Goal: Transaction & Acquisition: Purchase product/service

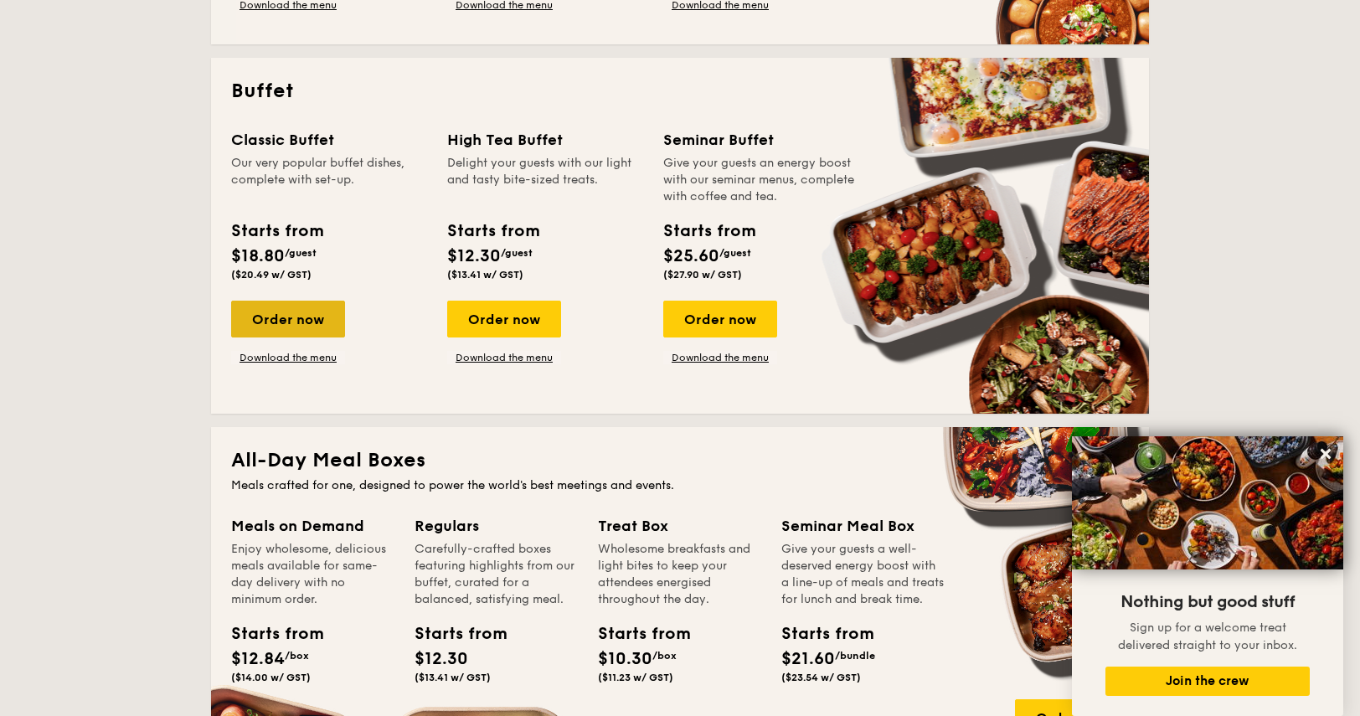
scroll to position [823, 0]
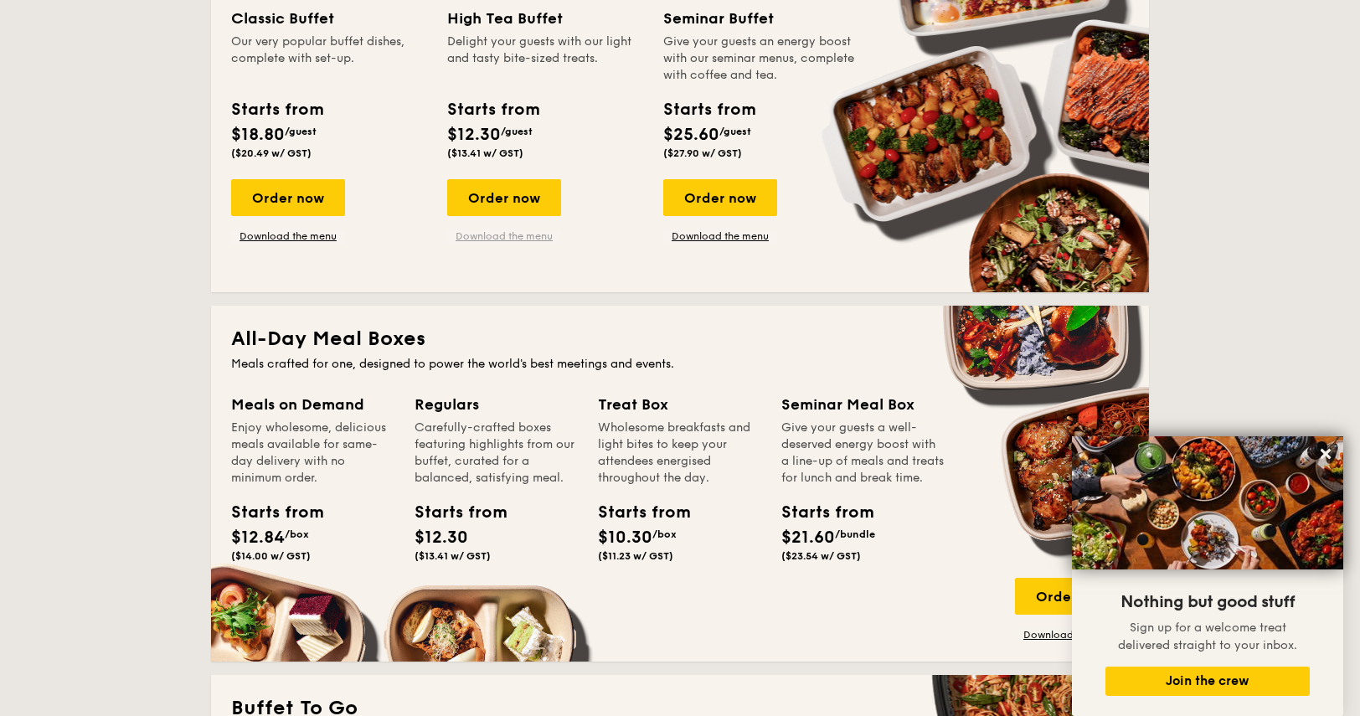
click at [523, 237] on link "Download the menu" at bounding box center [504, 235] width 114 height 13
click at [301, 180] on div "Order now" at bounding box center [288, 197] width 114 height 37
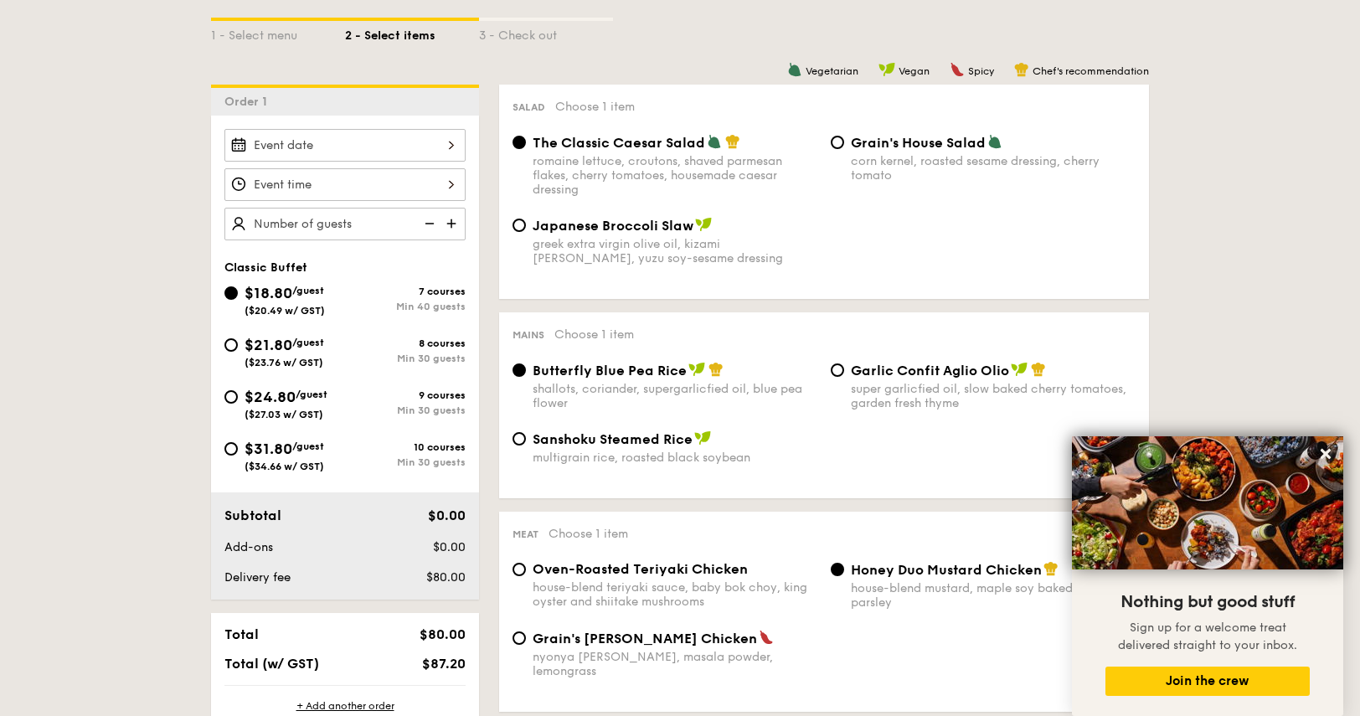
scroll to position [398, 0]
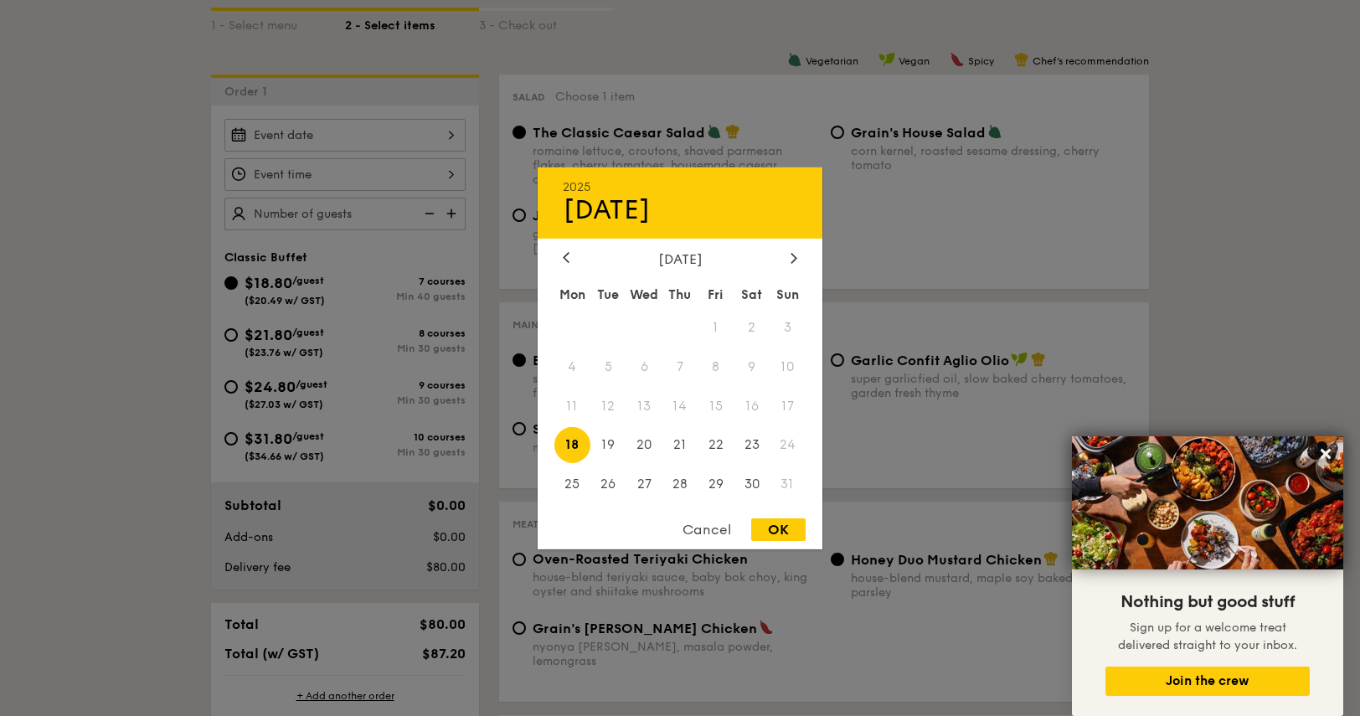
click at [444, 136] on div "2025 Aug [DATE] Tue Wed Thu Fri Sat Sun 1 2 3 4 5 6 7 8 9 10 11 12 13 14 15 16 …" at bounding box center [344, 135] width 241 height 33
click at [790, 252] on icon at bounding box center [793, 257] width 7 height 11
click at [741, 397] on span "20" at bounding box center [751, 406] width 36 height 36
click at [786, 541] on div "OK" at bounding box center [778, 529] width 54 height 23
type input "[DATE]"
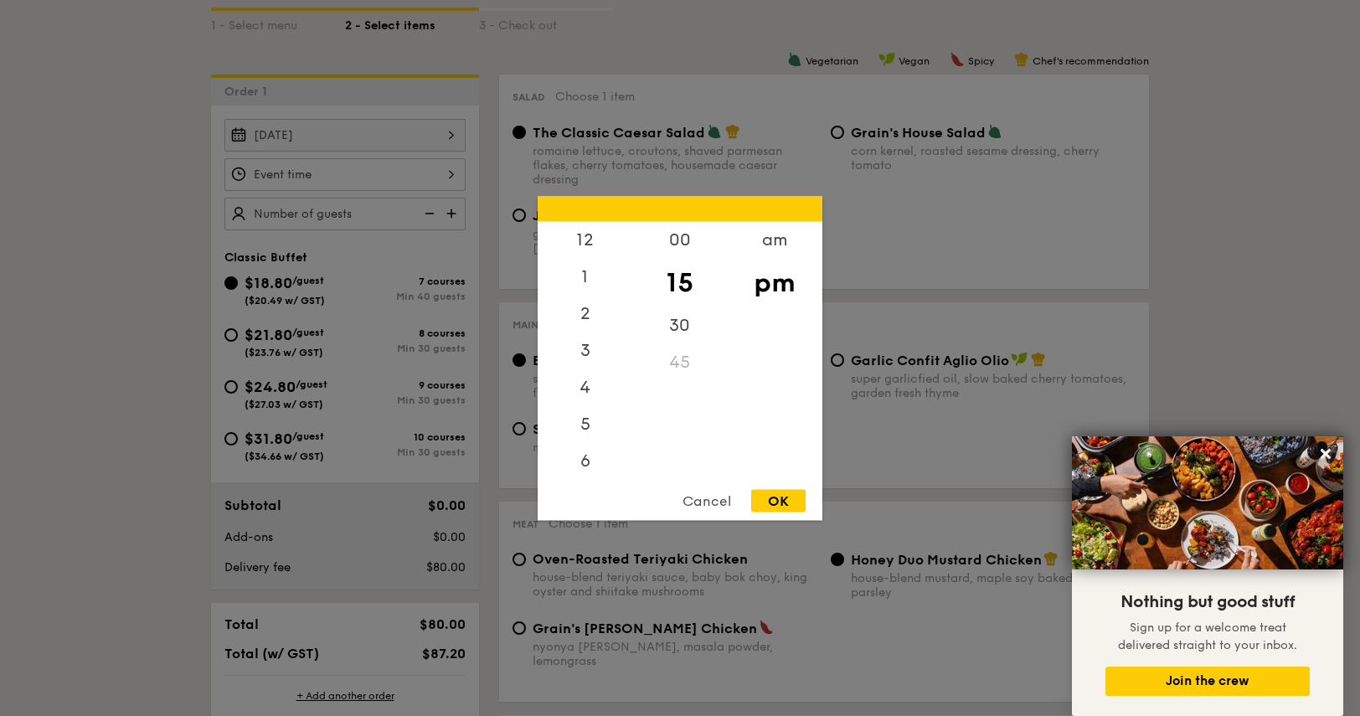
click at [406, 177] on div "12 1 2 3 4 5 6 7 8 9 10 11 00 15 30 45 am pm Cancel OK" at bounding box center [344, 174] width 241 height 33
click at [591, 417] on div "10" at bounding box center [584, 421] width 95 height 37
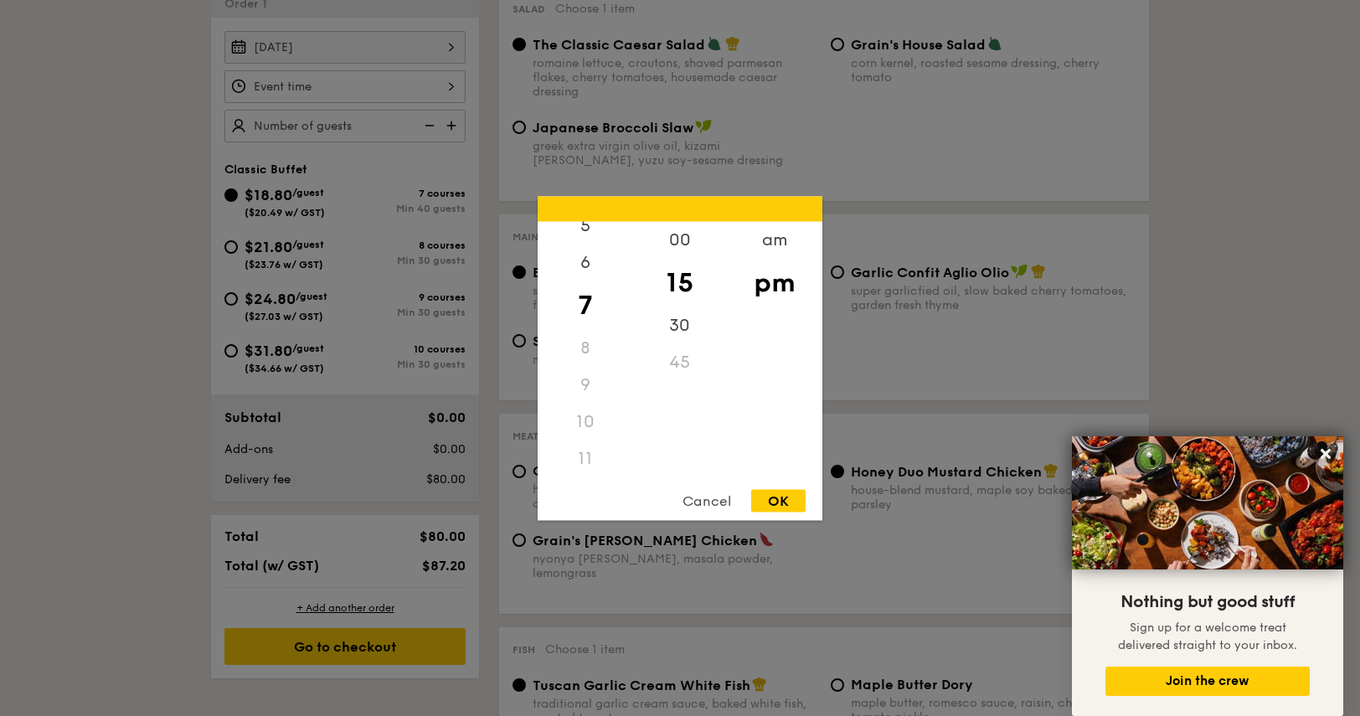
scroll to position [488, 0]
click at [781, 248] on div "am" at bounding box center [774, 245] width 95 height 49
click at [590, 431] on div "10" at bounding box center [584, 415] width 95 height 49
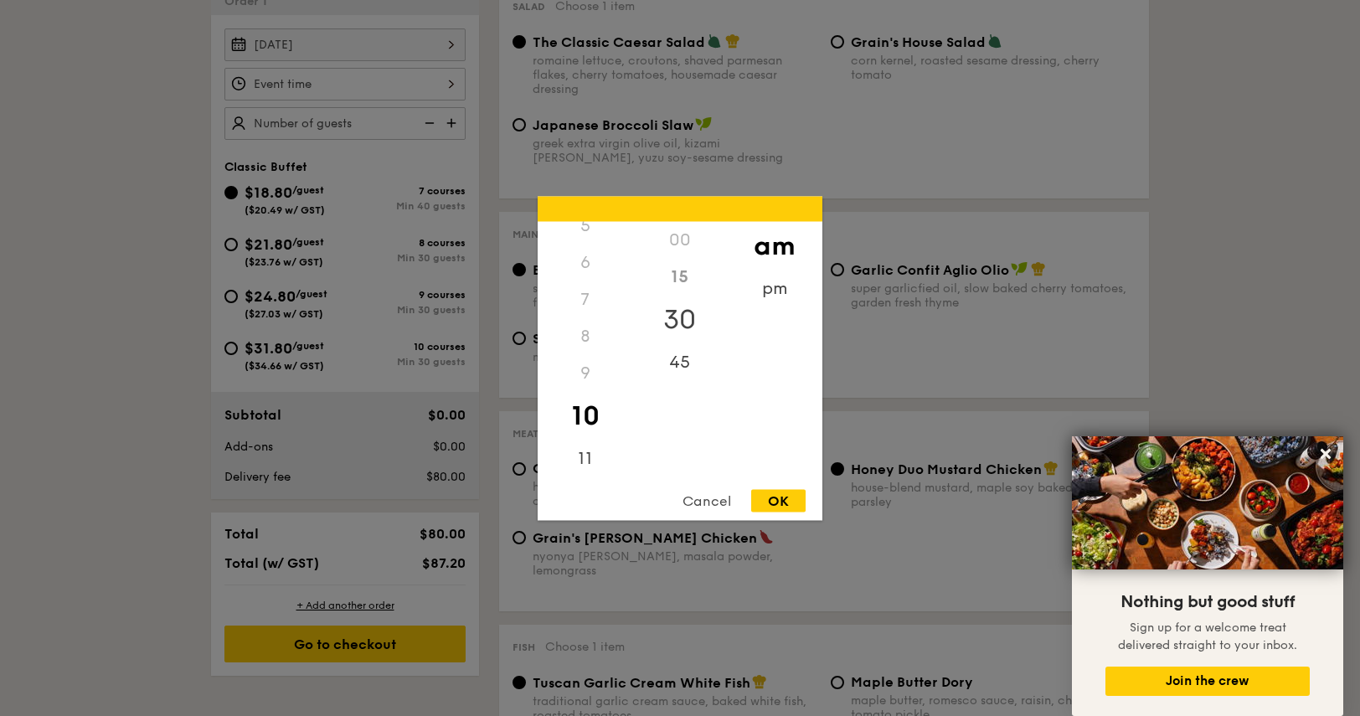
click at [683, 321] on div "30" at bounding box center [679, 319] width 95 height 49
click at [682, 350] on div "45" at bounding box center [679, 367] width 95 height 49
click at [784, 496] on div "OK" at bounding box center [778, 500] width 54 height 23
type input "10:45AM"
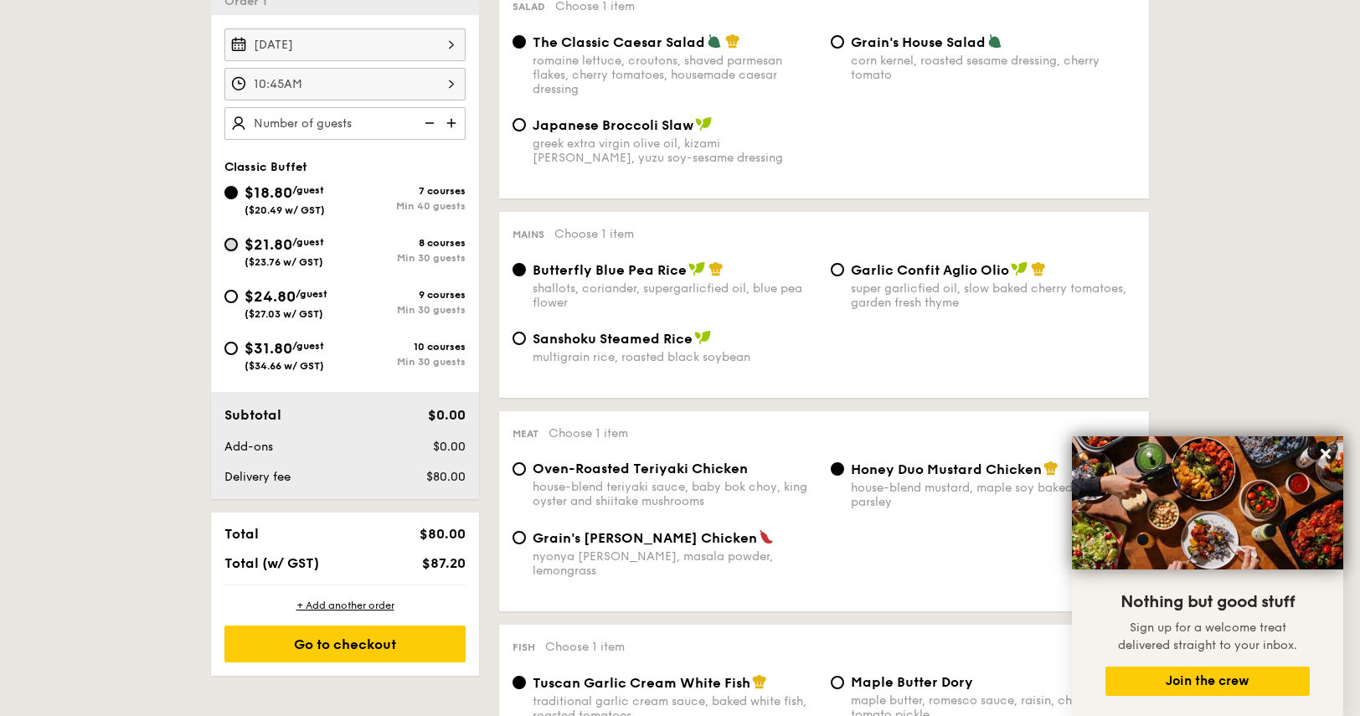
click at [228, 238] on input "$21.80 /guest ($23.76 w/ GST) 8 courses Min 30 guests" at bounding box center [230, 244] width 13 height 13
radio input "true"
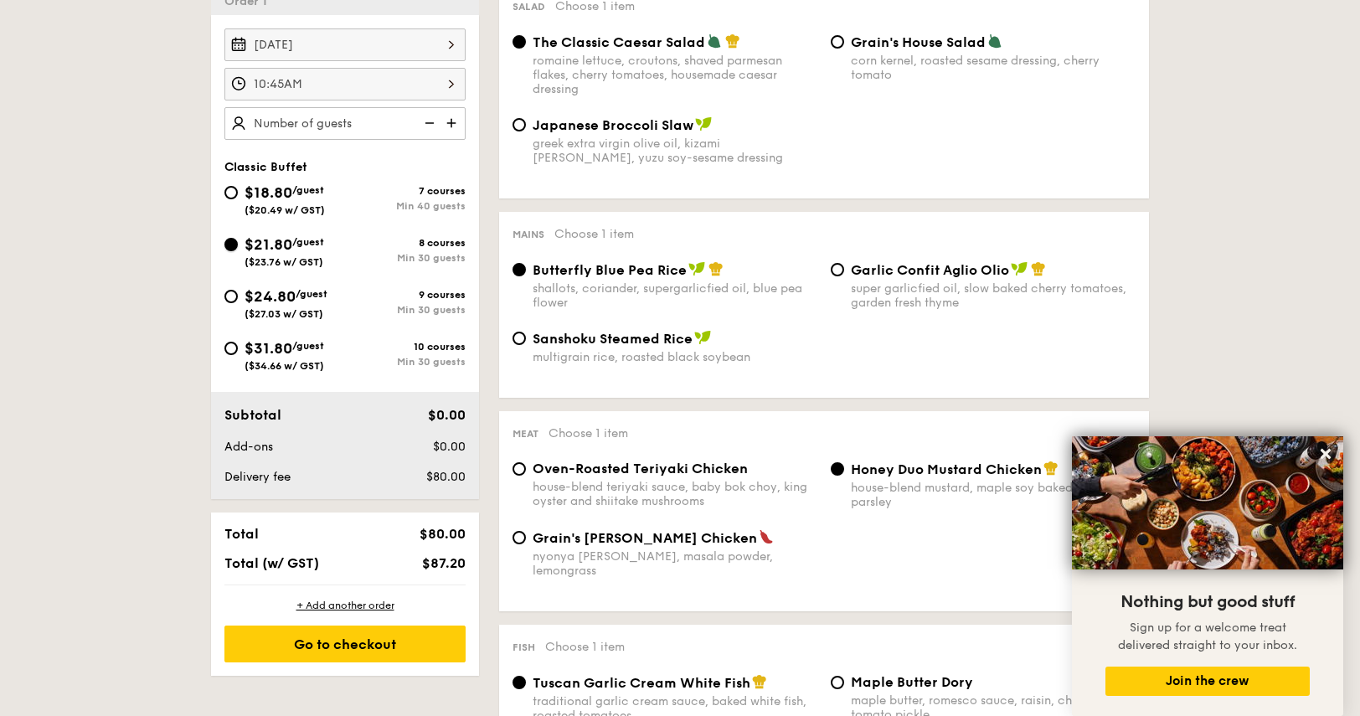
radio input "true"
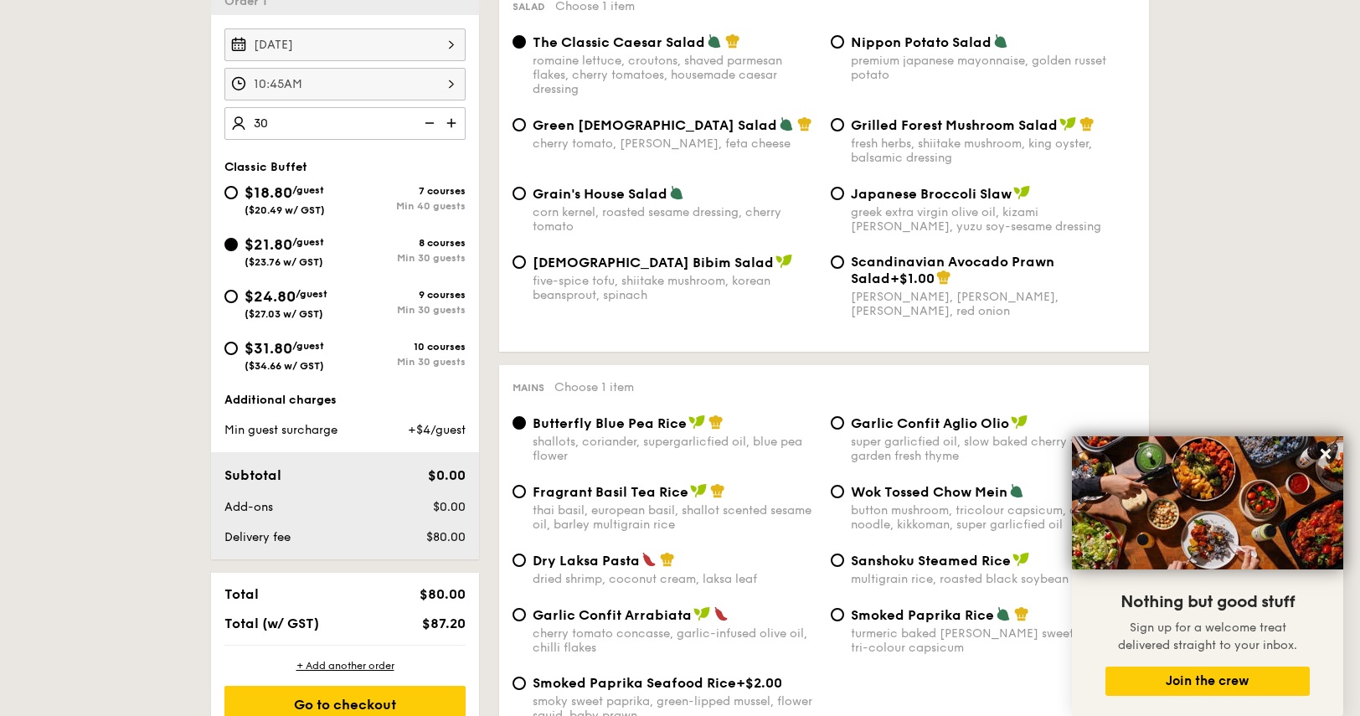
type input "30 guests"
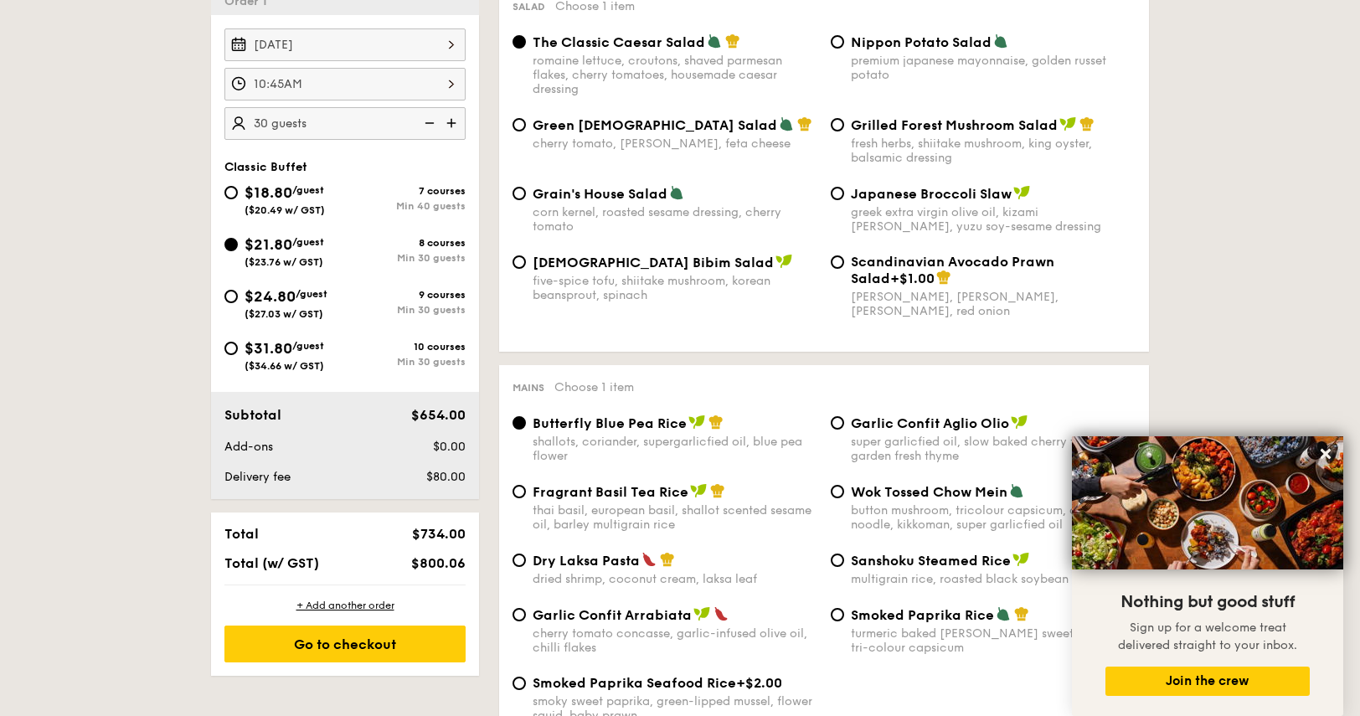
click at [231, 309] on div "$24.80 /guest ($27.03 w/ GST)" at bounding box center [284, 302] width 121 height 35
click at [231, 303] on input "$24.80 /guest ($27.03 w/ GST) 9 courses Min 30 guests" at bounding box center [230, 296] width 13 height 13
radio input "true"
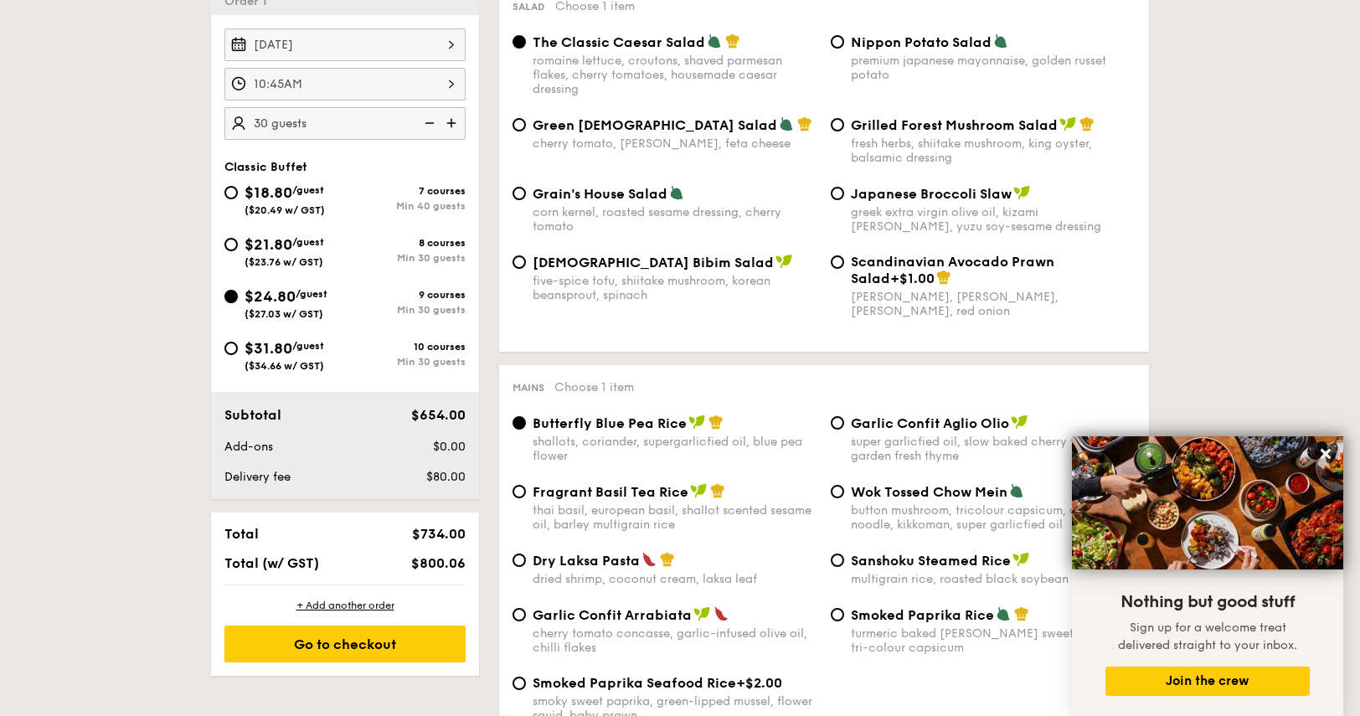
radio input "true"
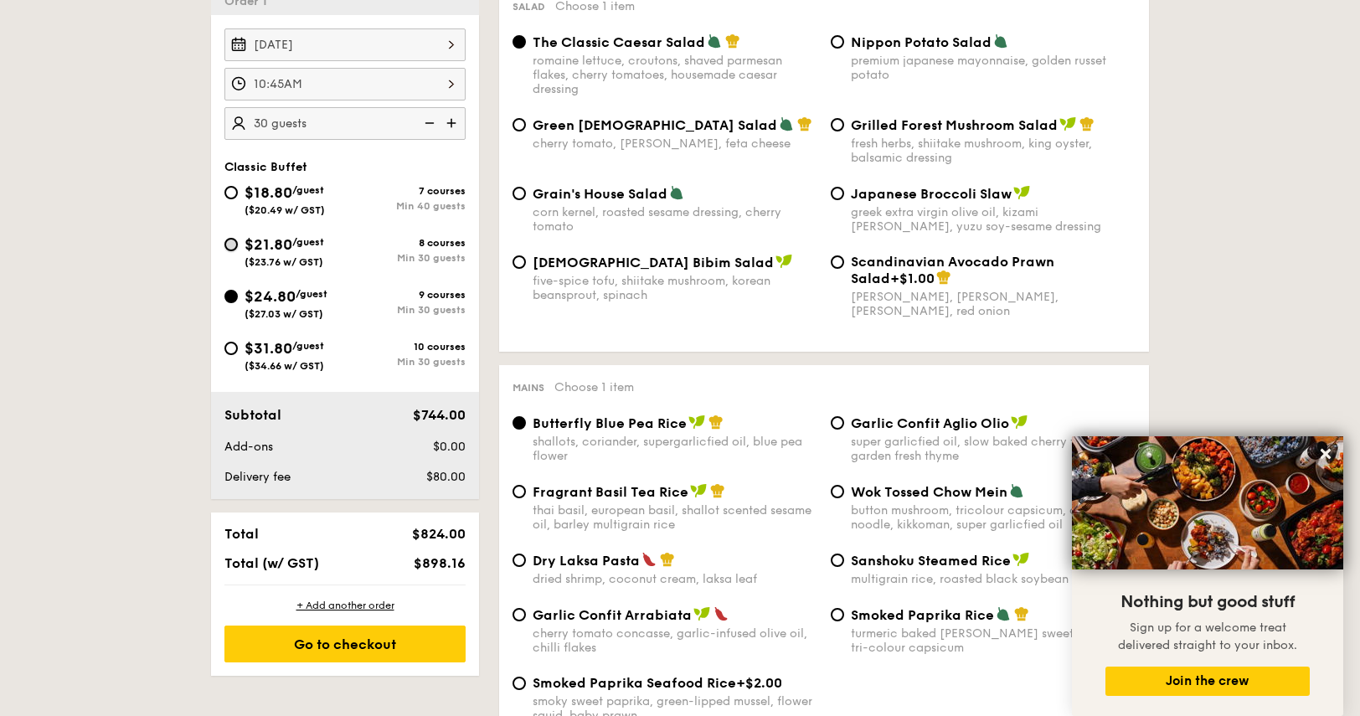
click at [231, 238] on input "$21.80 /guest ($23.76 w/ GST) 8 courses Min 30 guests" at bounding box center [230, 244] width 13 height 13
radio input "true"
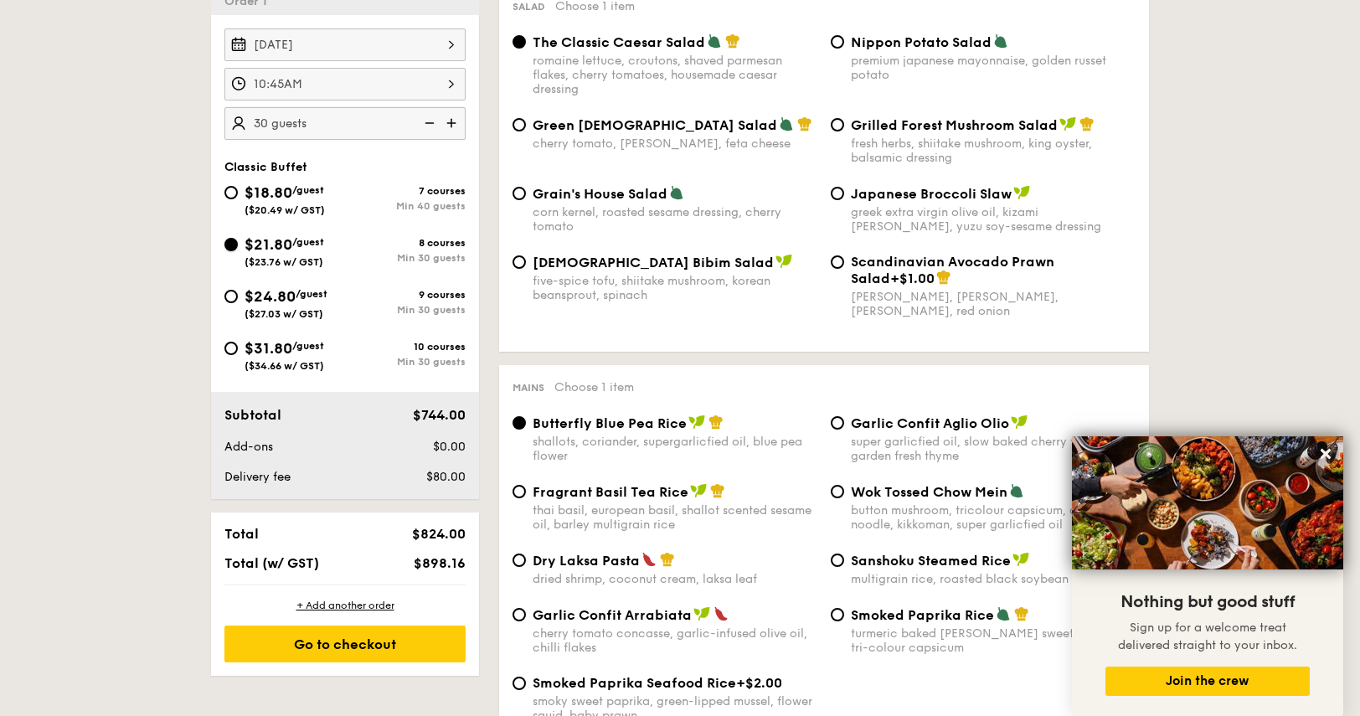
radio input "true"
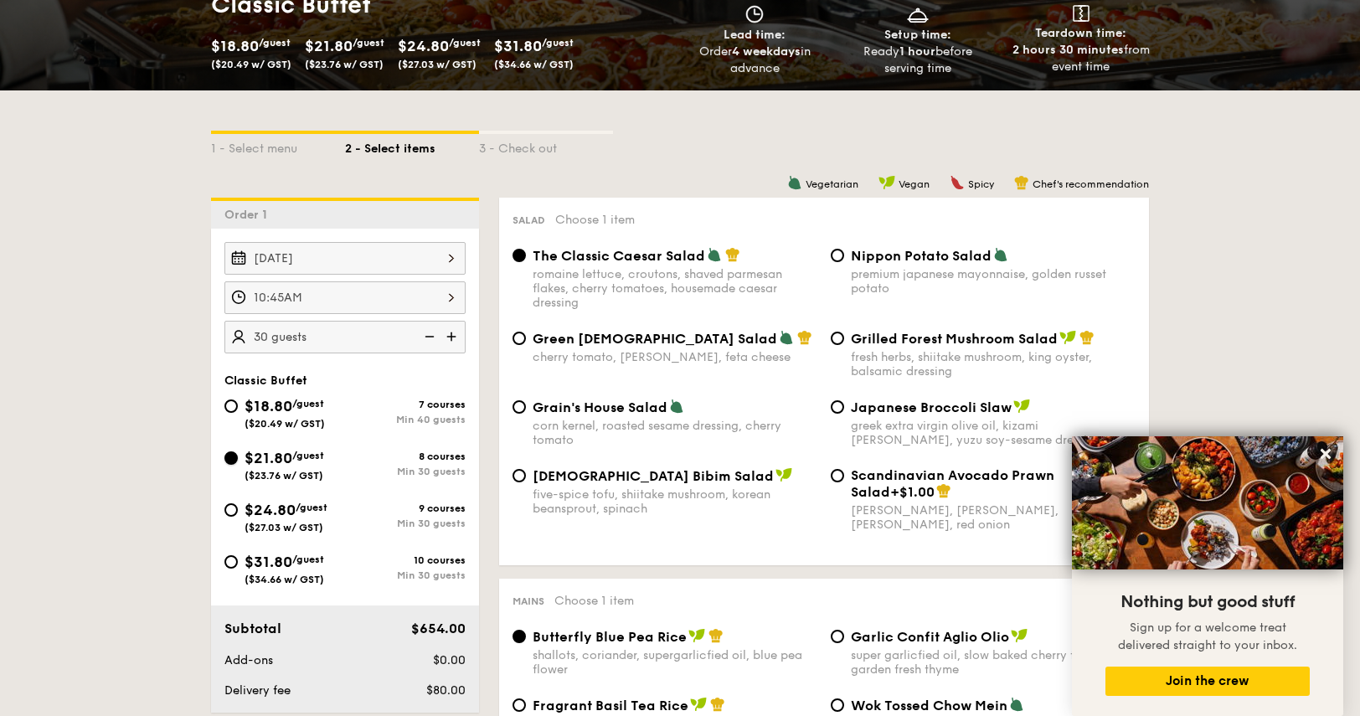
scroll to position [275, 0]
click at [1328, 450] on icon at bounding box center [1325, 454] width 10 height 10
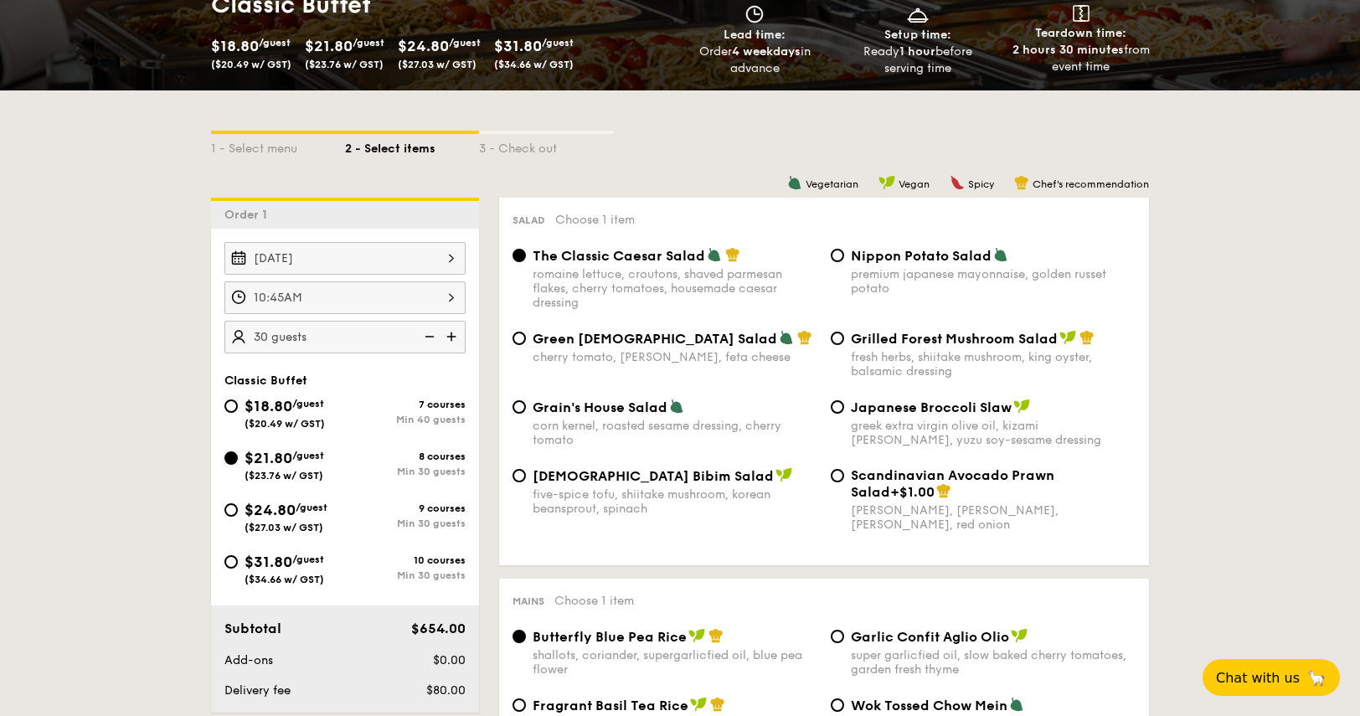
click at [876, 407] on span "Japanese Broccoli Slaw" at bounding box center [931, 407] width 161 height 16
click at [844, 407] on input "Japanese Broccoli Slaw greek extra virgin olive oil, kizami [PERSON_NAME], yuzu…" at bounding box center [836, 406] width 13 height 13
radio input "true"
click at [519, 251] on input "The Classic Caesar Salad romaine lettuce, croutons, shaved parmesan flakes, che…" at bounding box center [518, 255] width 13 height 13
radio input "true"
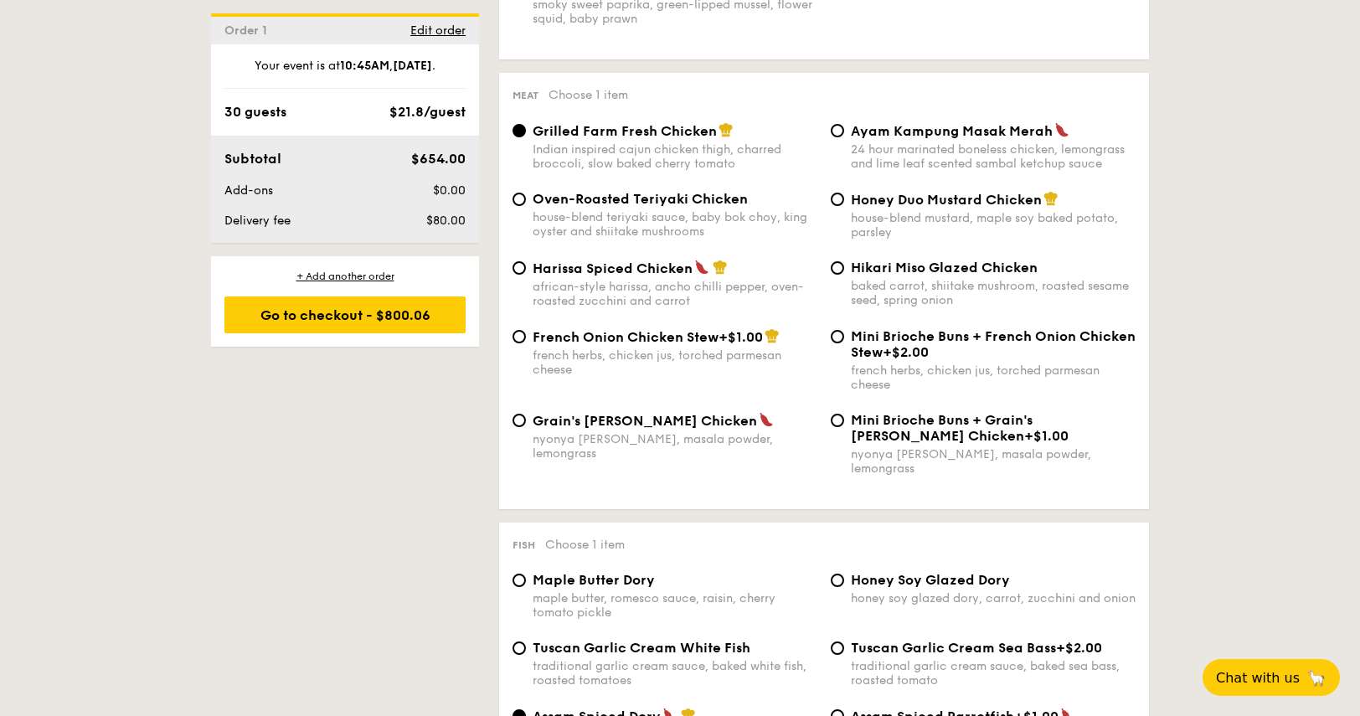
scroll to position [1185, 0]
click at [611, 368] on div "french herbs, chicken jus, torched parmesan cheese" at bounding box center [674, 361] width 285 height 28
click at [526, 342] on input "French Onion Chicken Stew +$1.00 french herbs, chicken jus, torched parmesan ch…" at bounding box center [518, 335] width 13 height 13
radio input "true"
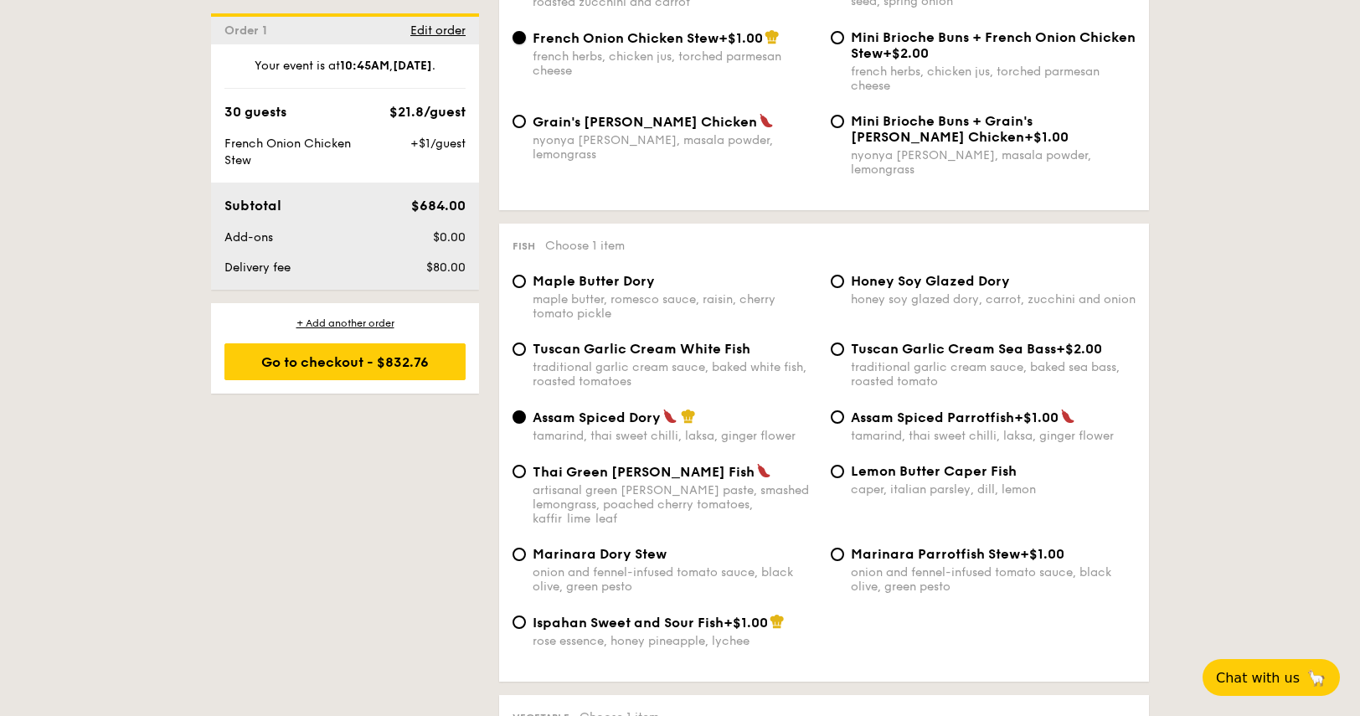
scroll to position [1483, 0]
click at [579, 552] on div "Marinara Dory Stew onion and fennel-infused tomato sauce, black olive, green pe…" at bounding box center [674, 570] width 285 height 48
click at [526, 552] on input "Marinara Dory Stew onion and fennel-infused tomato sauce, black olive, green pe…" at bounding box center [518, 553] width 13 height 13
radio input "true"
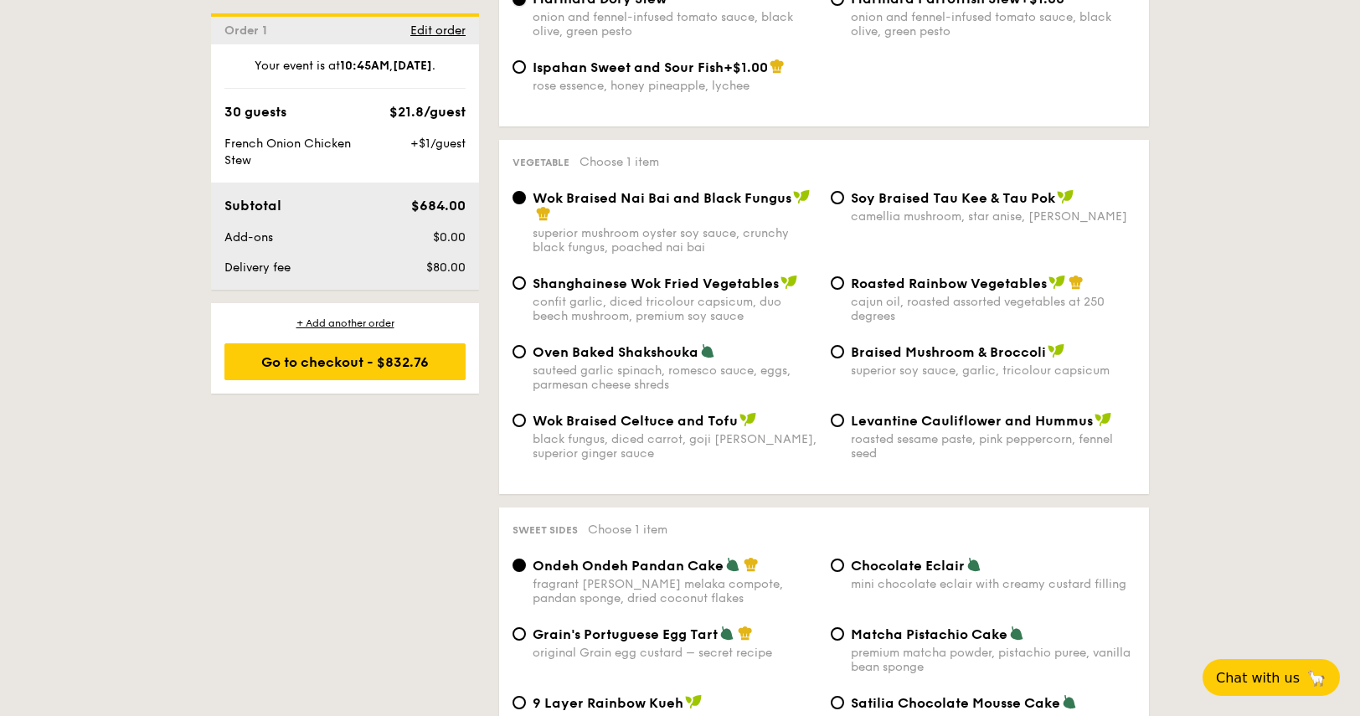
scroll to position [2039, 0]
click at [861, 277] on span "Roasted Rainbow Vegetables" at bounding box center [949, 283] width 196 height 16
click at [844, 277] on input "Roasted Rainbow Vegetables cajun oil, roasted assorted vegetables at 250 degrees" at bounding box center [836, 281] width 13 height 13
radio input "true"
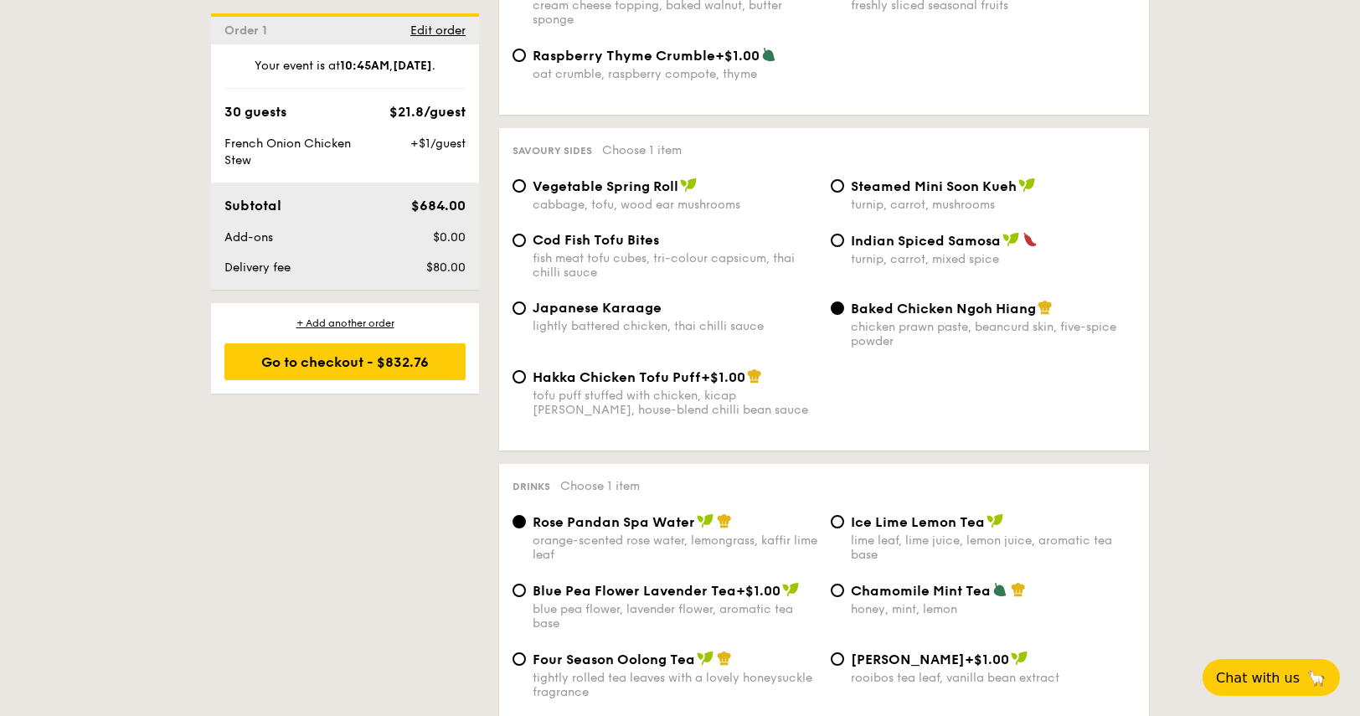
scroll to position [2823, 0]
click at [903, 309] on span "Baked Chicken Ngoh Hiang" at bounding box center [943, 309] width 185 height 16
click at [844, 309] on input "Baked Chicken Ngoh Hiang chicken prawn paste, beancurd skin, five-spice powder" at bounding box center [836, 307] width 13 height 13
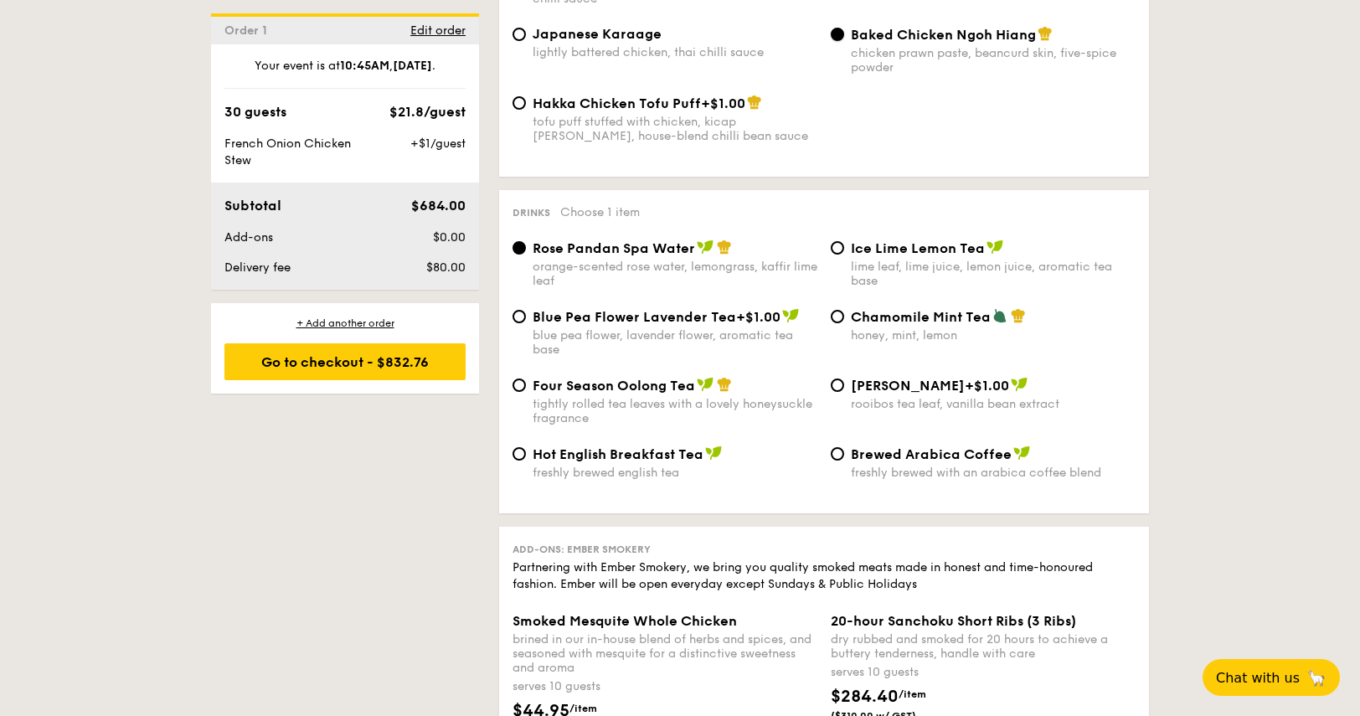
scroll to position [3097, 0]
click at [884, 334] on div "honey, mint, lemon" at bounding box center [993, 334] width 285 height 14
click at [844, 322] on input "Chamomile Mint Tea honey, mint, lemon" at bounding box center [836, 315] width 13 height 13
radio input "true"
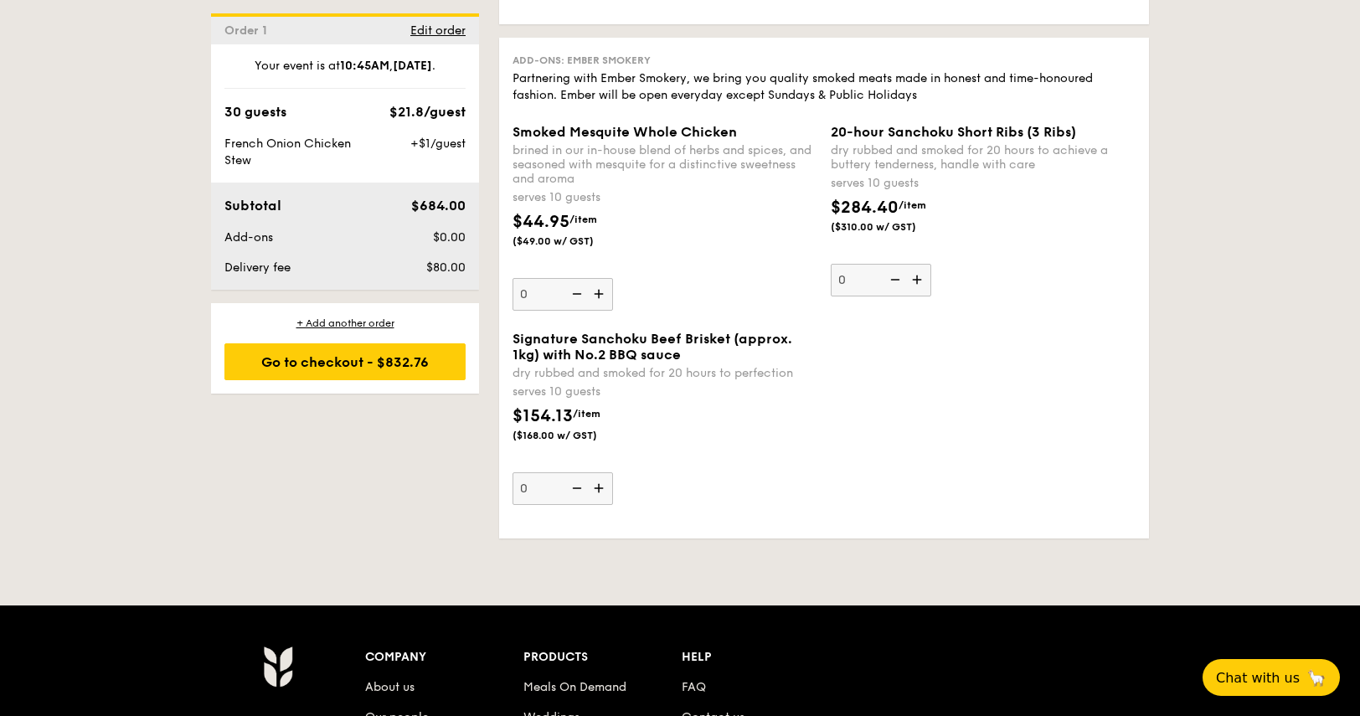
scroll to position [3586, 0]
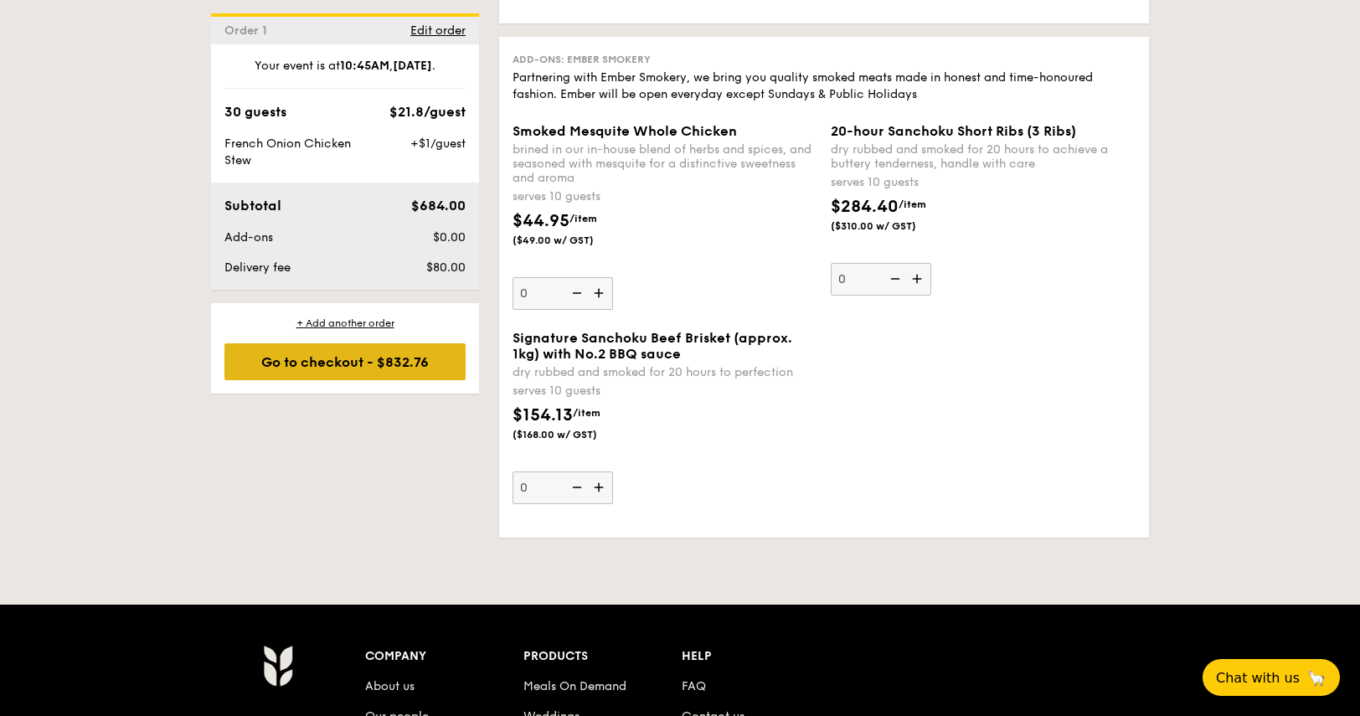
click at [388, 362] on div "Go to checkout - $832.76" at bounding box center [344, 361] width 241 height 37
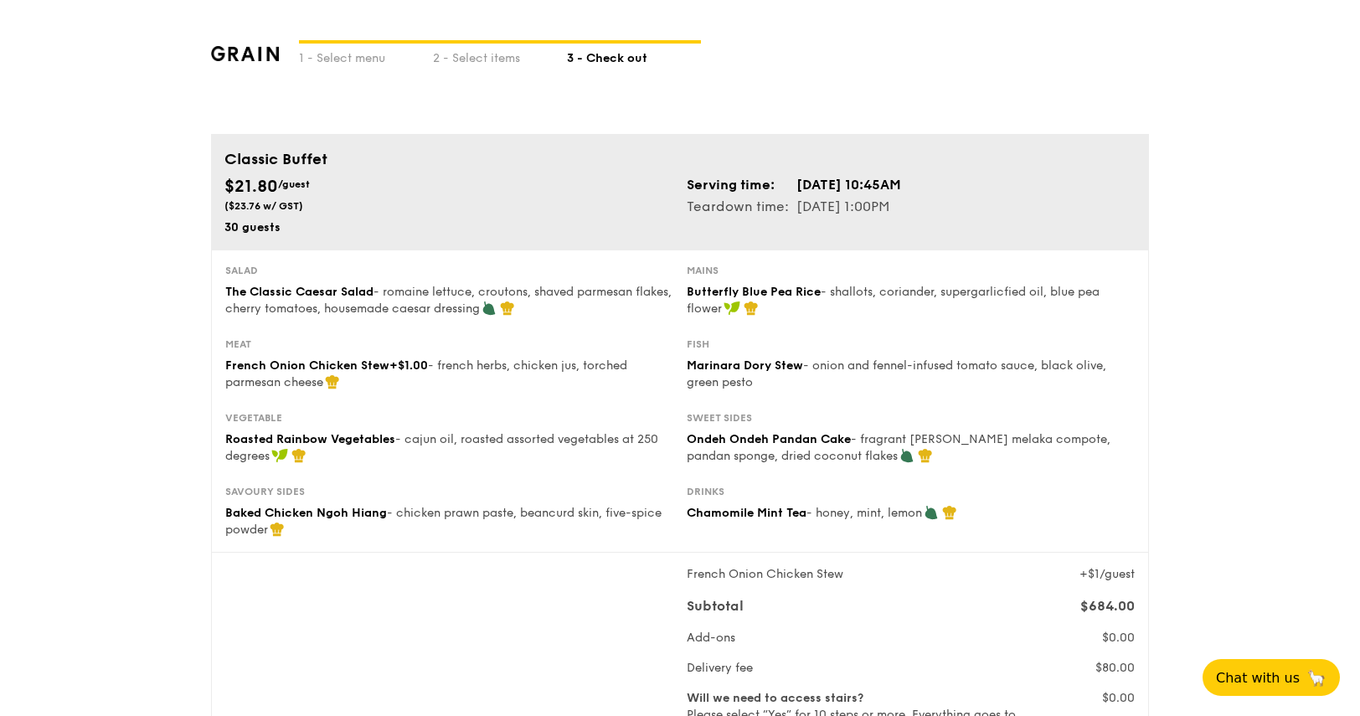
click at [851, 186] on td "[DATE] 10:45AM" at bounding box center [848, 185] width 106 height 22
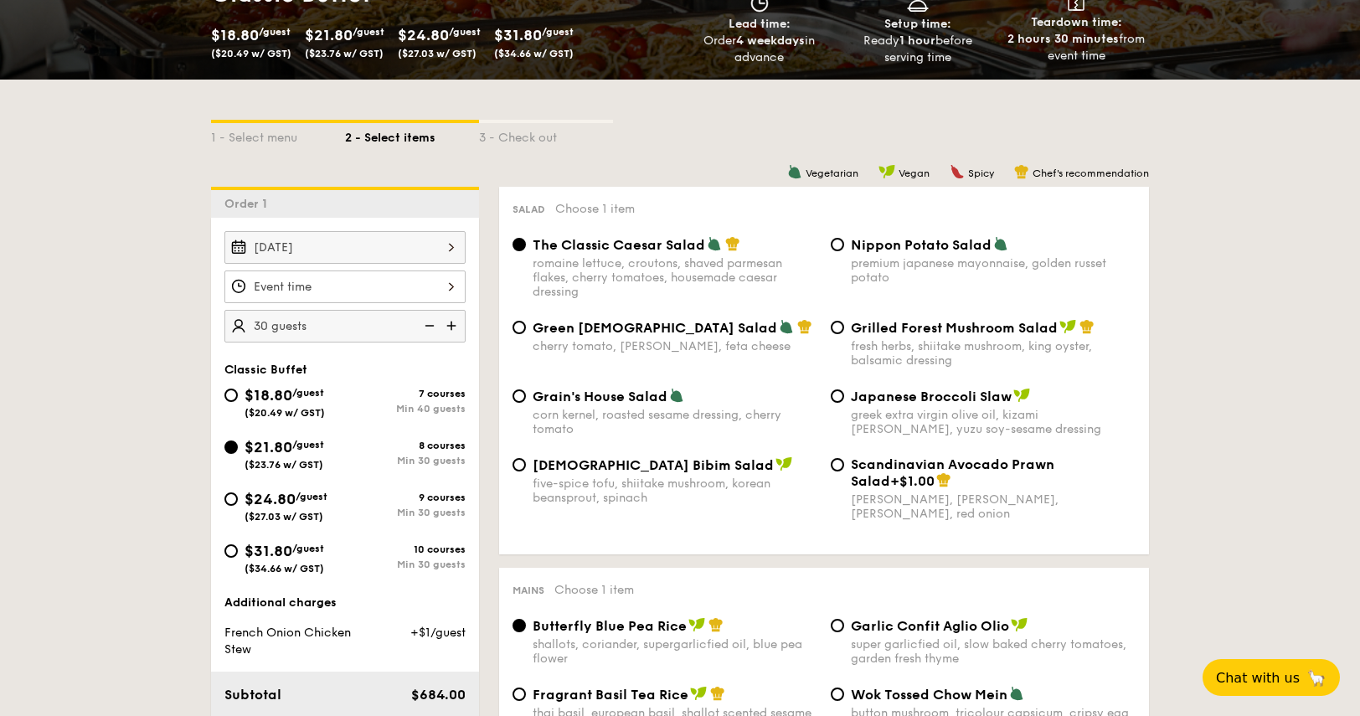
scroll to position [291, 0]
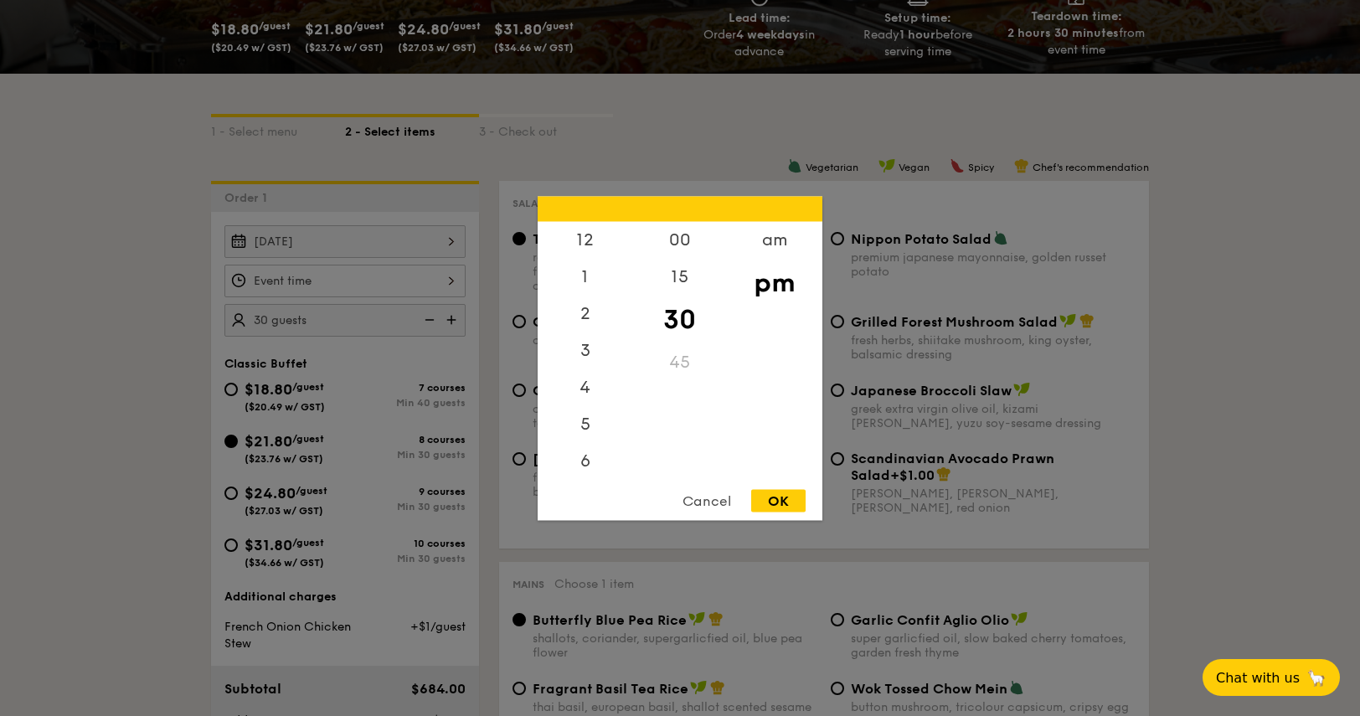
click at [321, 278] on div "12 1 2 3 4 5 6 7 8 9 10 11 00 15 30 45 am pm Cancel OK" at bounding box center [344, 281] width 241 height 33
click at [777, 247] on div "am" at bounding box center [774, 245] width 95 height 49
click at [589, 461] on div "11" at bounding box center [584, 463] width 95 height 49
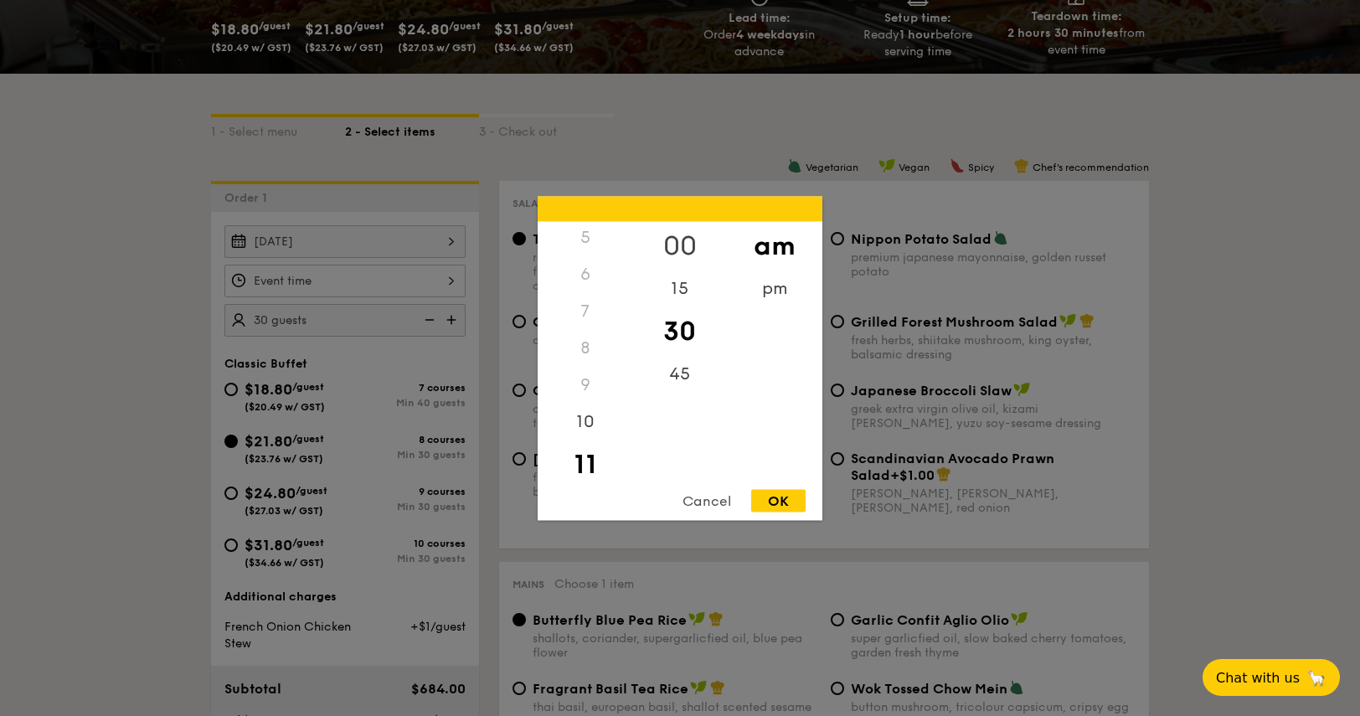
click at [684, 241] on div "00" at bounding box center [679, 245] width 95 height 49
click at [783, 503] on div "OK" at bounding box center [778, 500] width 54 height 23
type input "11:00AM"
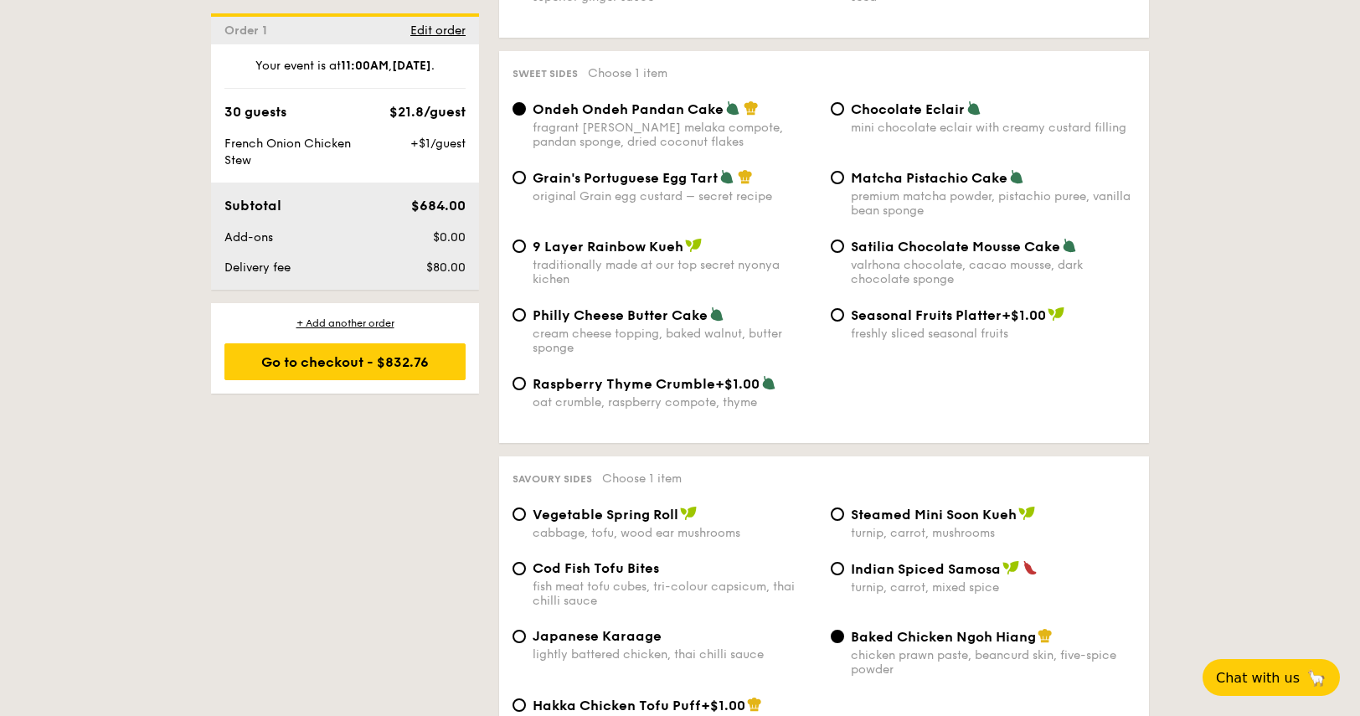
scroll to position [2488, 0]
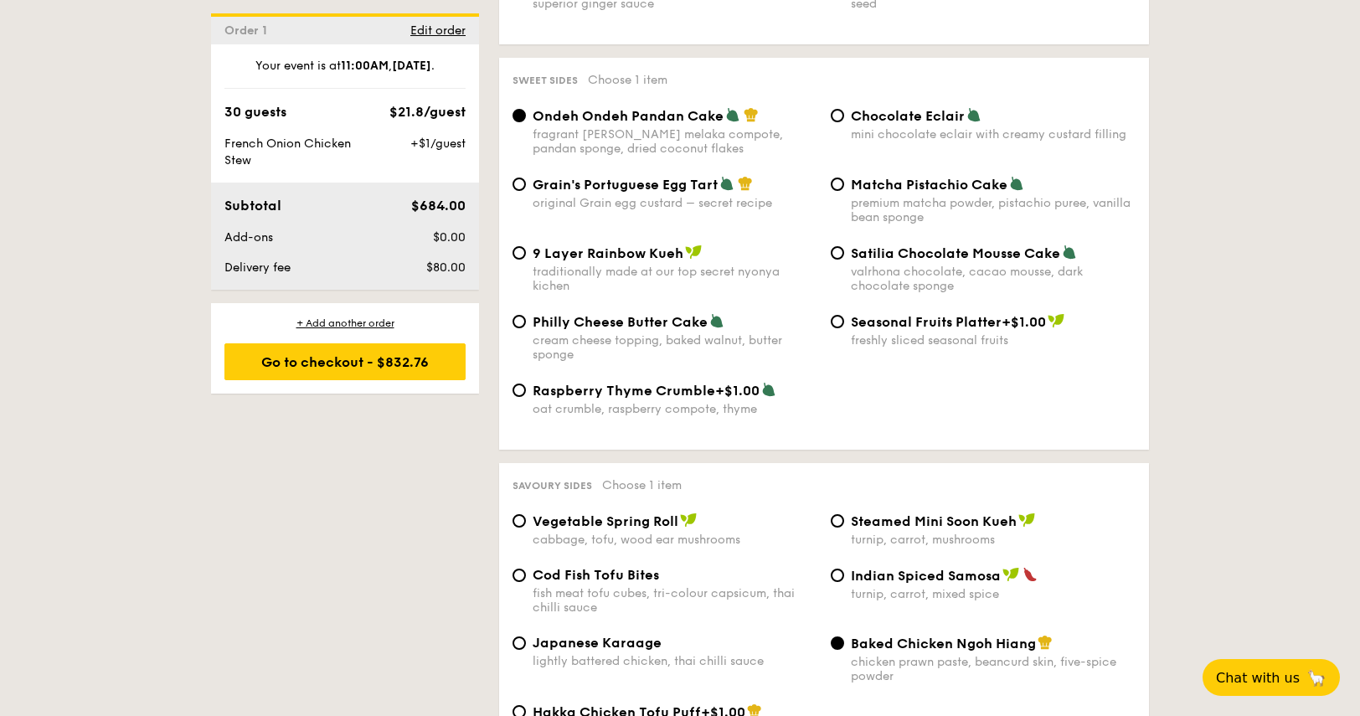
click at [619, 184] on span "Grain's Portuguese Egg Tart" at bounding box center [624, 185] width 185 height 16
click at [526, 184] on input "Grain's Portuguese Egg Tart original Grain egg custard – secret recipe" at bounding box center [518, 183] width 13 height 13
radio input "true"
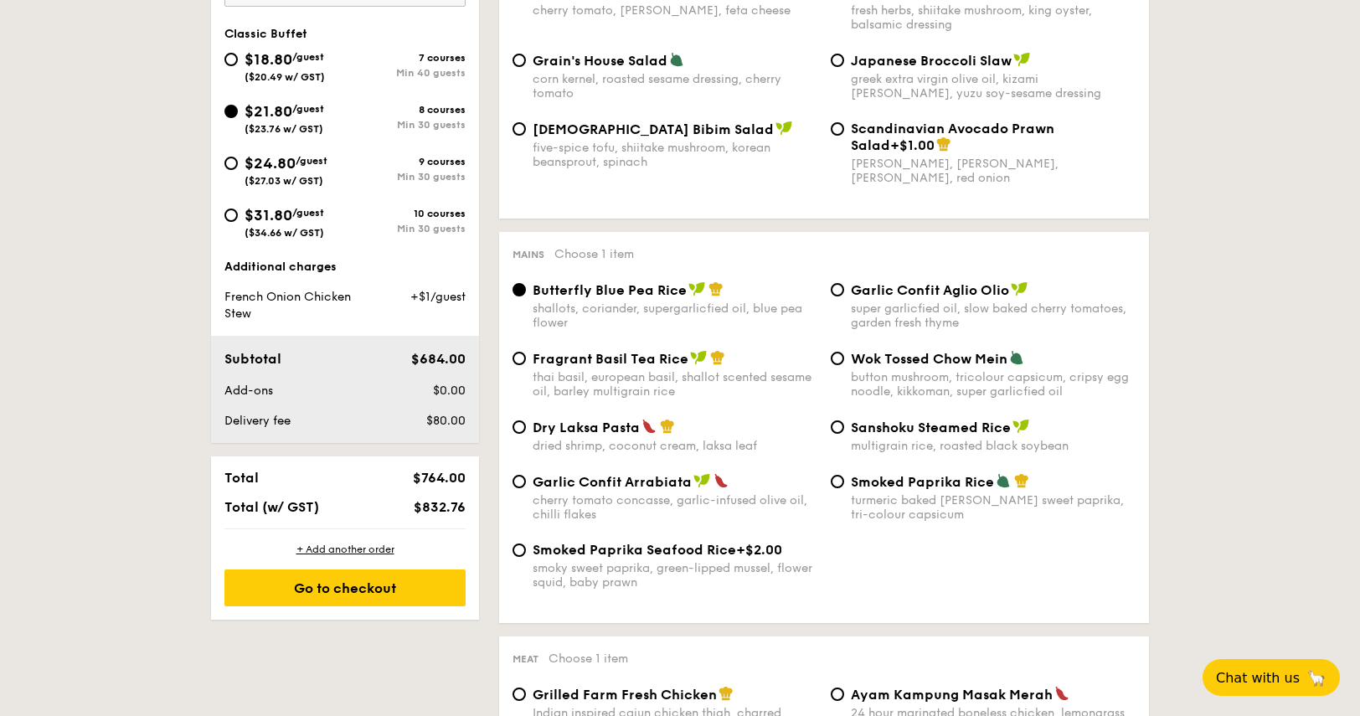
scroll to position [622, 0]
click at [249, 157] on span "$24.80" at bounding box center [269, 162] width 51 height 18
click at [238, 157] on input "$24.80 /guest ($27.03 w/ GST) 9 courses Min 30 guests" at bounding box center [230, 162] width 13 height 13
radio input "true"
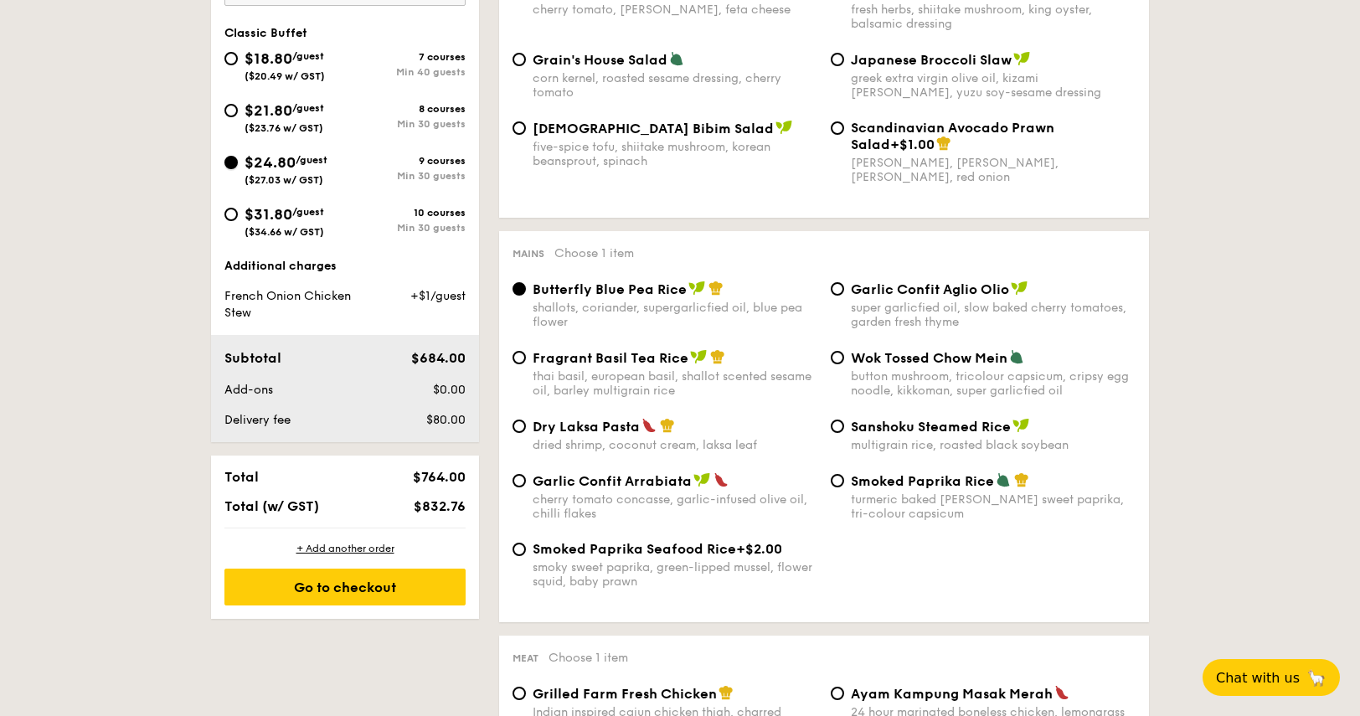
radio input "true"
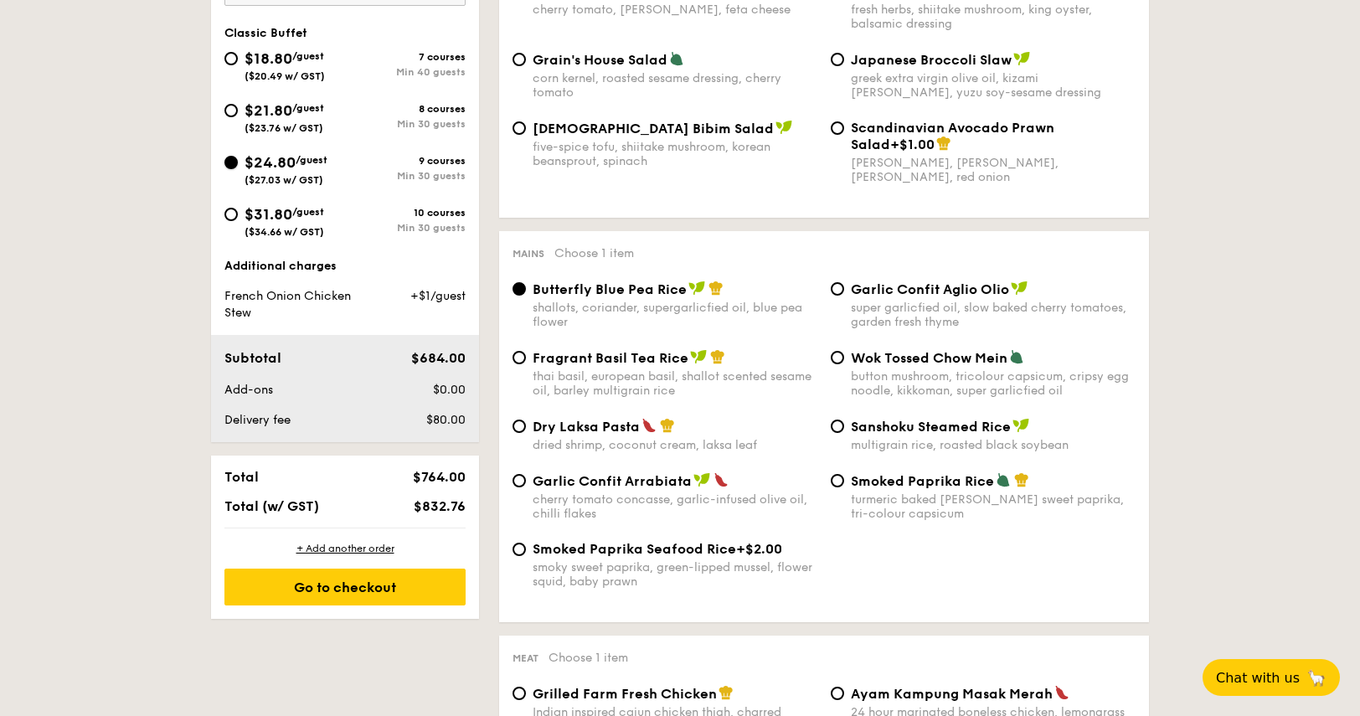
radio input "true"
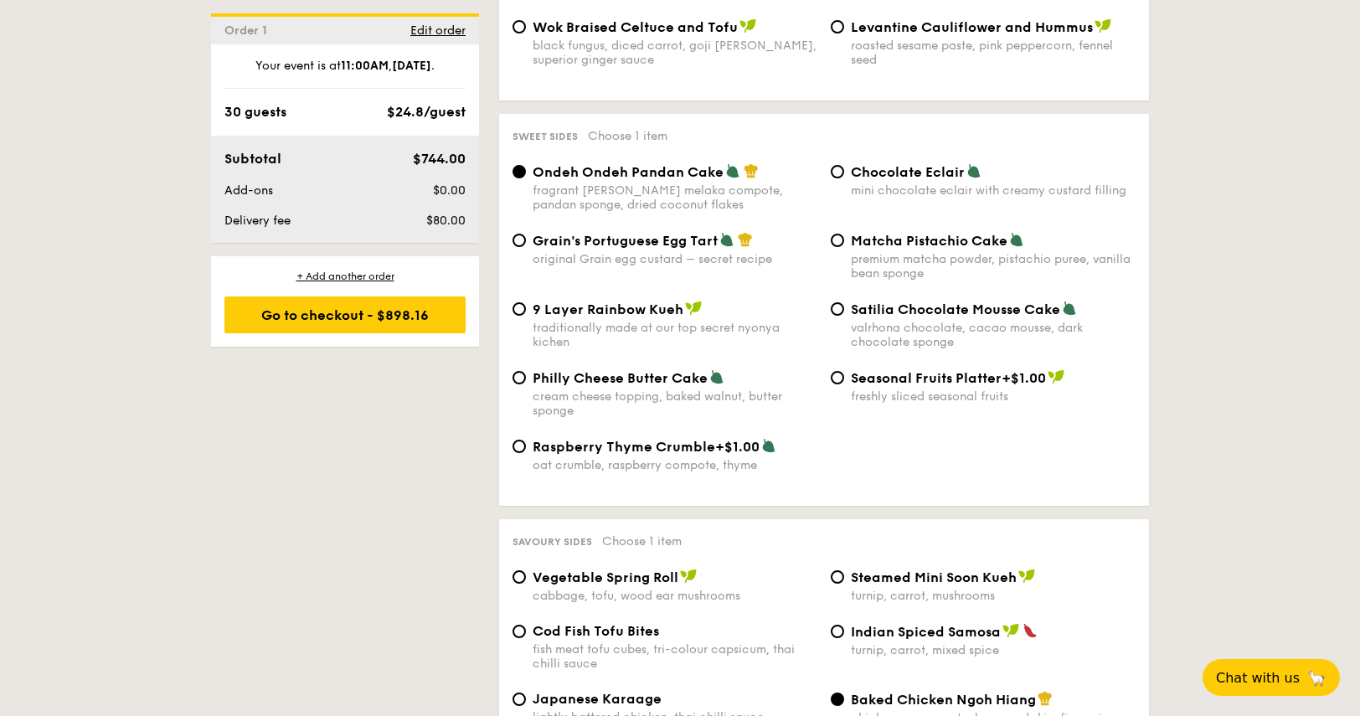
scroll to position [2433, 0]
click at [666, 239] on span "Grain's Portuguese Egg Tart" at bounding box center [624, 240] width 185 height 16
click at [526, 239] on input "Grain's Portuguese Egg Tart original Grain egg custard – secret recipe" at bounding box center [518, 239] width 13 height 13
radio input "true"
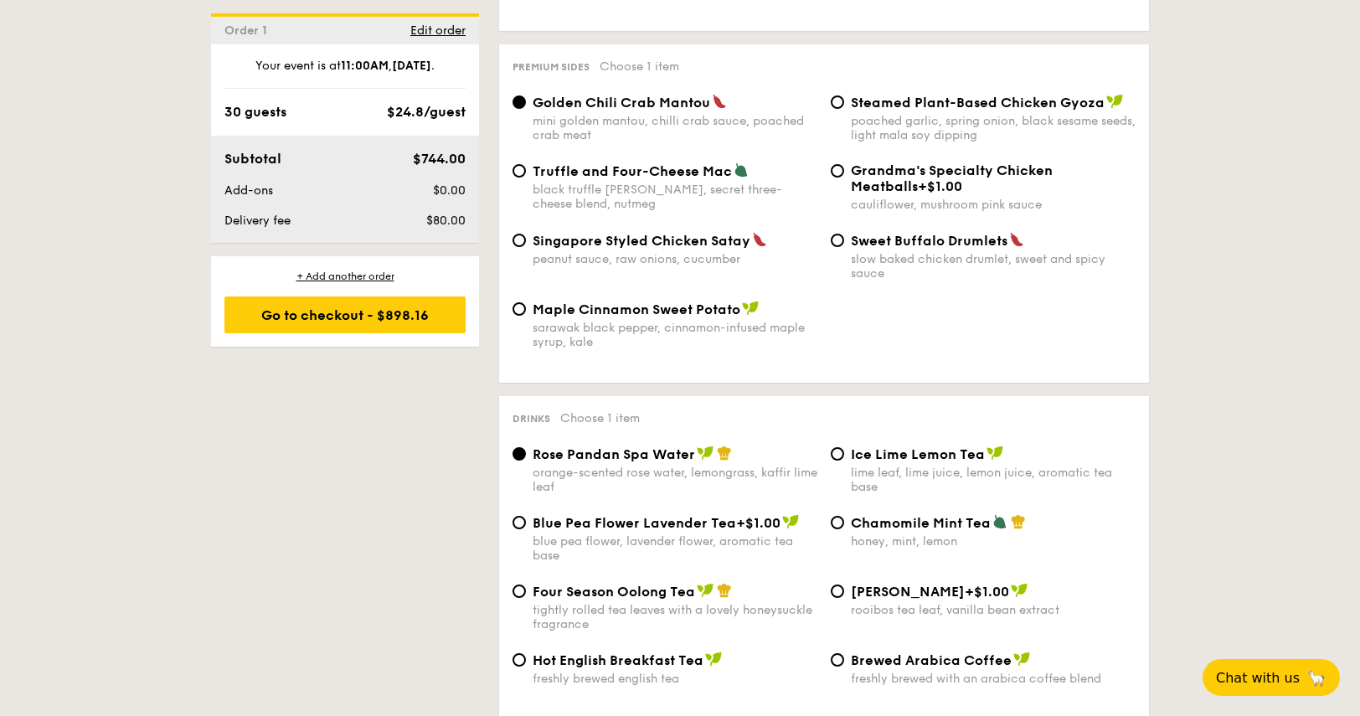
scroll to position [3241, 0]
click at [717, 180] on span "Truffle and Four-Cheese Mac" at bounding box center [631, 172] width 199 height 16
click at [526, 178] on input "Truffle and Four-Cheese Mac black truffle [PERSON_NAME], secret three-cheese bl…" at bounding box center [518, 171] width 13 height 13
radio input "true"
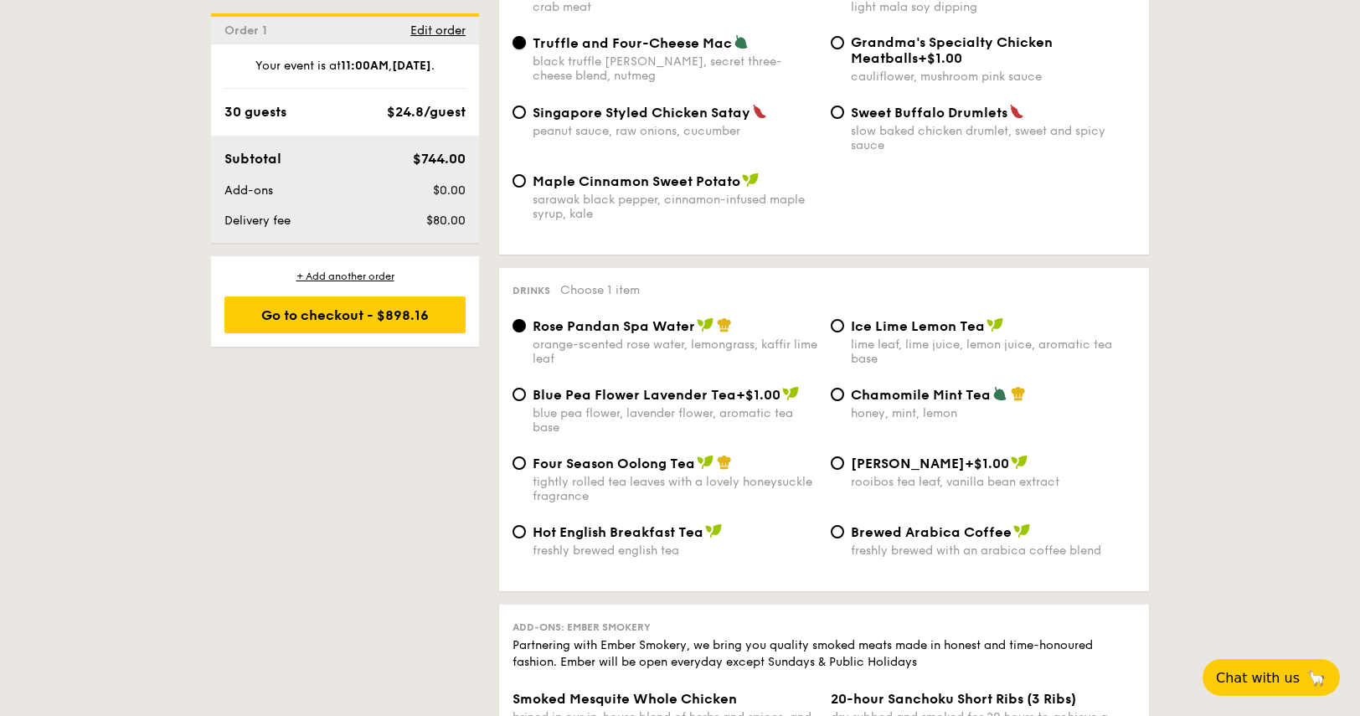
scroll to position [3368, 0]
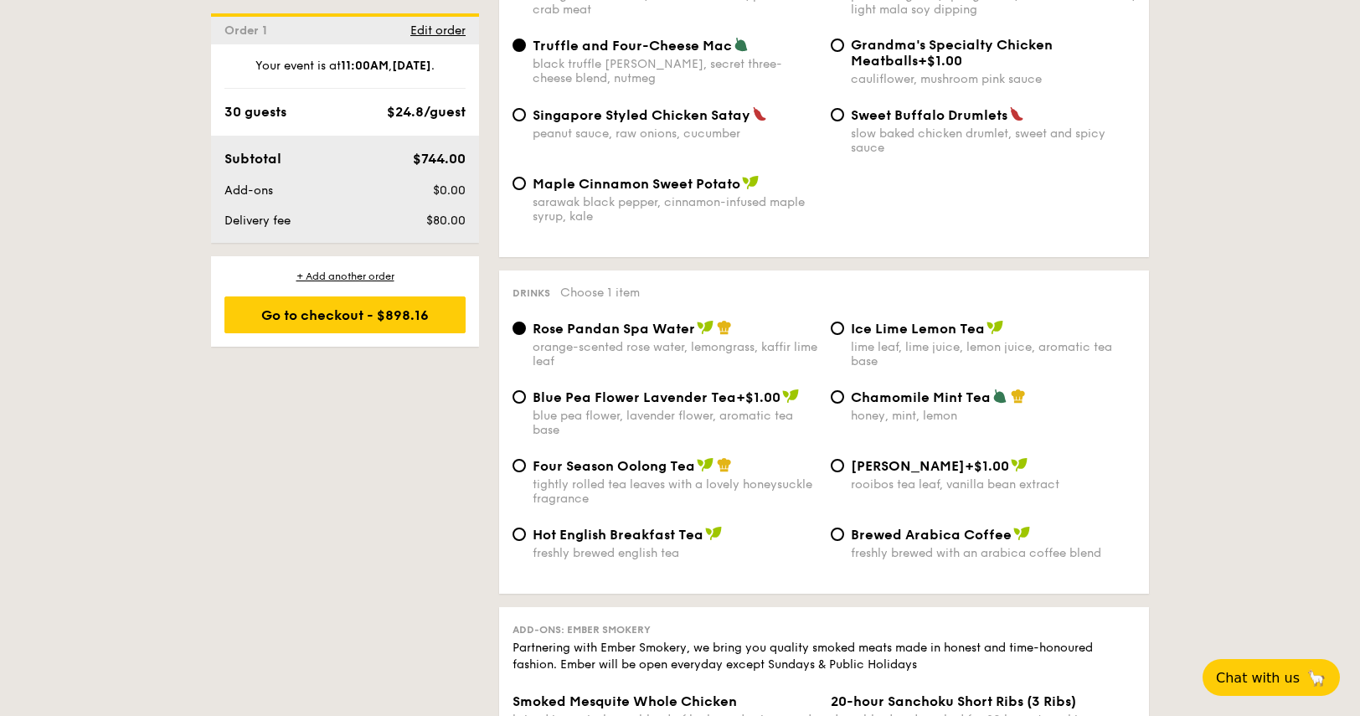
click at [877, 419] on div "honey, mint, lemon" at bounding box center [993, 416] width 285 height 14
click at [844, 403] on input "Chamomile Mint Tea honey, mint, lemon" at bounding box center [836, 396] width 13 height 13
radio input "true"
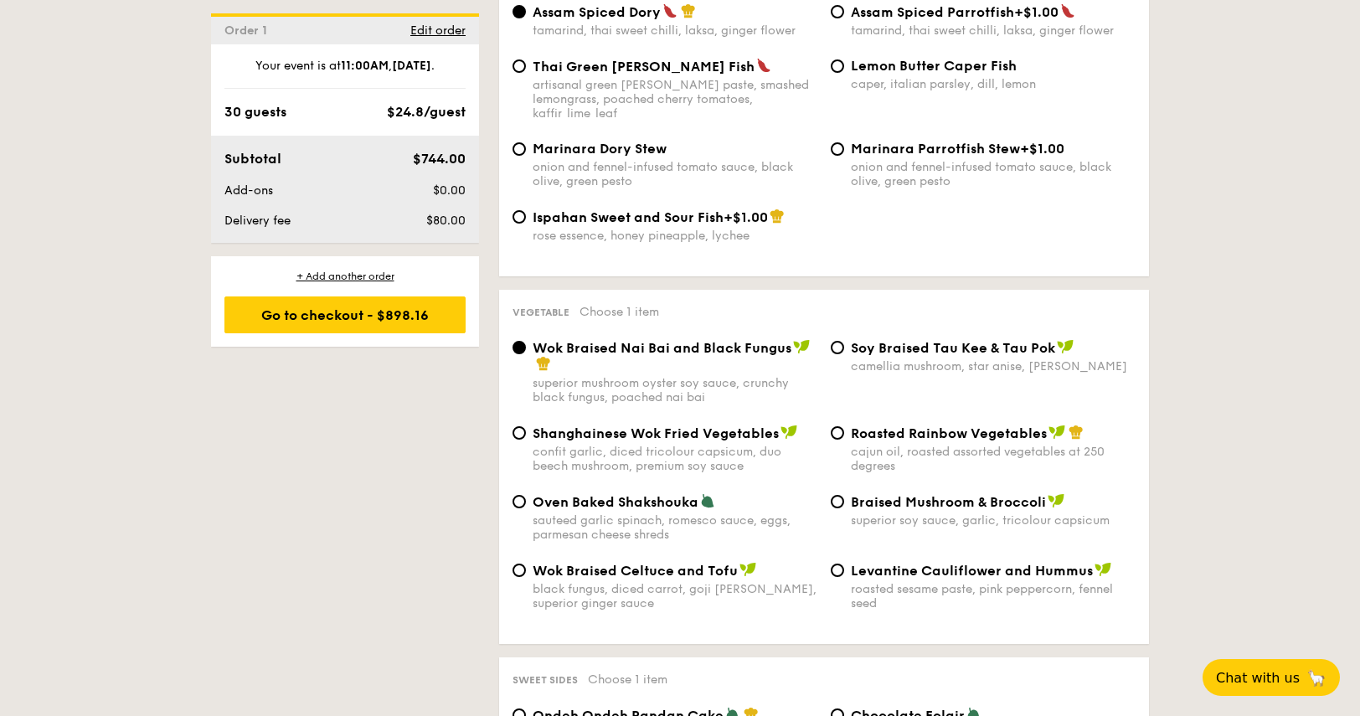
scroll to position [1888, 0]
drag, startPoint x: 835, startPoint y: 442, endPoint x: 854, endPoint y: 431, distance: 22.1
click at [854, 431] on div "Roasted Rainbow Vegetables cajun oil, roasted assorted vegetables at 250 degrees" at bounding box center [983, 449] width 318 height 49
click at [854, 431] on span "Roasted Rainbow Vegetables" at bounding box center [949, 434] width 196 height 16
click at [844, 431] on input "Roasted Rainbow Vegetables cajun oil, roasted assorted vegetables at 250 degrees" at bounding box center [836, 433] width 13 height 13
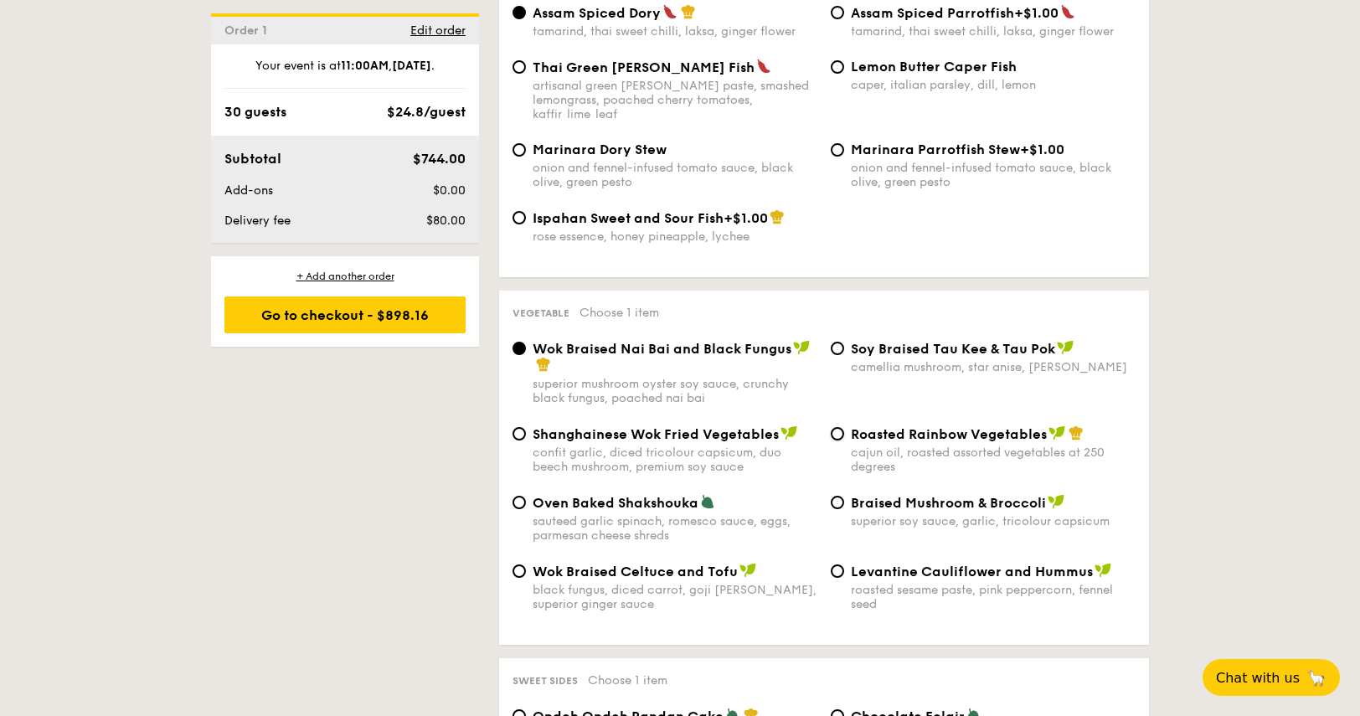
radio input "true"
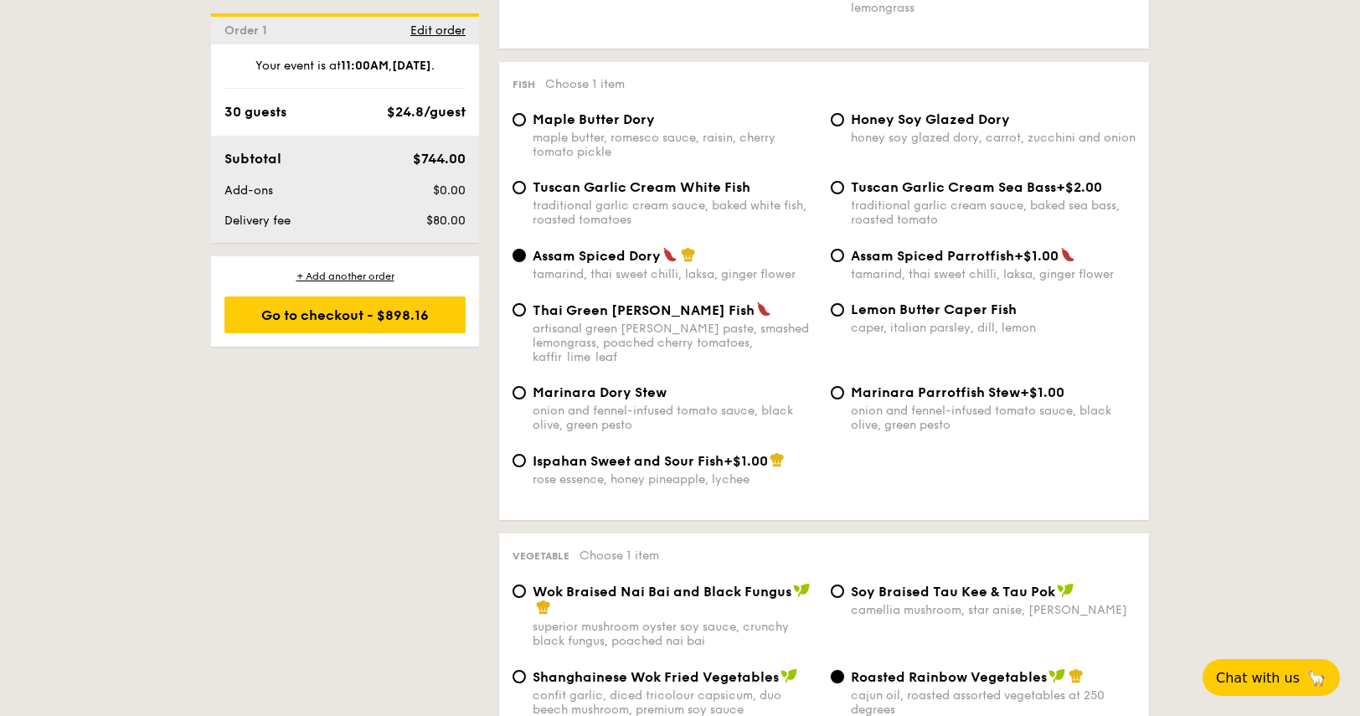
scroll to position [1644, 0]
click at [576, 393] on div "Marinara Dory Stew onion and fennel-infused tomato sauce, black olive, green pe…" at bounding box center [674, 409] width 285 height 48
click at [526, 393] on input "Marinara Dory Stew onion and fennel-infused tomato sauce, black olive, green pe…" at bounding box center [518, 393] width 13 height 13
radio input "true"
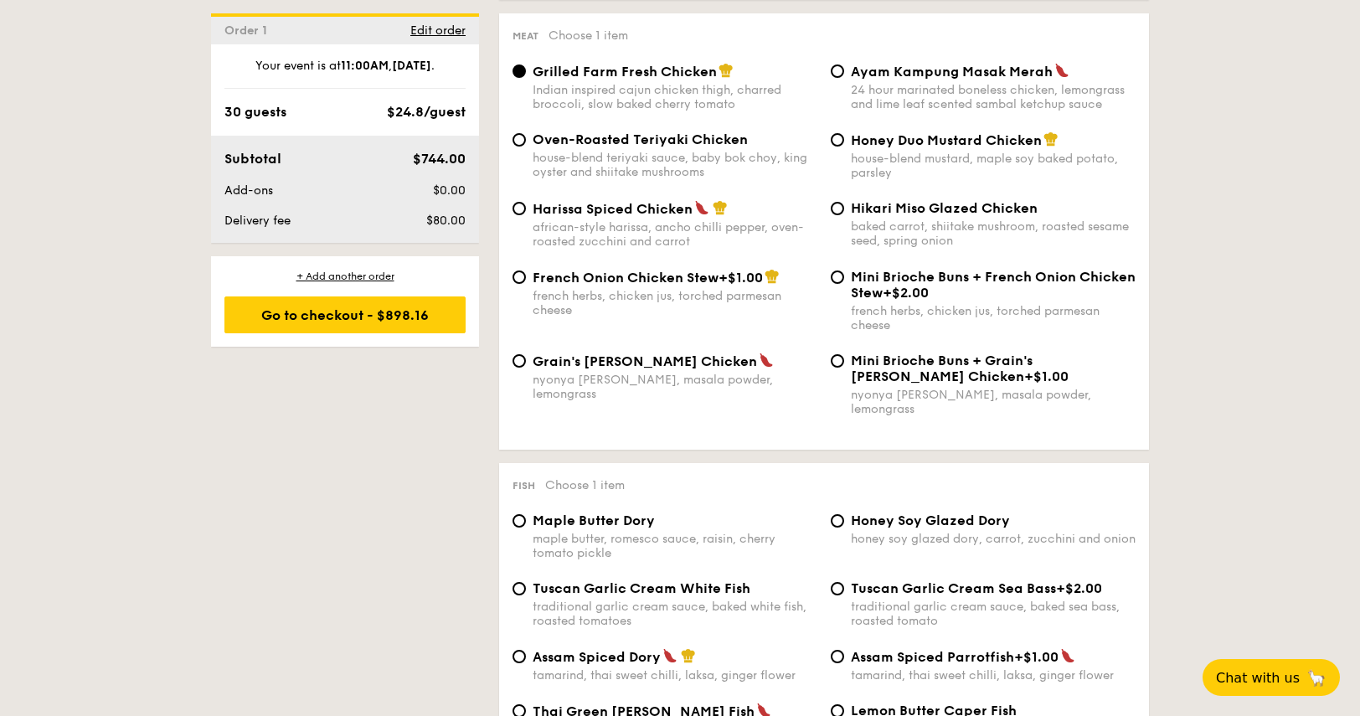
scroll to position [1241, 0]
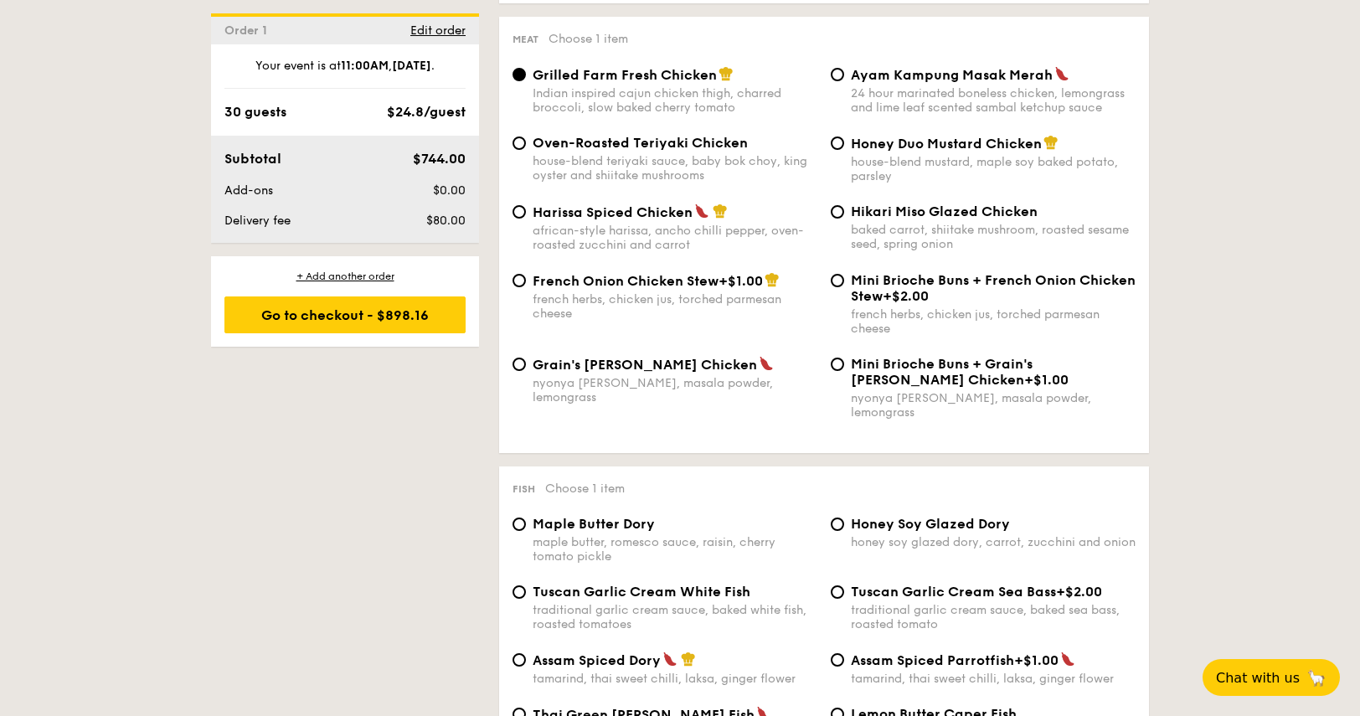
click at [642, 317] on div "french herbs, chicken jus, torched parmesan cheese" at bounding box center [674, 306] width 285 height 28
click at [526, 287] on input "French Onion Chicken Stew +$1.00 french herbs, chicken jus, torched parmesan ch…" at bounding box center [518, 280] width 13 height 13
radio input "true"
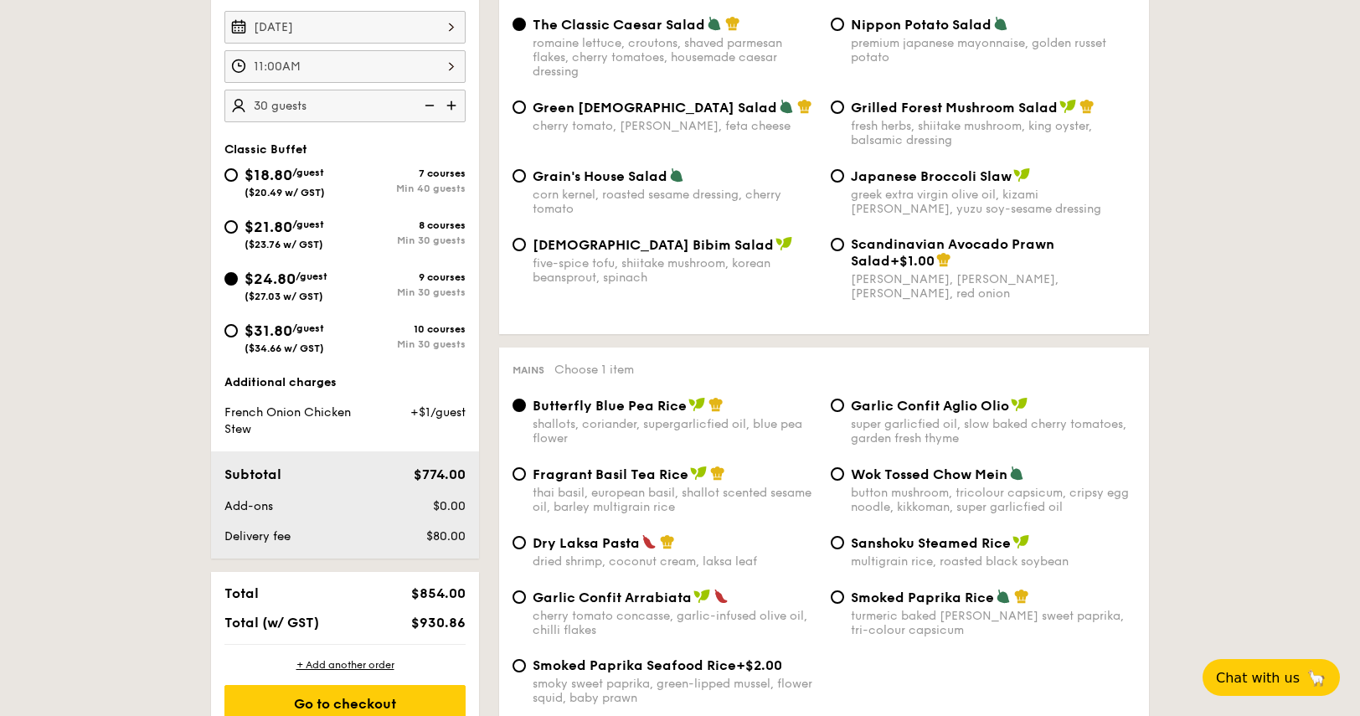
scroll to position [499, 0]
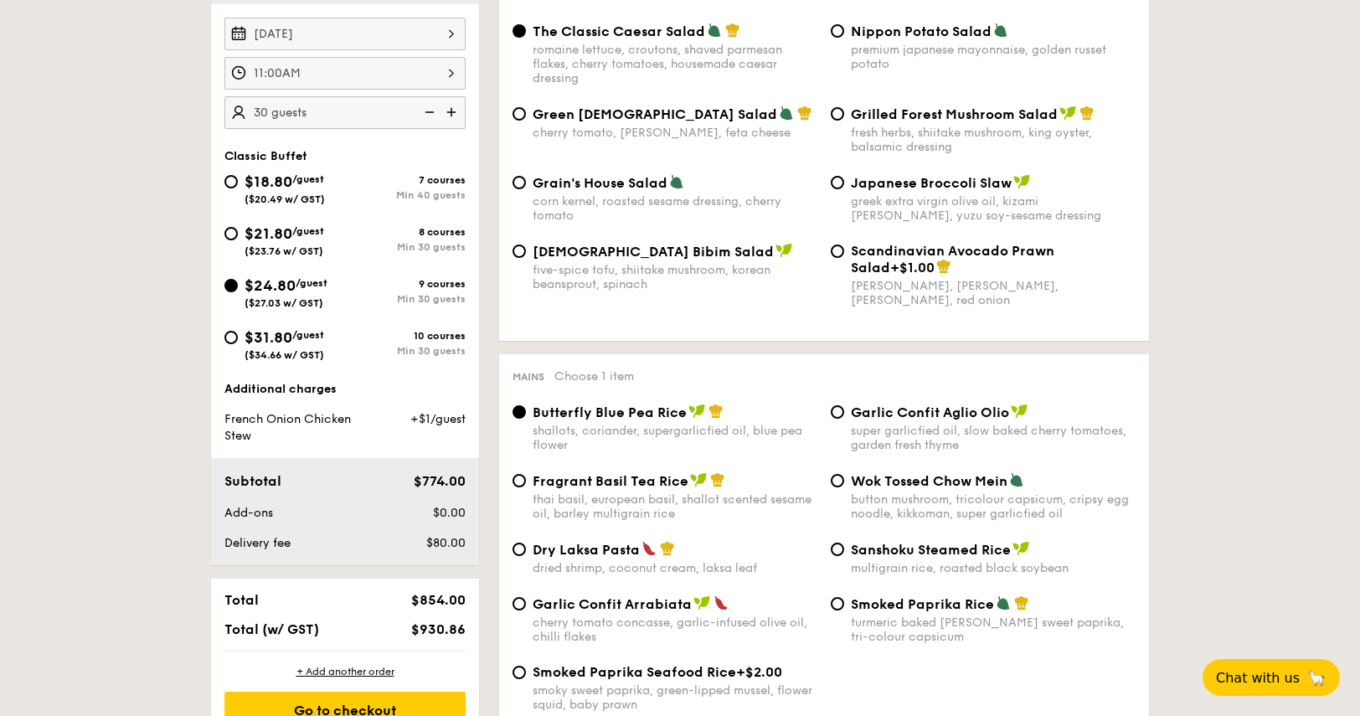
click at [309, 238] on div "$21.80 /guest ($23.76 w/ GST)" at bounding box center [284, 239] width 80 height 35
click at [238, 238] on input "$21.80 /guest ($23.76 w/ GST) 8 courses Min 30 guests" at bounding box center [230, 233] width 13 height 13
radio input "true"
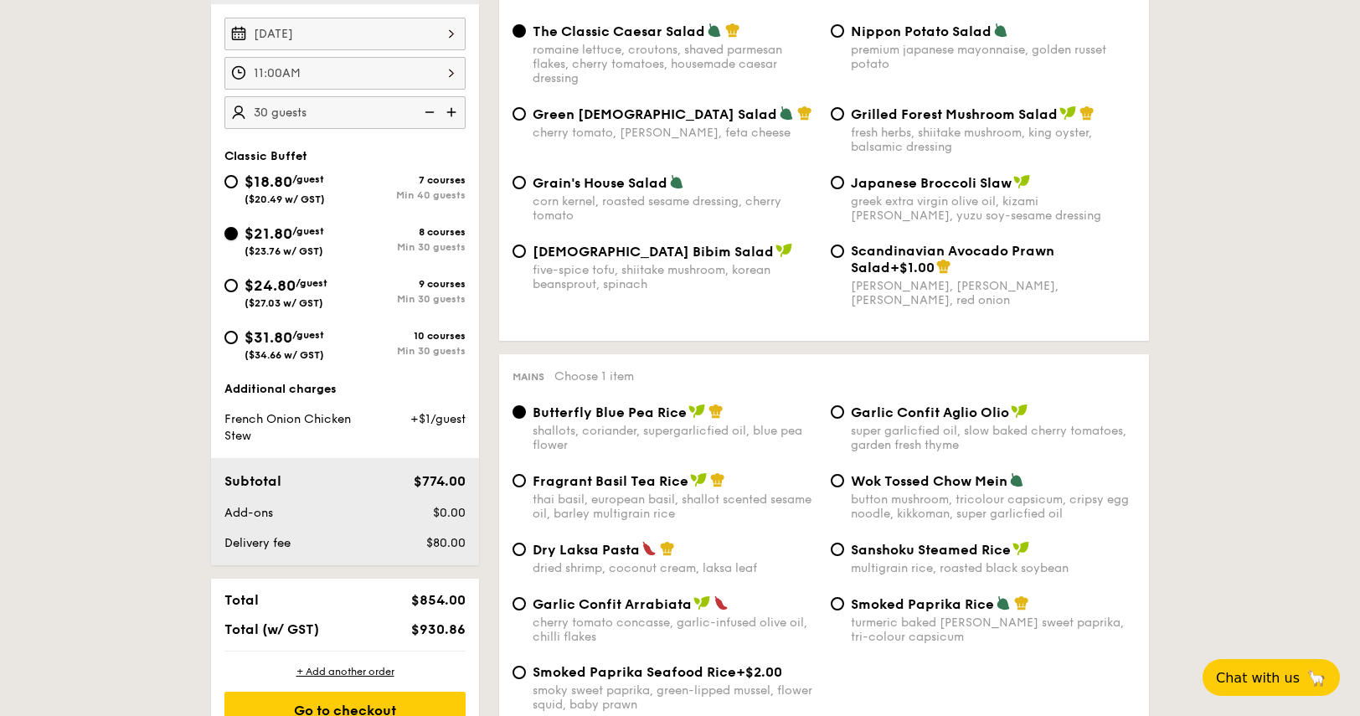
radio input "true"
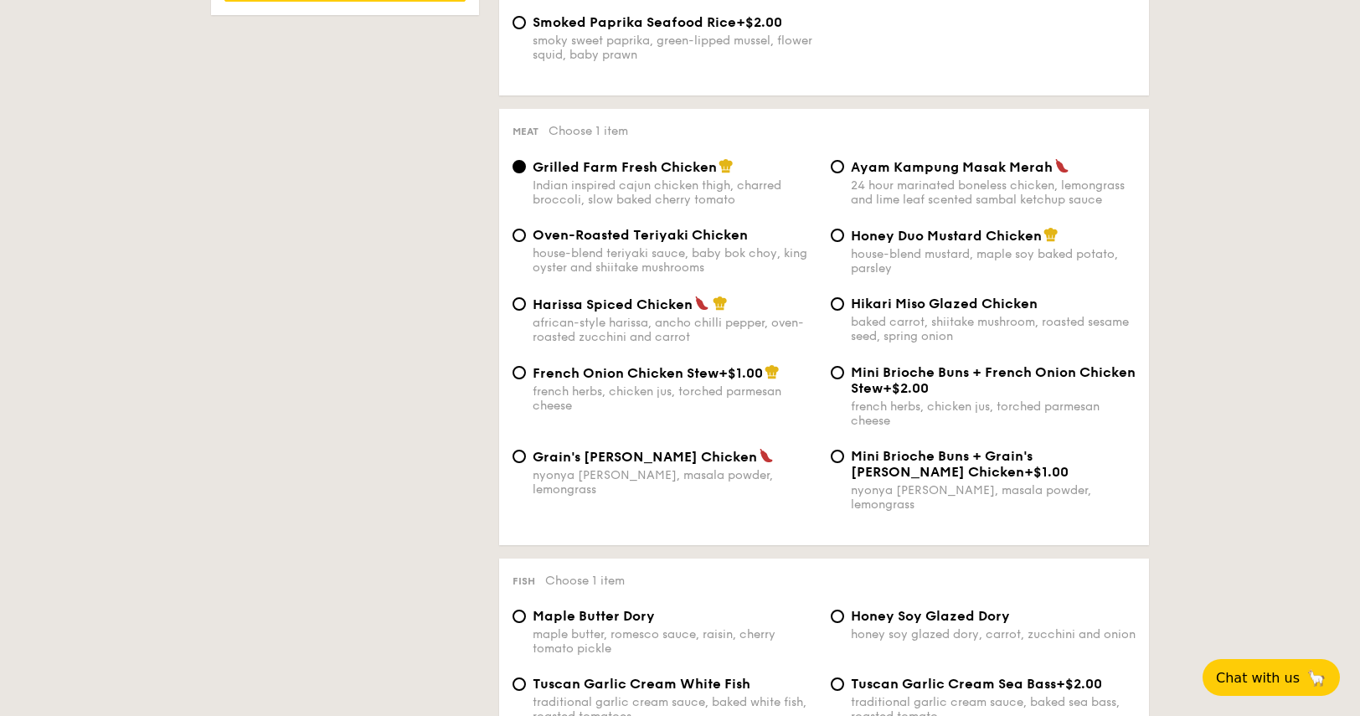
scroll to position [1180, 0]
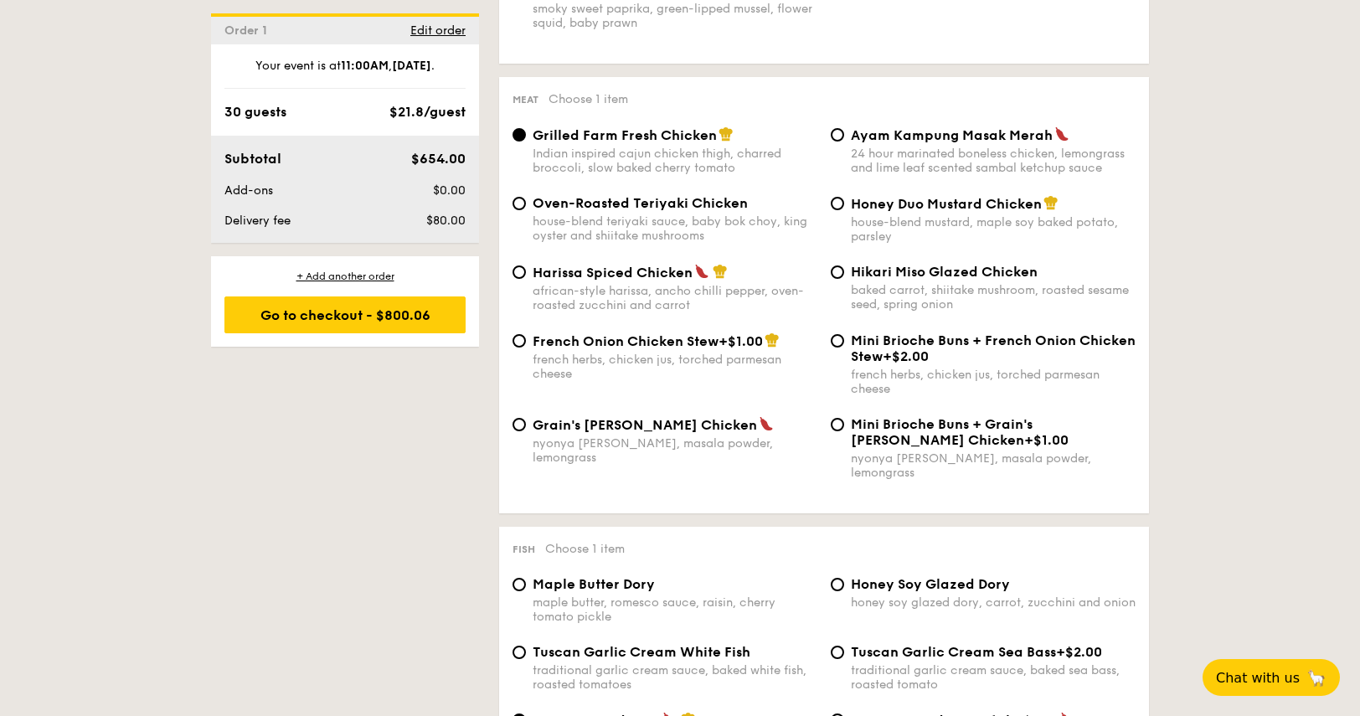
click at [612, 368] on div "french herbs, chicken jus, torched parmesan cheese" at bounding box center [674, 366] width 285 height 28
click at [526, 347] on input "French Onion Chicken Stew +$1.00 french herbs, chicken jus, torched parmesan ch…" at bounding box center [518, 340] width 13 height 13
radio input "true"
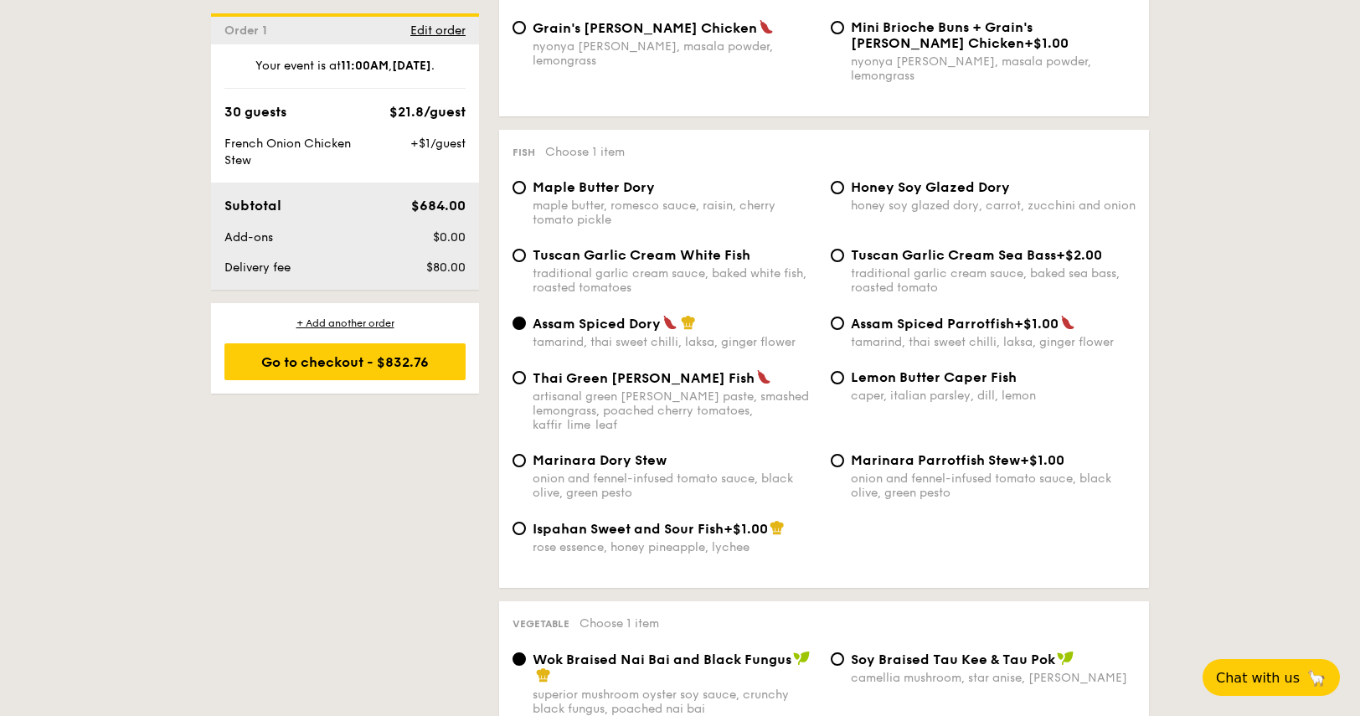
scroll to position [1581, 0]
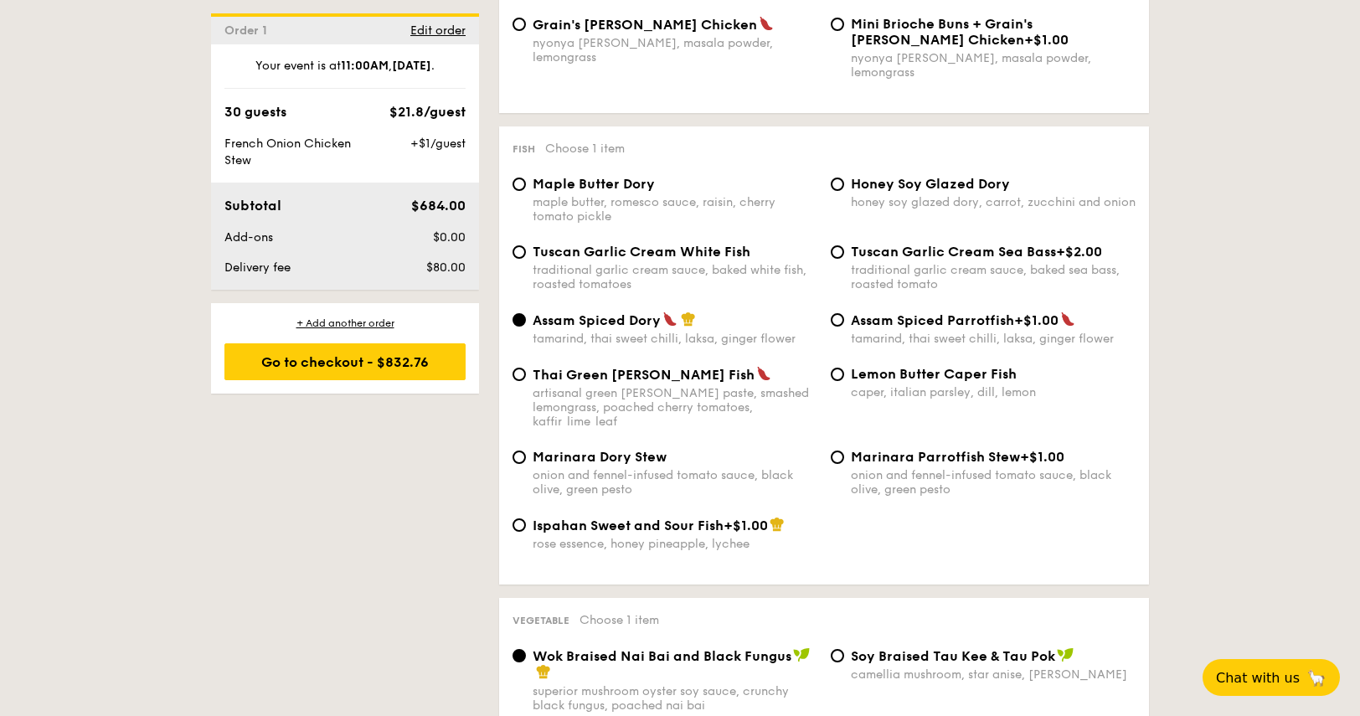
click at [600, 468] on div "onion and fennel-infused tomato sauce, black olive, green pesto" at bounding box center [674, 482] width 285 height 28
click at [526, 461] on input "Marinara Dory Stew onion and fennel-infused tomato sauce, black olive, green pe…" at bounding box center [518, 456] width 13 height 13
radio input "true"
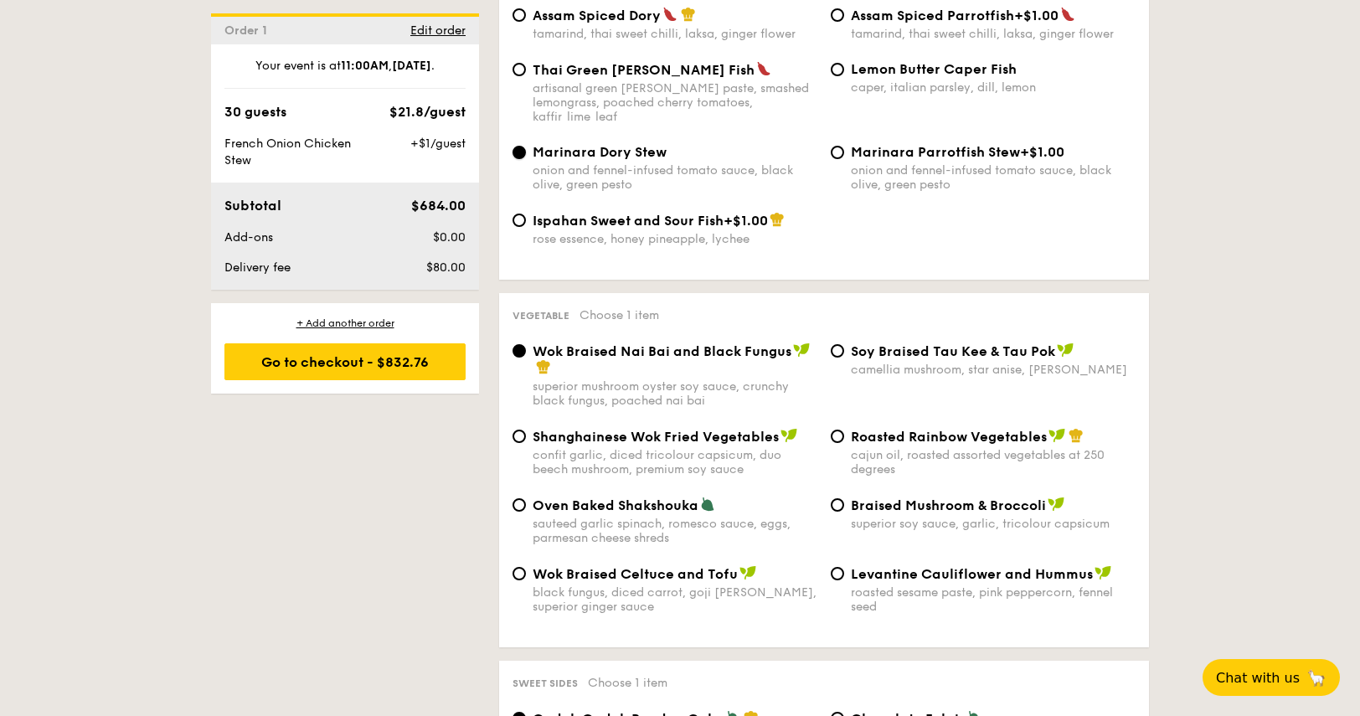
scroll to position [1937, 0]
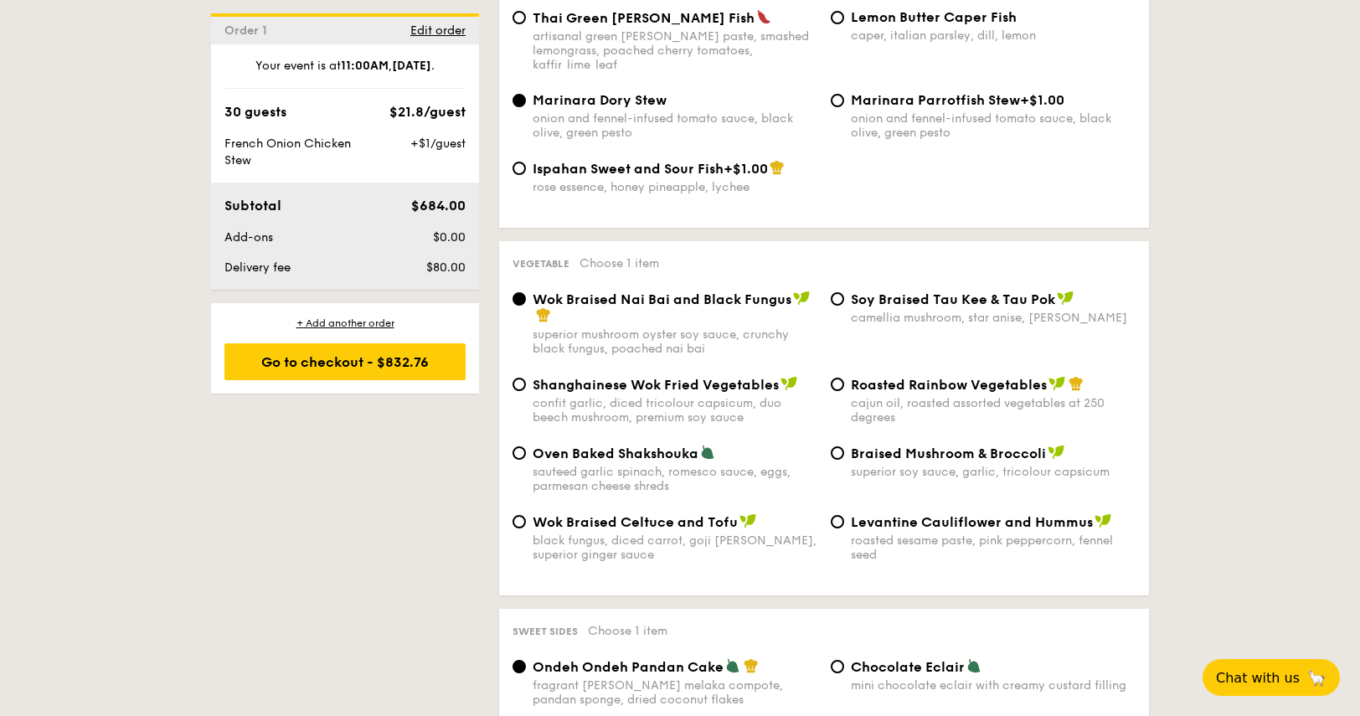
click at [951, 384] on span "Roasted Rainbow Vegetables" at bounding box center [949, 385] width 196 height 16
click at [844, 384] on input "Roasted Rainbow Vegetables cajun oil, roasted assorted vegetables at 250 degrees" at bounding box center [836, 384] width 13 height 13
radio input "true"
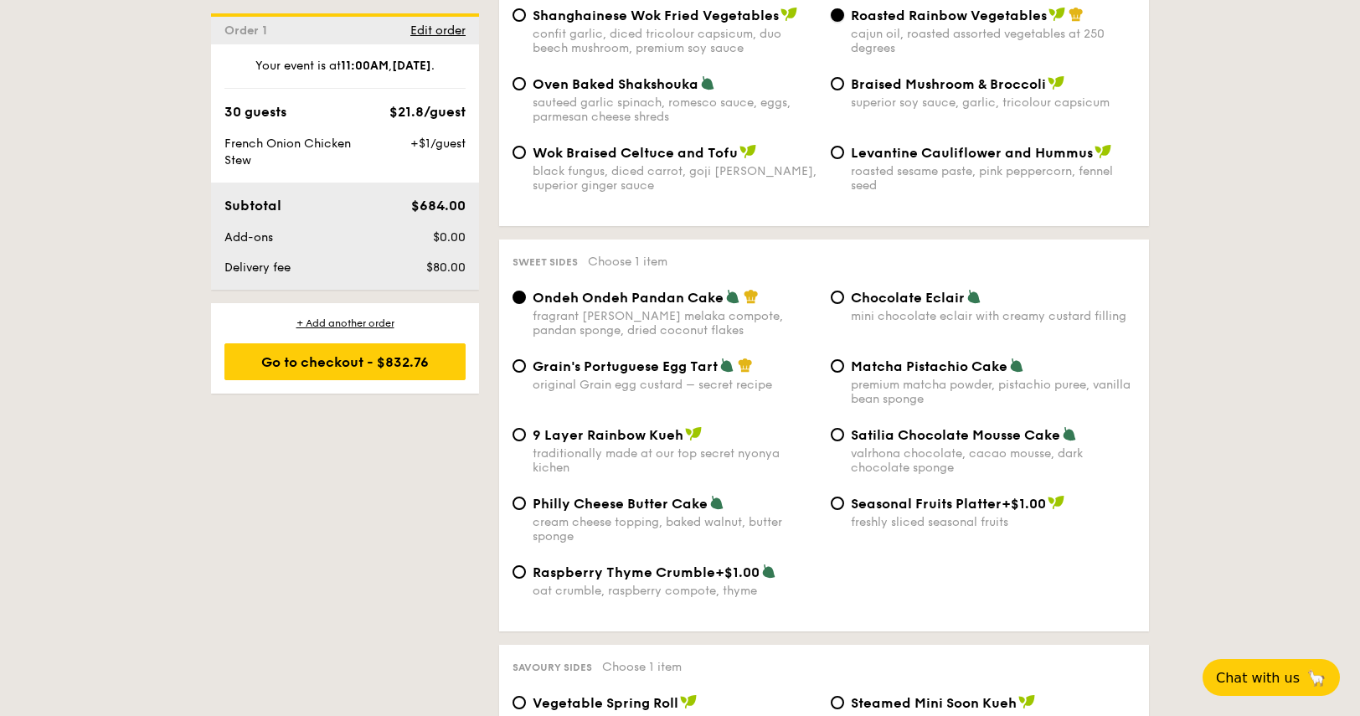
scroll to position [2305, 0]
click at [689, 378] on div "original Grain egg custard – secret recipe" at bounding box center [674, 385] width 285 height 14
click at [526, 373] on input "Grain's Portuguese Egg Tart original Grain egg custard – secret recipe" at bounding box center [518, 366] width 13 height 13
radio input "true"
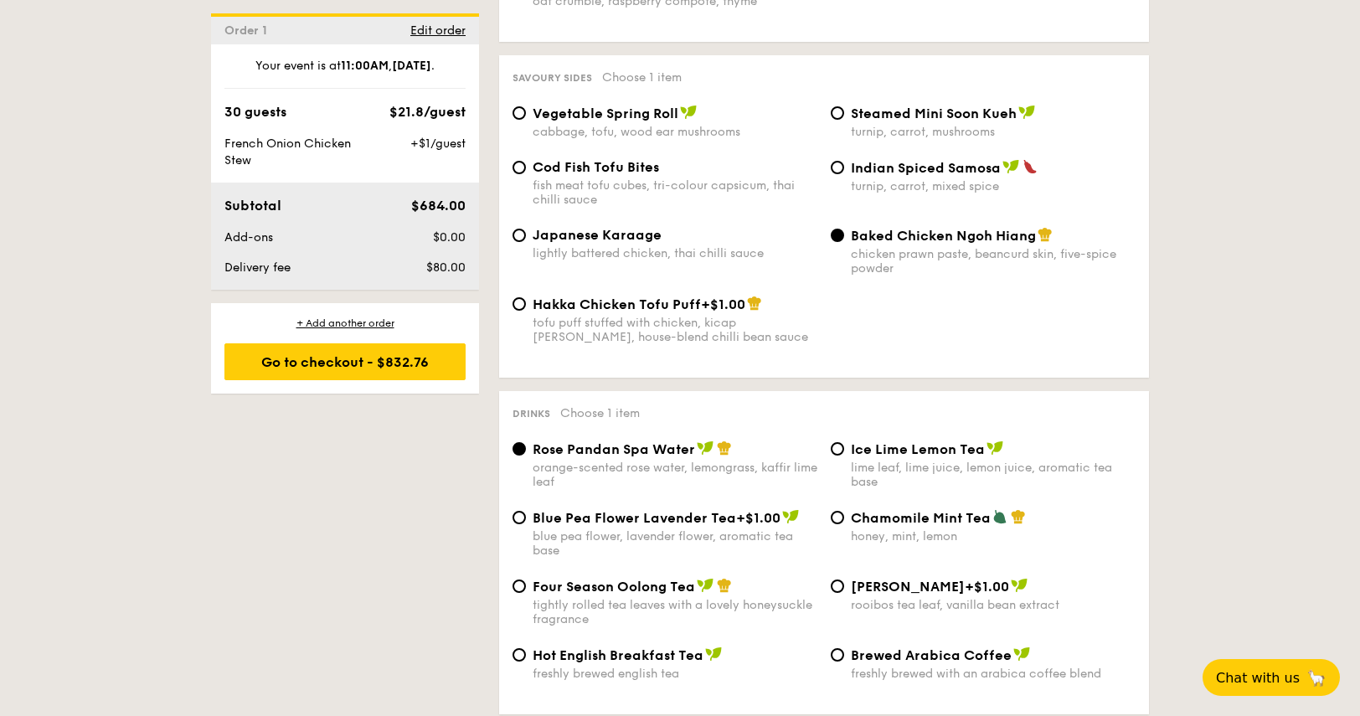
scroll to position [2984, 0]
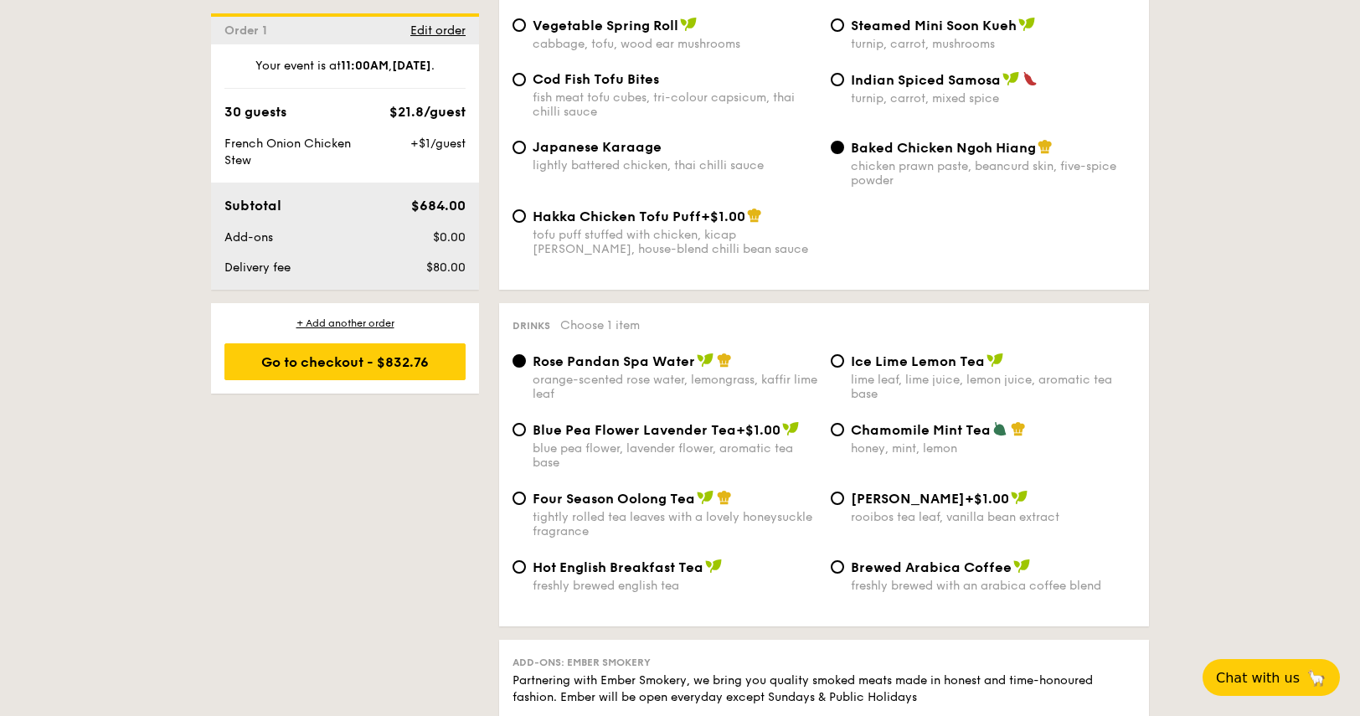
click at [881, 438] on span "Chamomile Mint Tea" at bounding box center [921, 430] width 140 height 16
click at [844, 436] on input "Chamomile Mint Tea honey, mint, lemon" at bounding box center [836, 429] width 13 height 13
radio input "true"
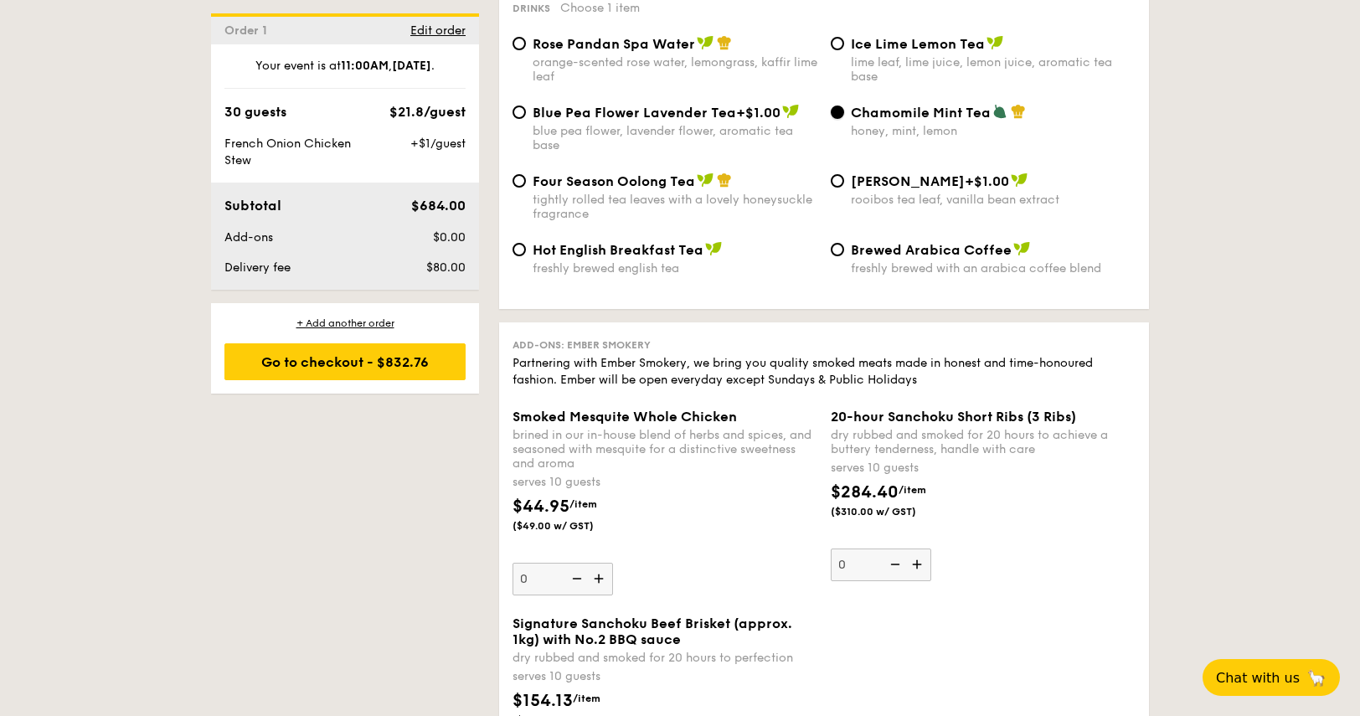
scroll to position [3300, 0]
click at [382, 360] on div "Go to checkout - $832.76" at bounding box center [344, 361] width 241 height 37
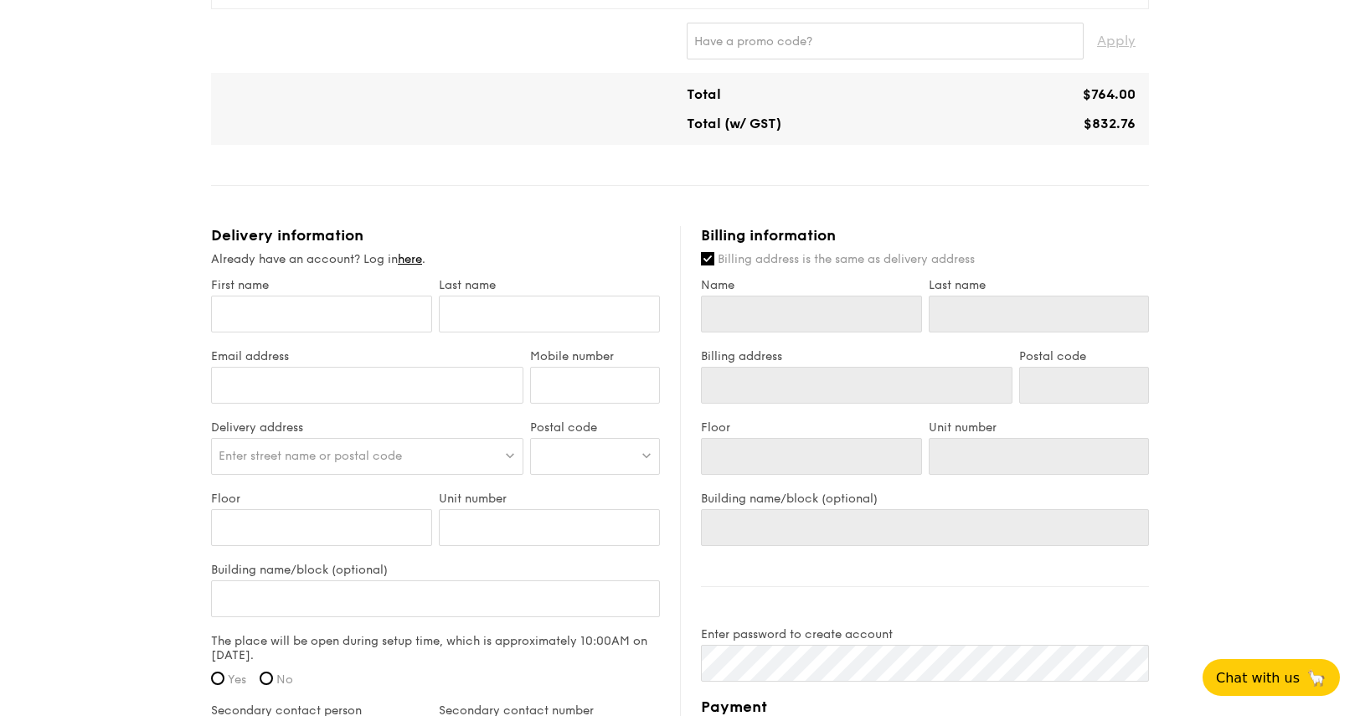
scroll to position [790, 0]
click at [320, 321] on input "First name" at bounding box center [321, 315] width 221 height 37
click at [410, 257] on link "here" at bounding box center [410, 261] width 24 height 14
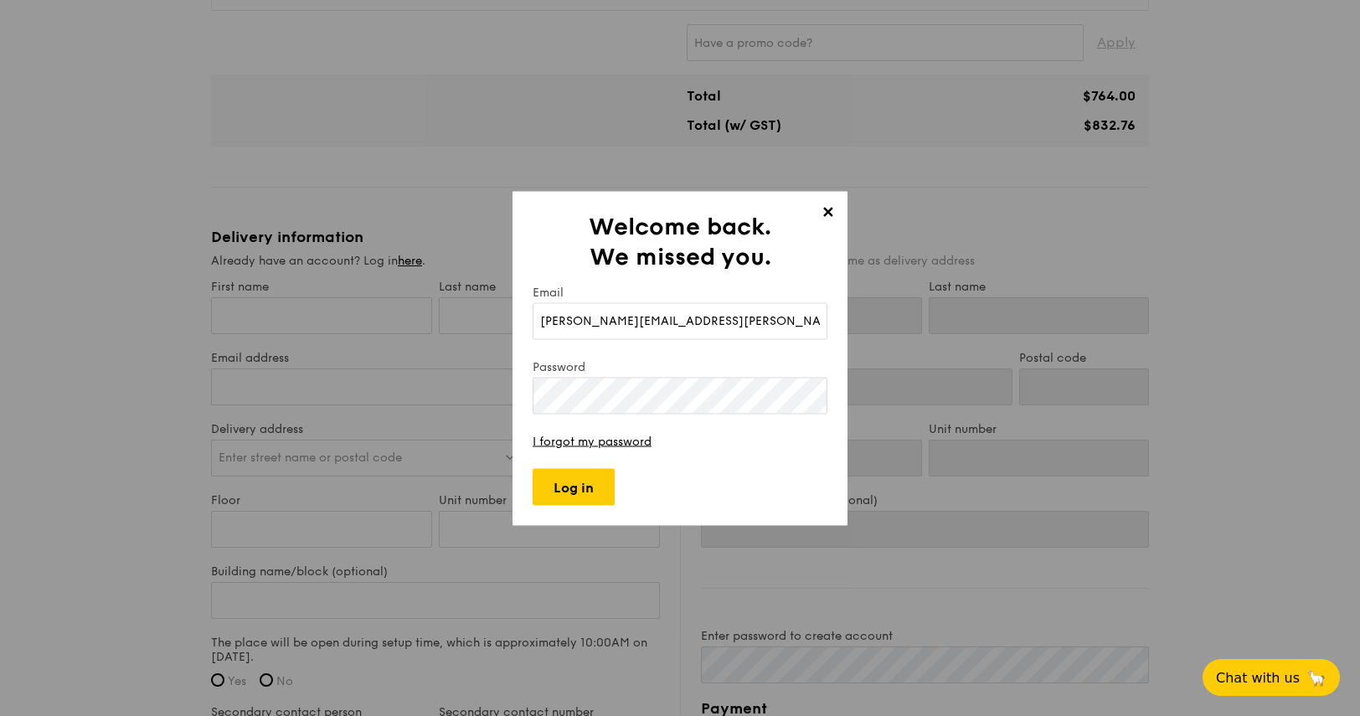
type input "[PERSON_NAME][EMAIL_ADDRESS][PERSON_NAME][DOMAIN_NAME]"
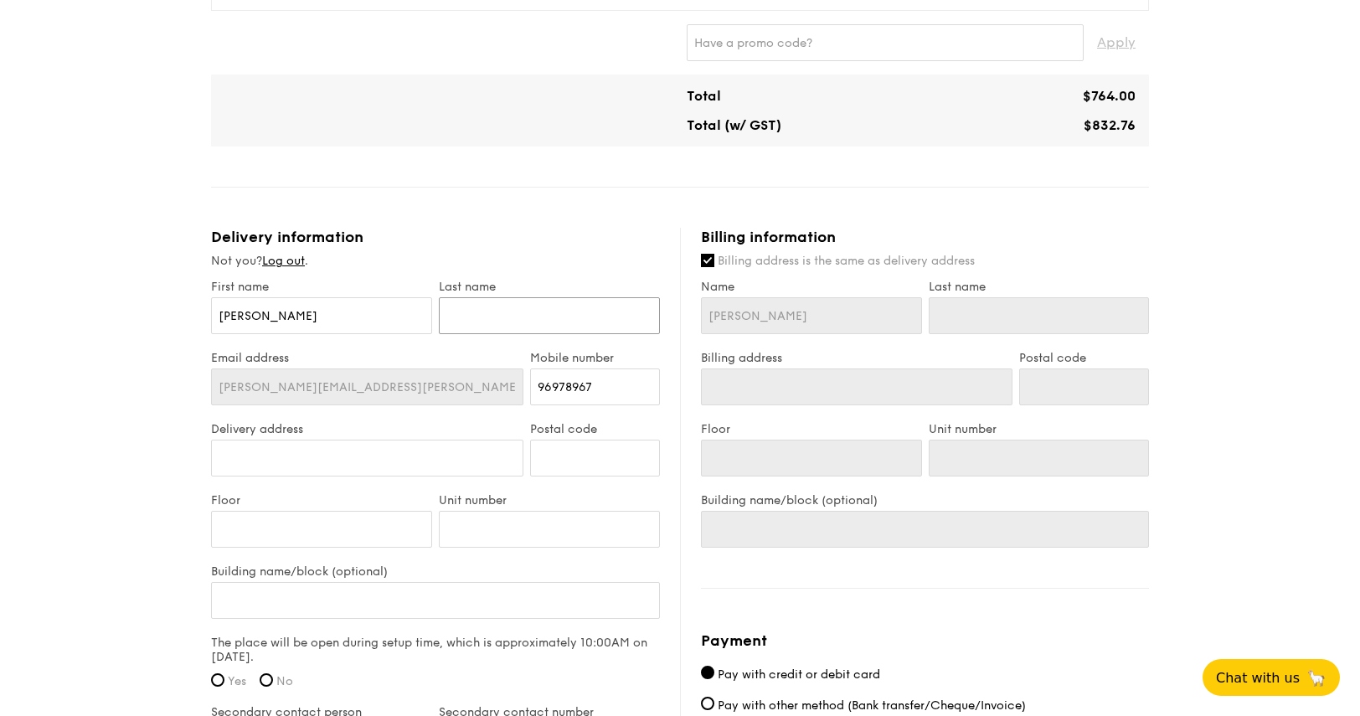
click at [517, 314] on input "text" at bounding box center [549, 315] width 221 height 37
click at [432, 445] on input "Delivery address" at bounding box center [367, 457] width 312 height 37
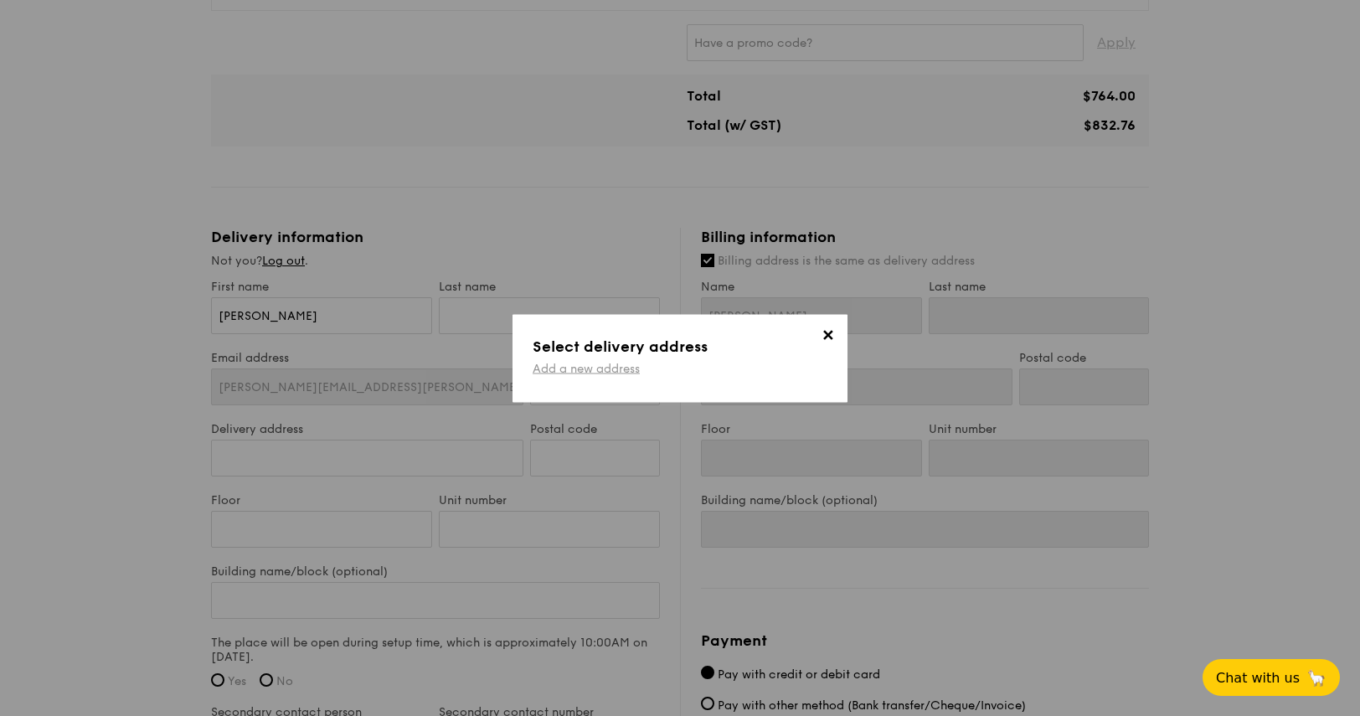
click at [576, 374] on link "Add a new address" at bounding box center [585, 368] width 107 height 14
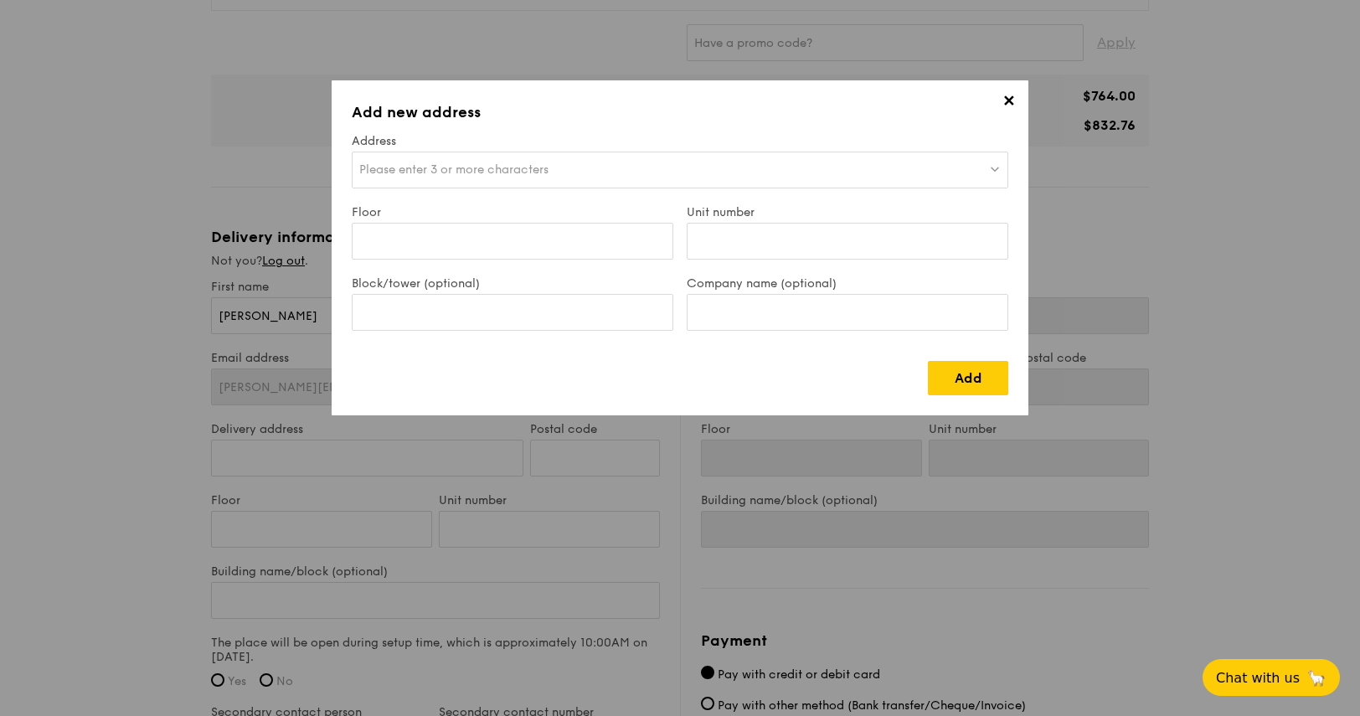
click at [483, 165] on span "Please enter 3 or more characters" at bounding box center [453, 169] width 189 height 14
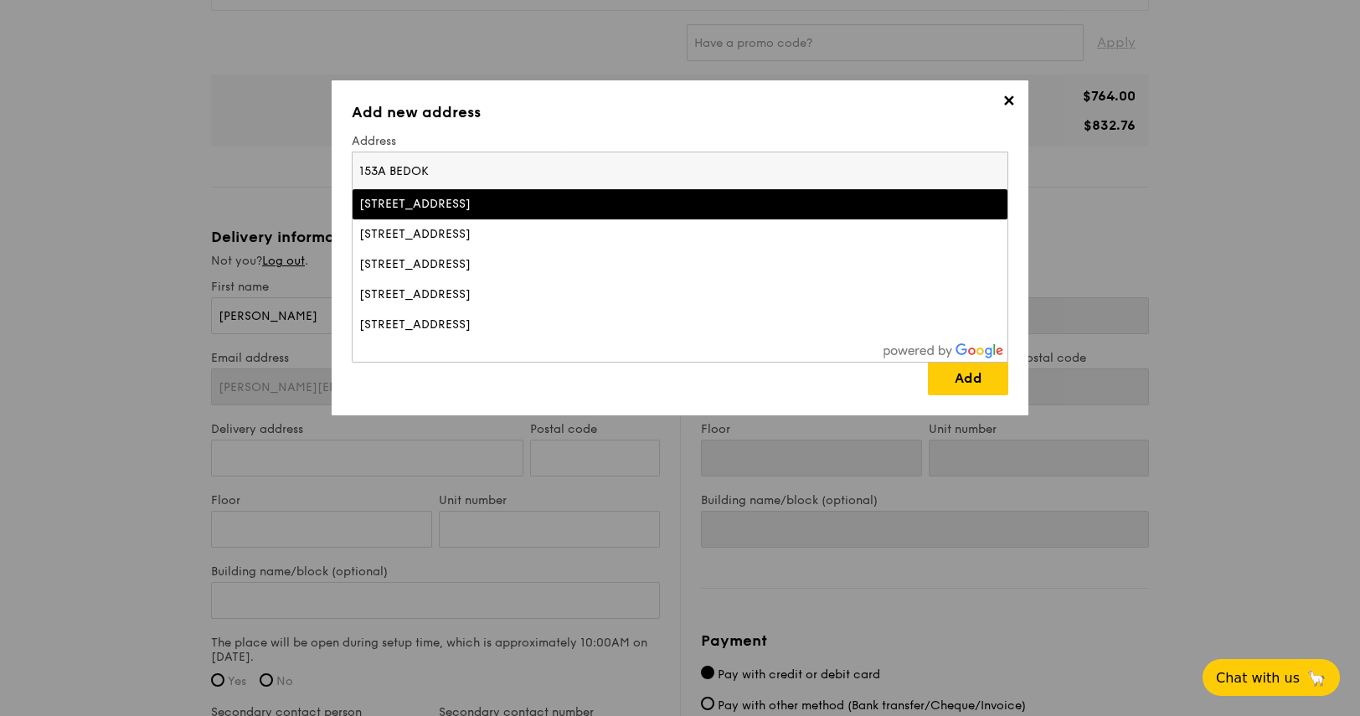
type input "153A BEDOK"
click at [455, 208] on div "[STREET_ADDRESS]" at bounding box center [599, 204] width 481 height 17
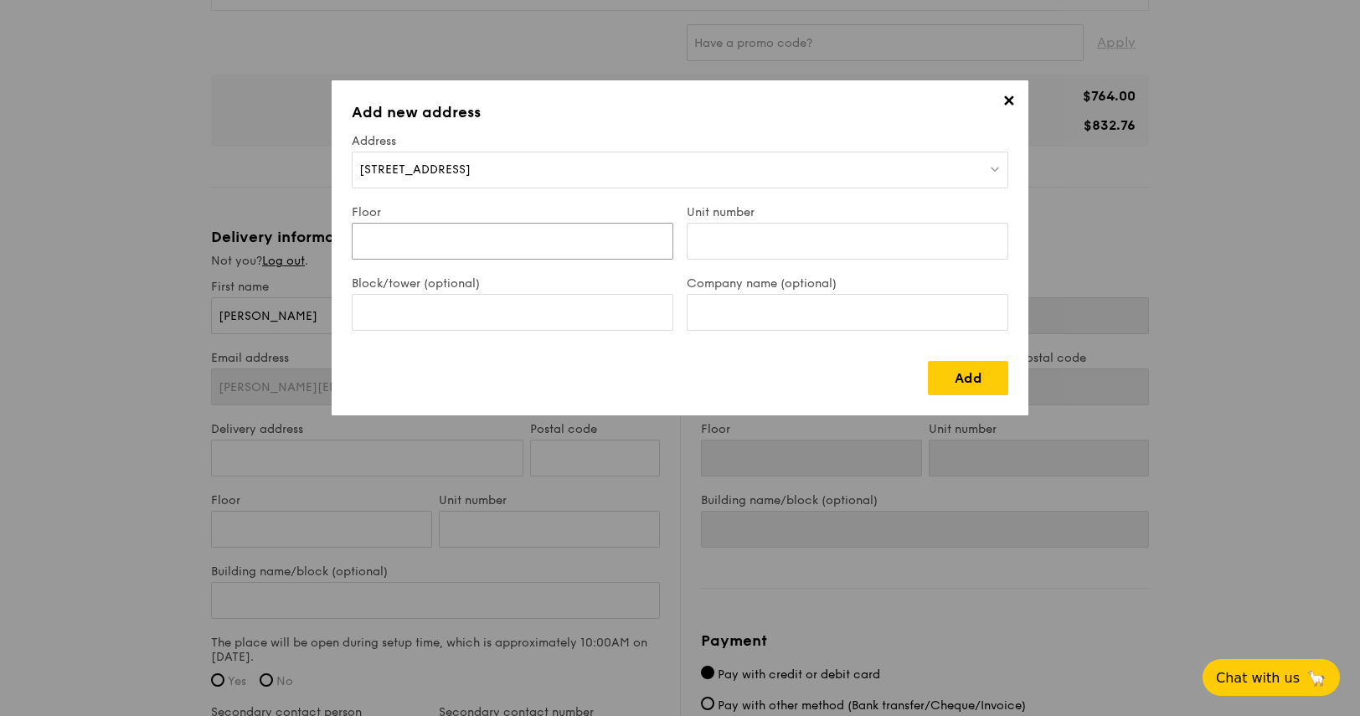
click at [434, 249] on input "Floor" at bounding box center [512, 241] width 321 height 37
type input "14"
type input "608"
type input "153A"
click at [409, 301] on input "153A" at bounding box center [512, 312] width 321 height 37
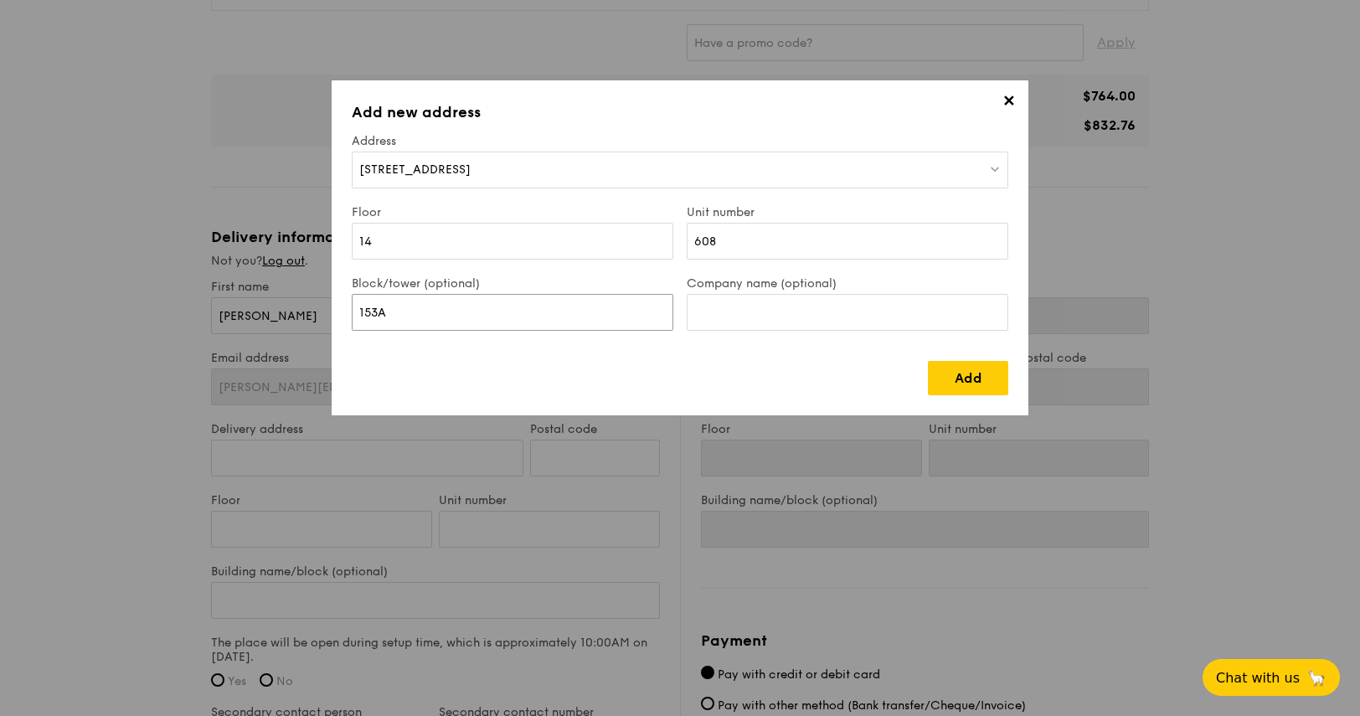
click at [409, 301] on input "153A" at bounding box center [512, 312] width 321 height 37
click at [998, 386] on link "Add" at bounding box center [968, 378] width 80 height 34
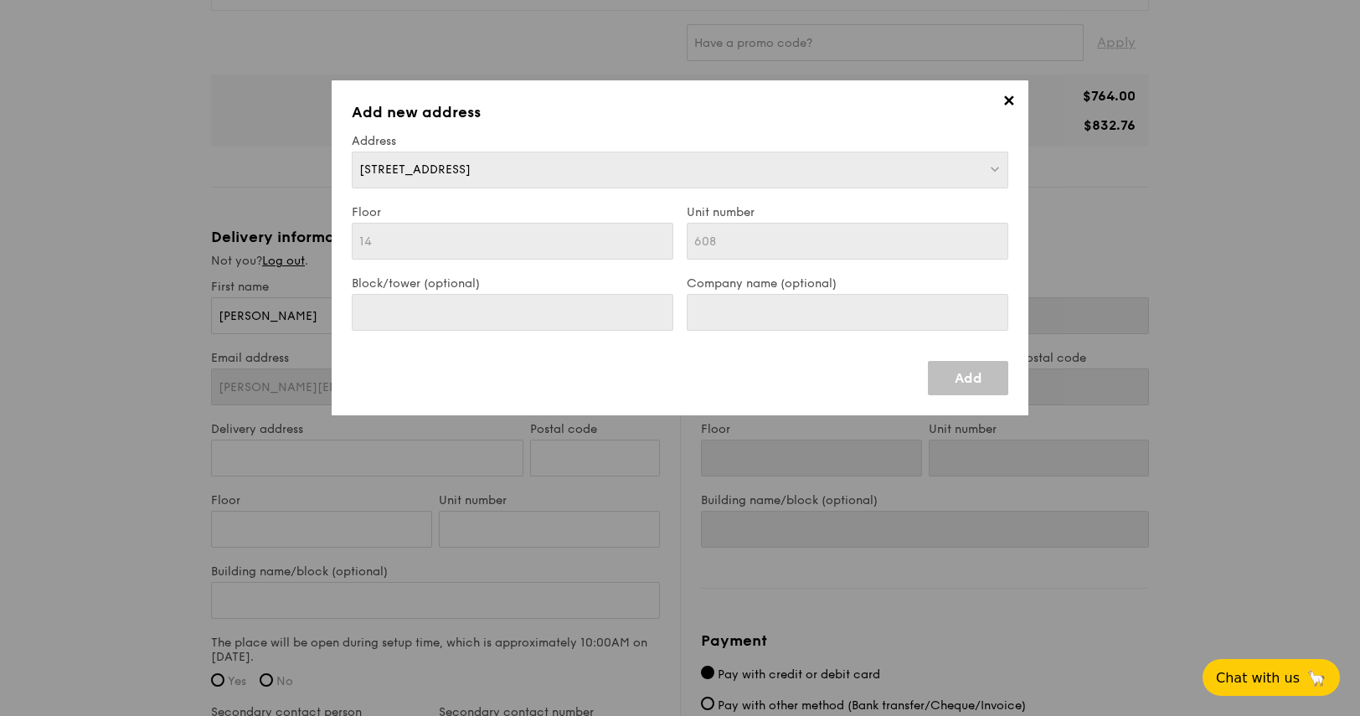
type input "[STREET_ADDRESS]"
type input "461153"
type input "14"
type input "608"
type input "[STREET_ADDRESS]"
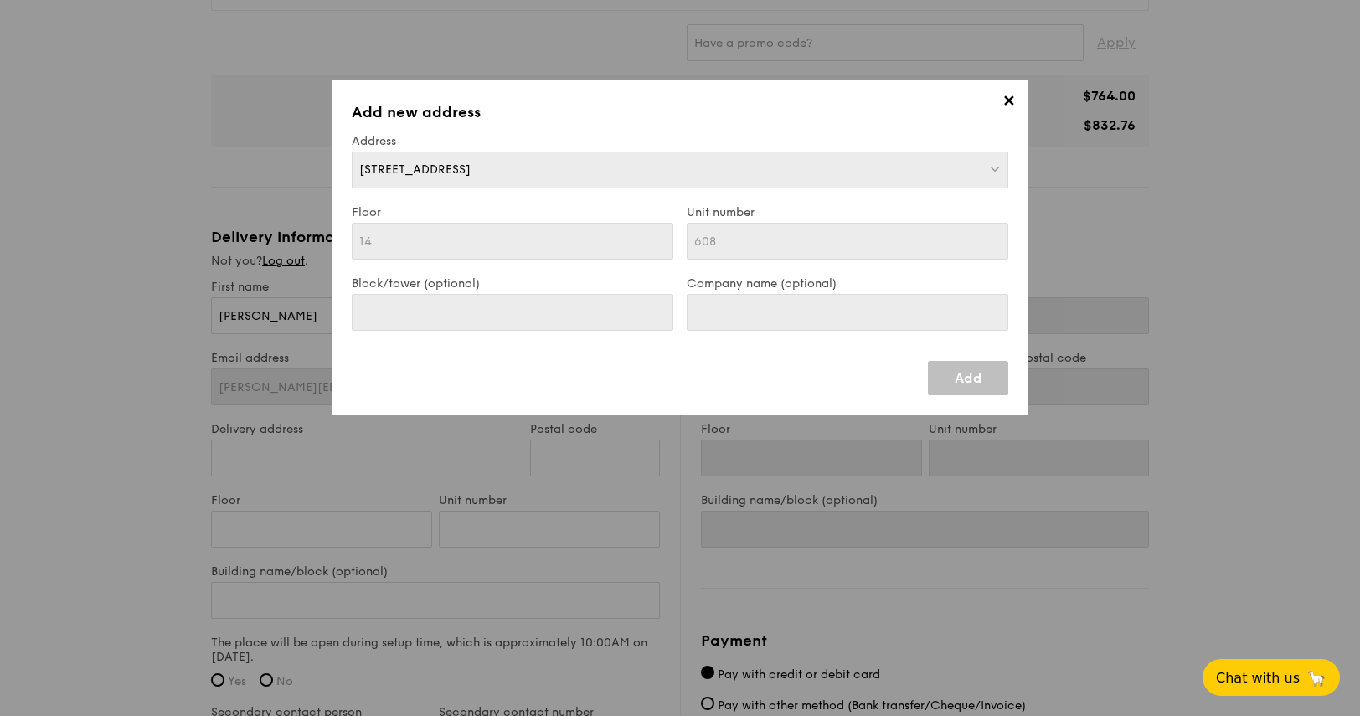
type input "461153"
type input "14"
type input "608"
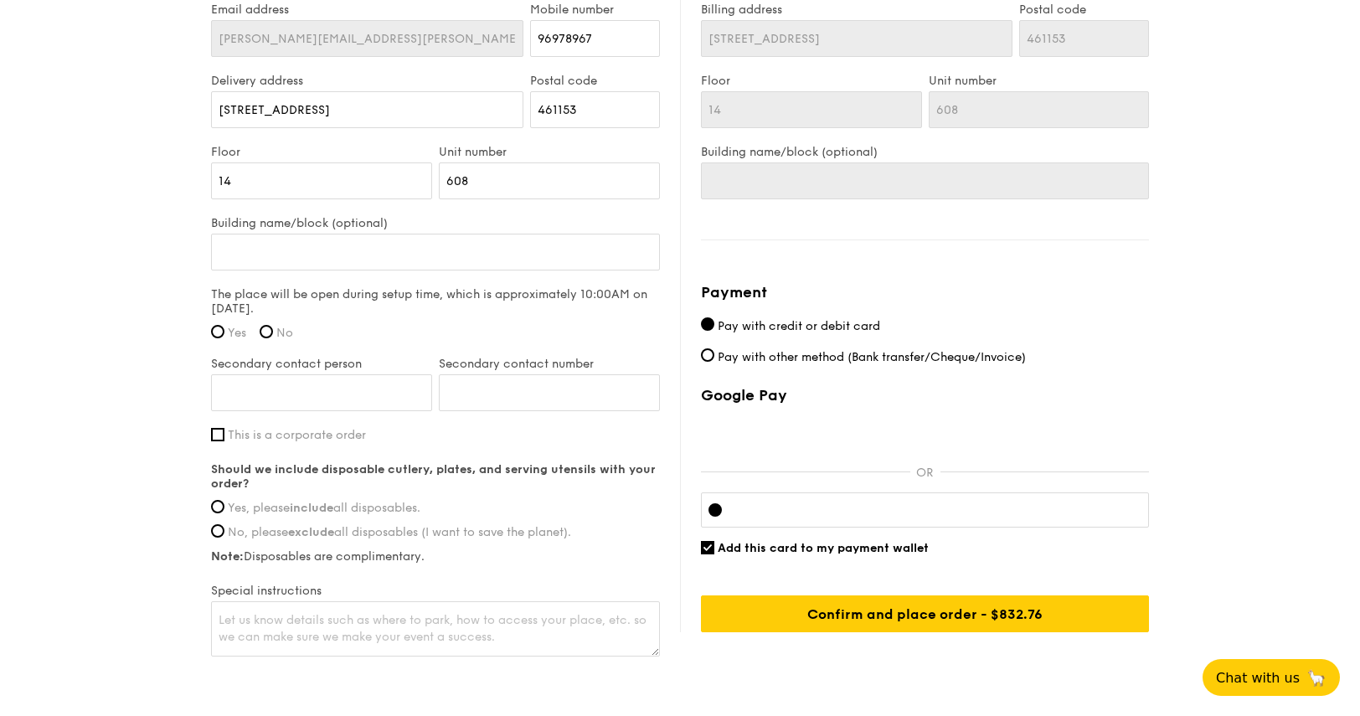
scroll to position [1139, 0]
click at [224, 330] on label "Yes" at bounding box center [228, 333] width 35 height 14
click at [224, 330] on input "Yes" at bounding box center [217, 331] width 13 height 13
radio input "true"
click at [283, 383] on input "Secondary contact person" at bounding box center [321, 392] width 221 height 37
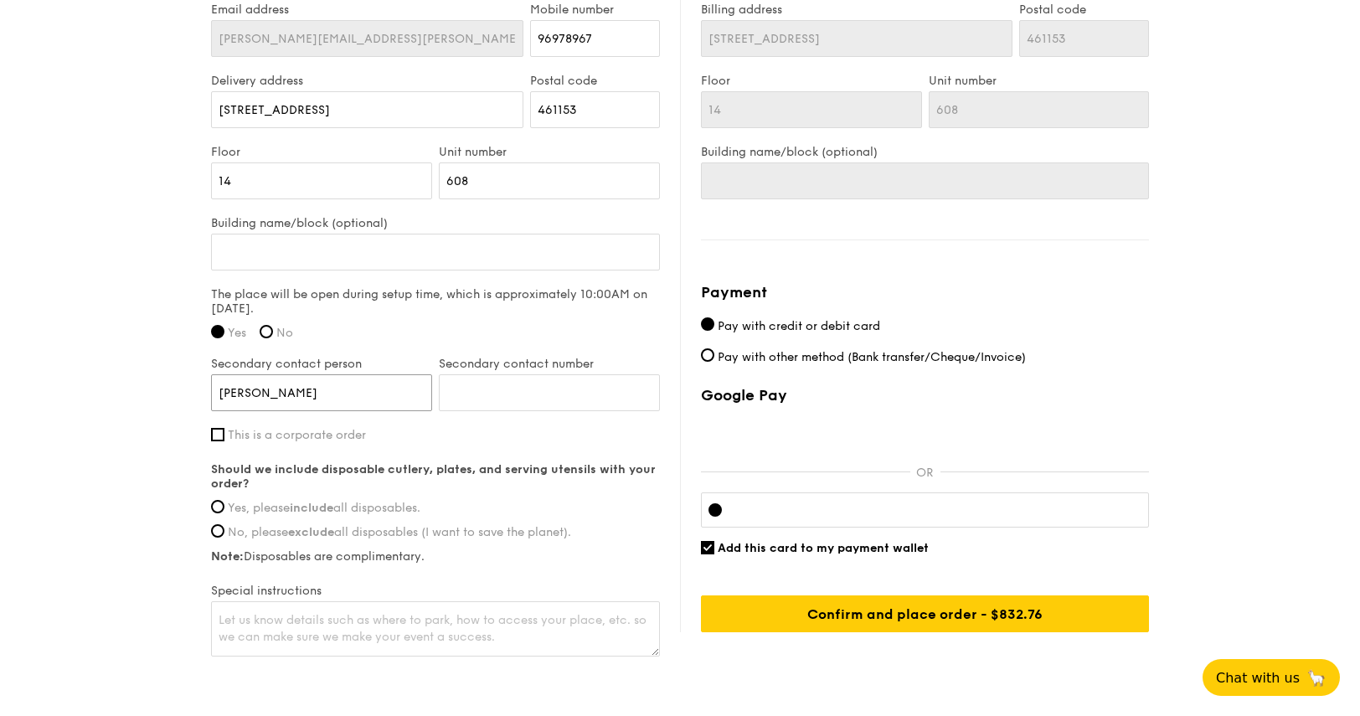
type input "[PERSON_NAME]"
type input "94788207"
click at [264, 507] on span "Yes, please include all disposables." at bounding box center [324, 508] width 193 height 14
click at [224, 507] on input "Yes, please include all disposables." at bounding box center [217, 506] width 13 height 13
radio input "true"
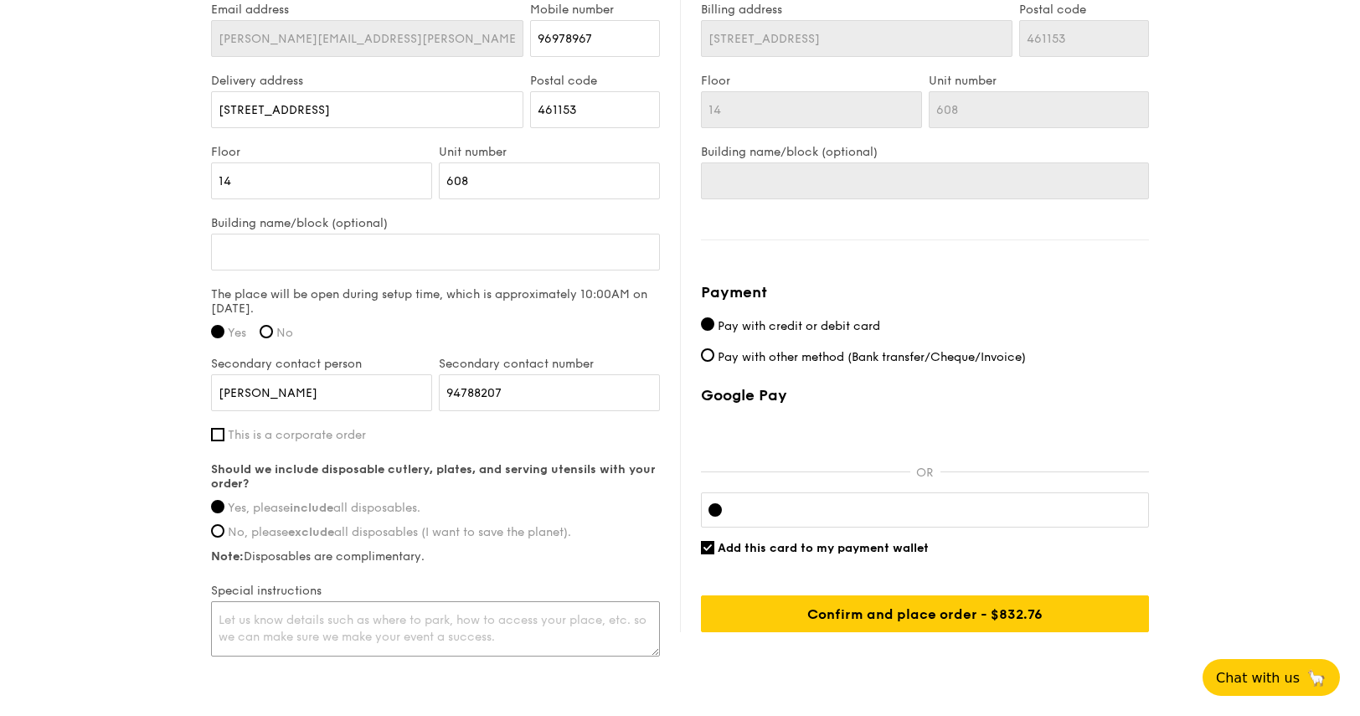
click at [260, 632] on textarea at bounding box center [435, 628] width 449 height 55
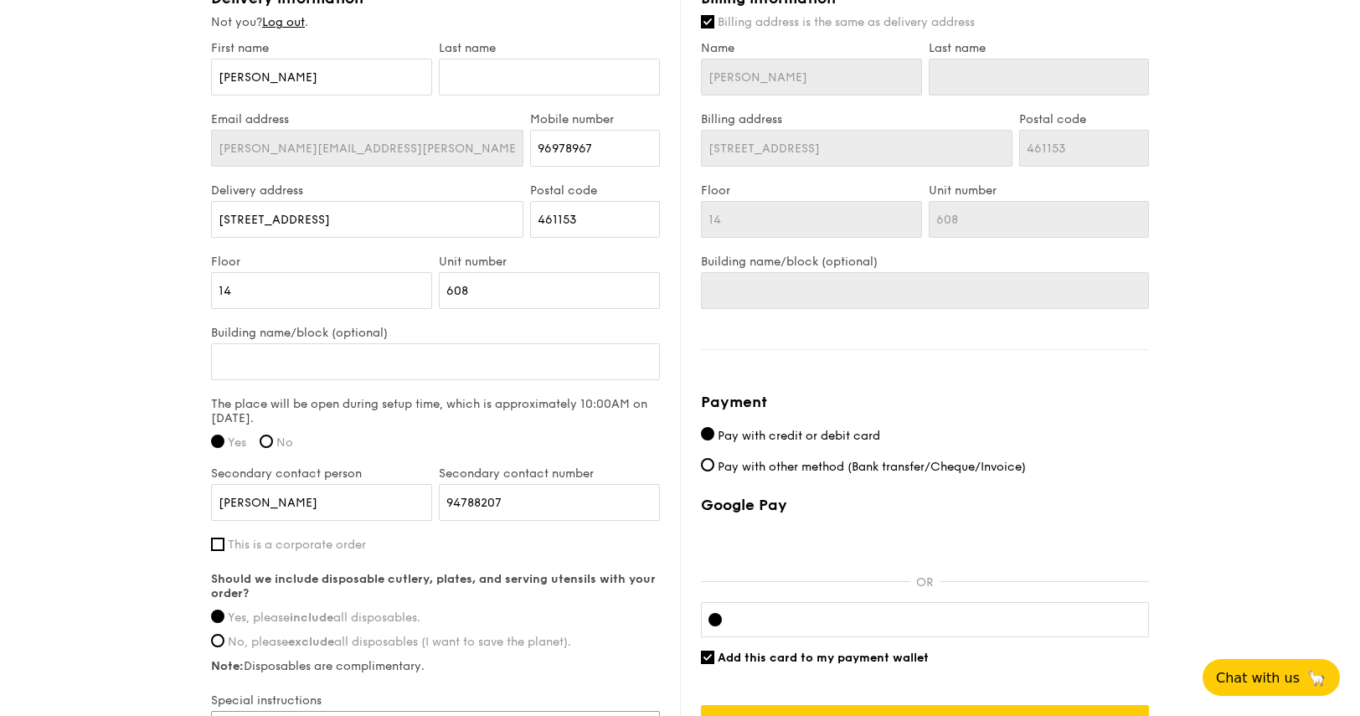
scroll to position [1213, 0]
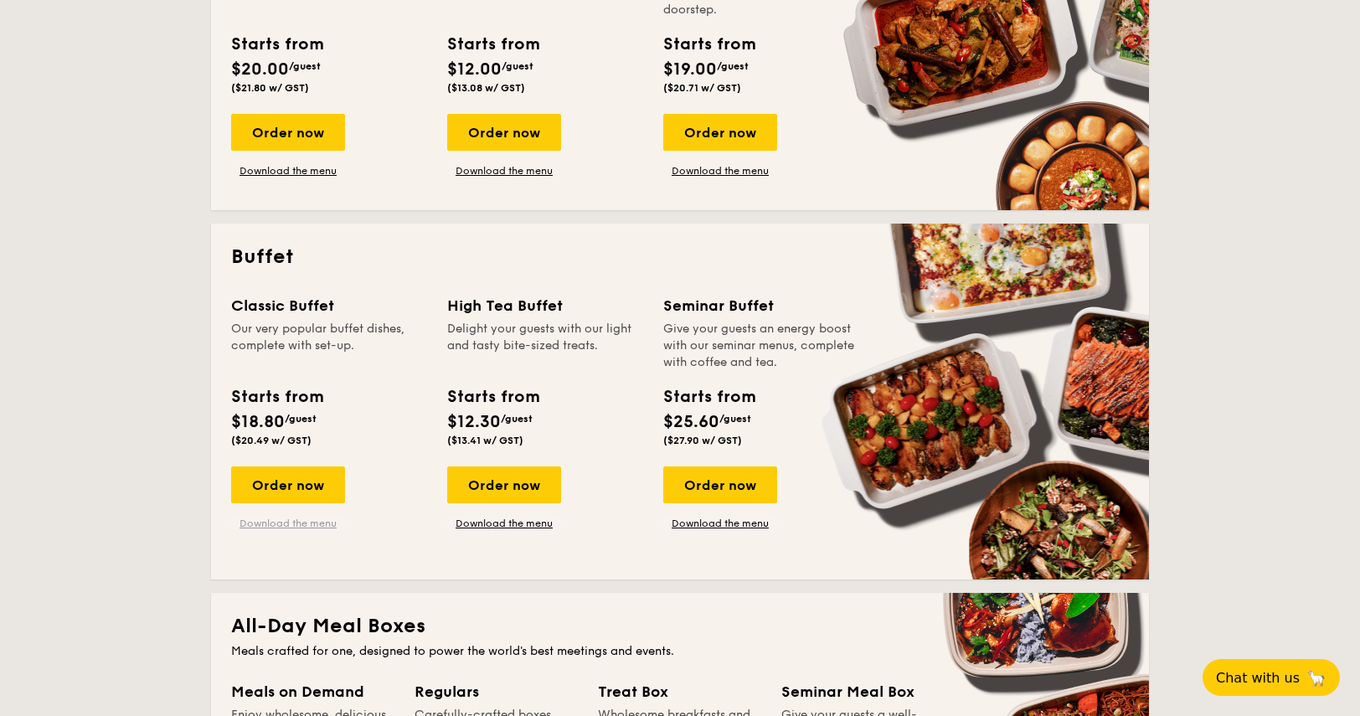
click at [278, 528] on link "Download the menu" at bounding box center [288, 523] width 114 height 13
